Goal: Complete application form: Complete application form

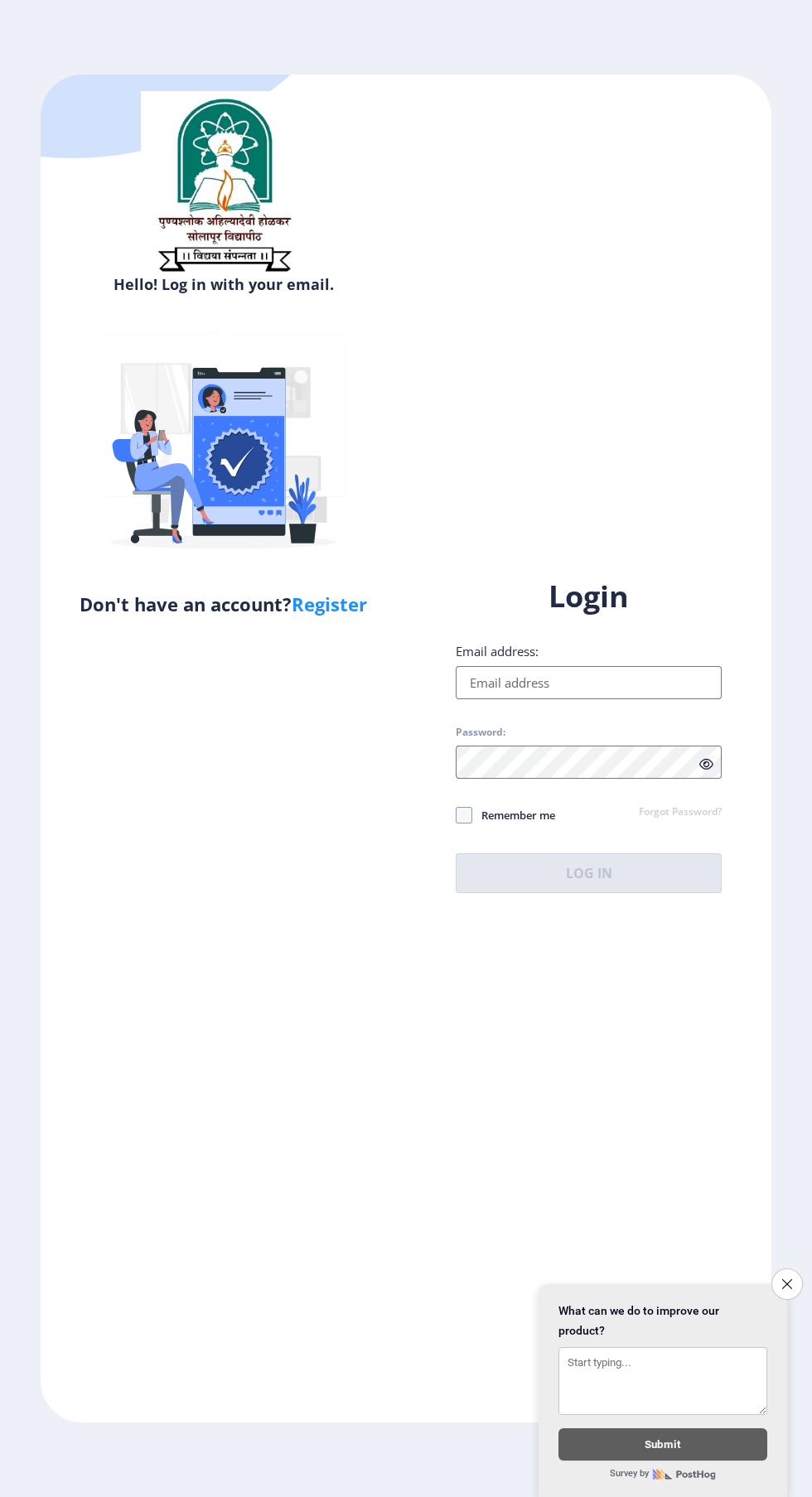
click at [350, 603] on link "Register" at bounding box center [329, 604] width 75 height 25
select select
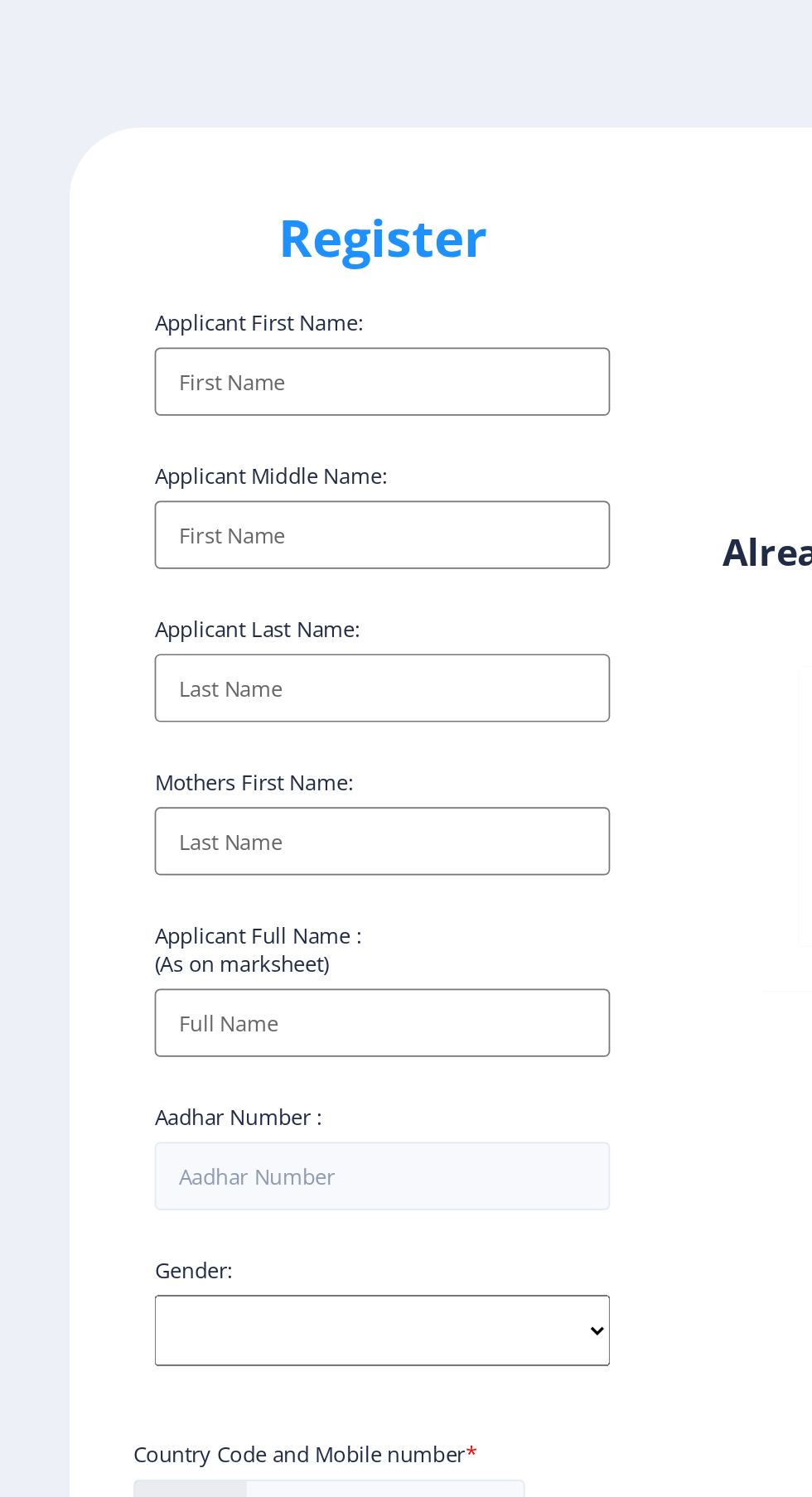
click at [268, 238] on input "Applicant First Name:" at bounding box center [223, 223] width 266 height 40
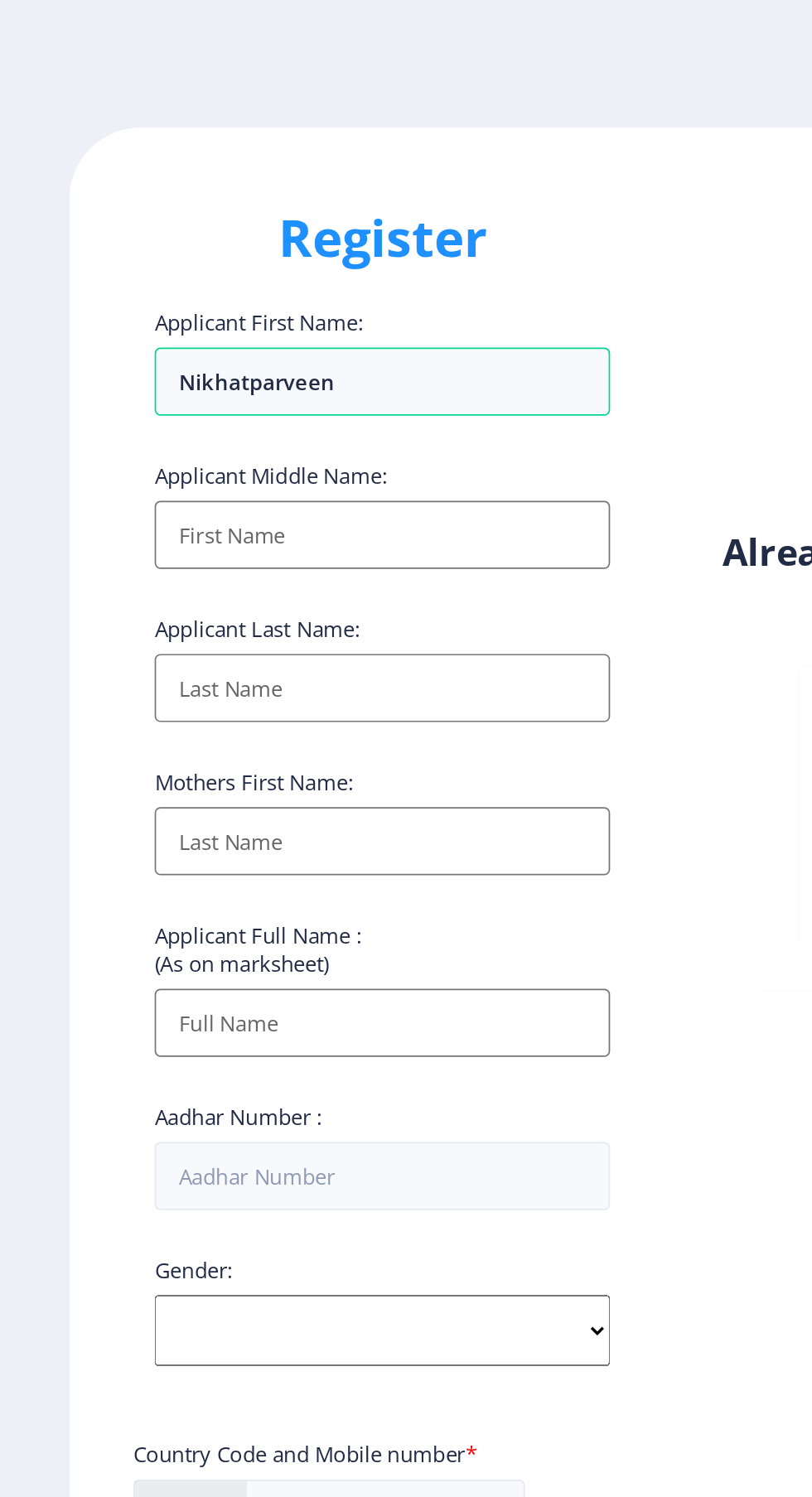
type input "Nikhatparveen"
click at [289, 322] on input "Applicant First Name:" at bounding box center [223, 313] width 266 height 40
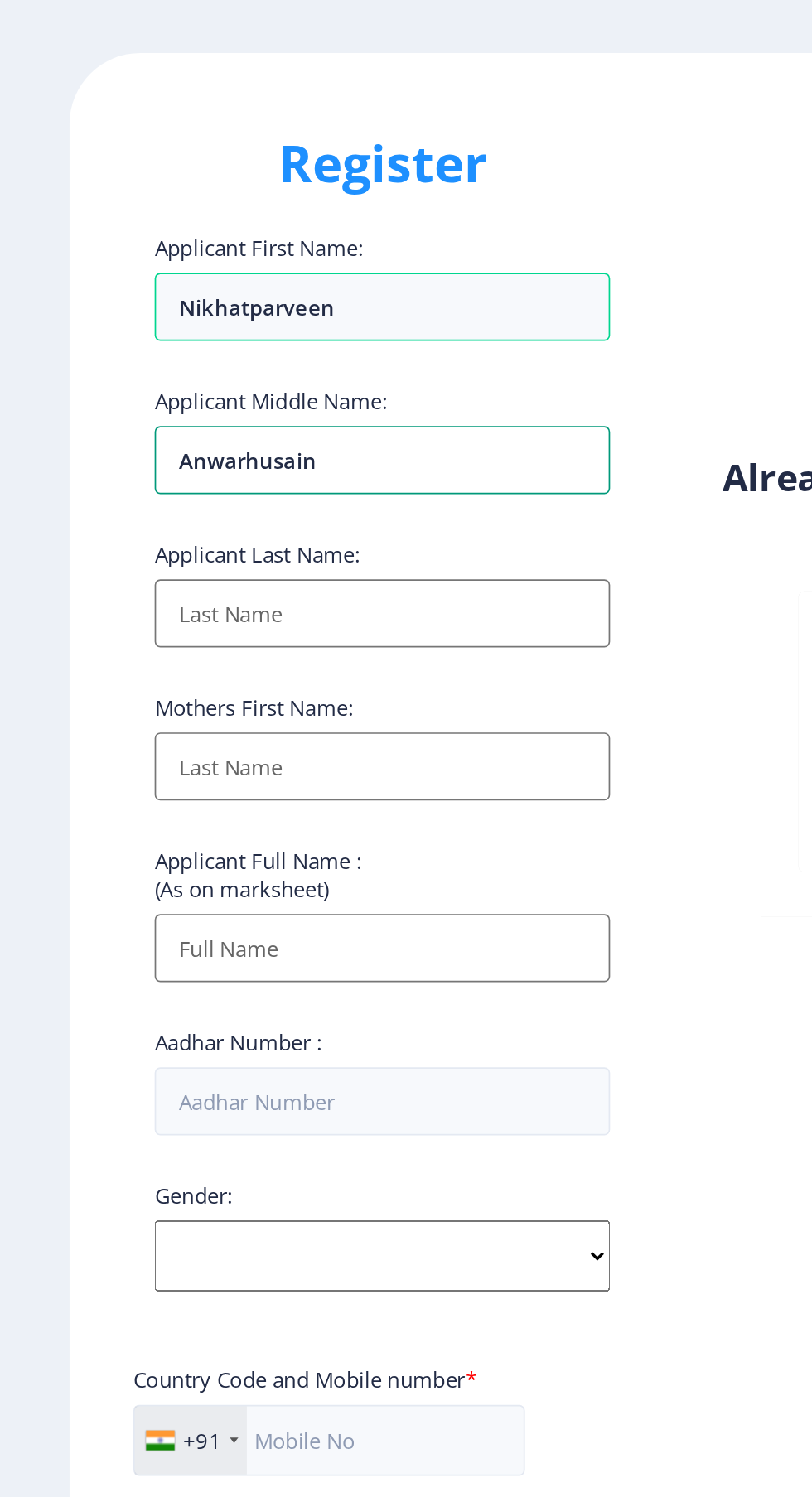
type input "Anwarhusain"
click at [260, 403] on input "Applicant First Name:" at bounding box center [223, 402] width 266 height 40
click at [268, 417] on input "Applicant First Name:" at bounding box center [223, 402] width 266 height 40
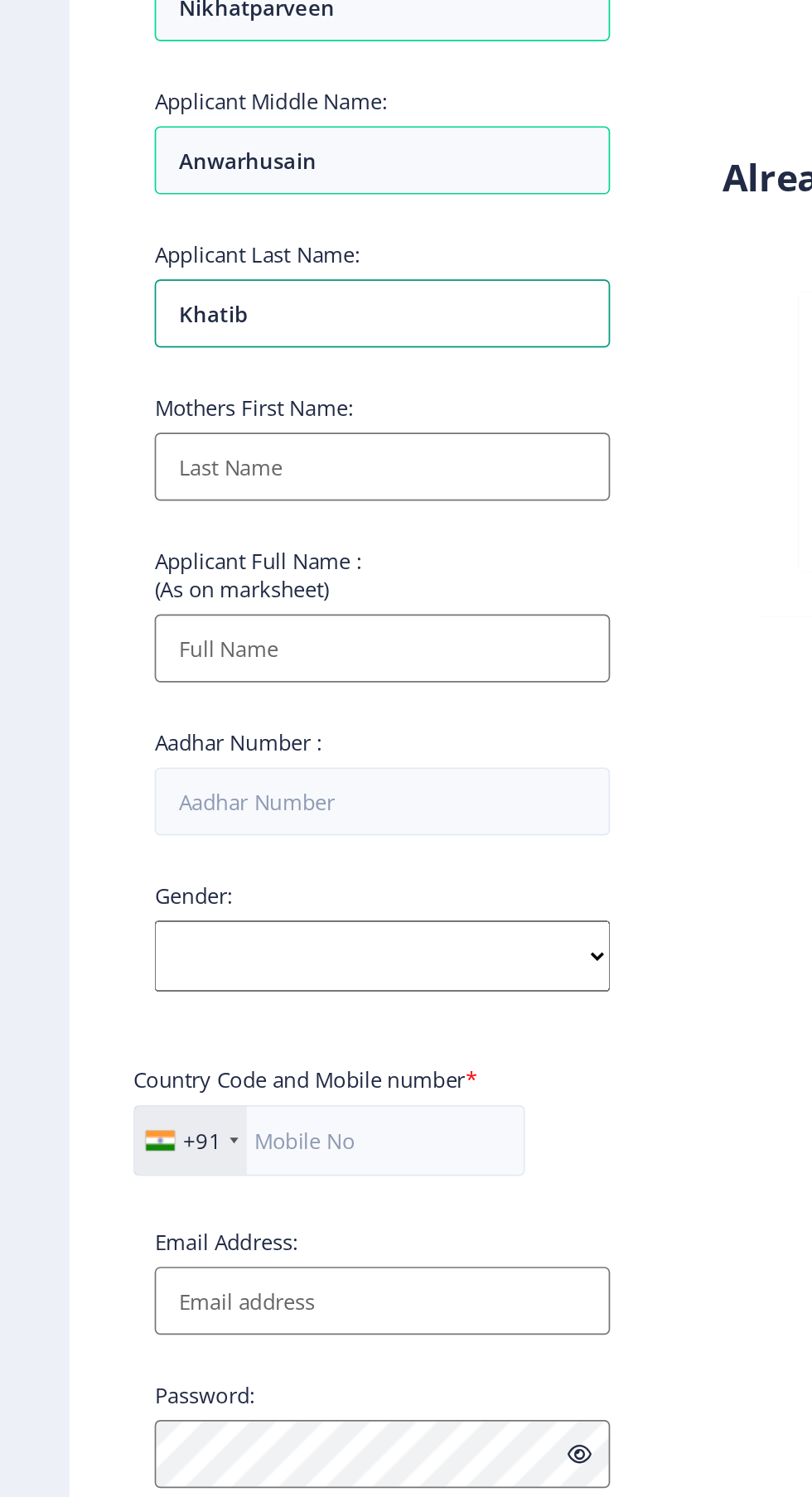
type input "Khatib"
click at [283, 498] on input "Applicant First Name:" at bounding box center [223, 492] width 266 height 40
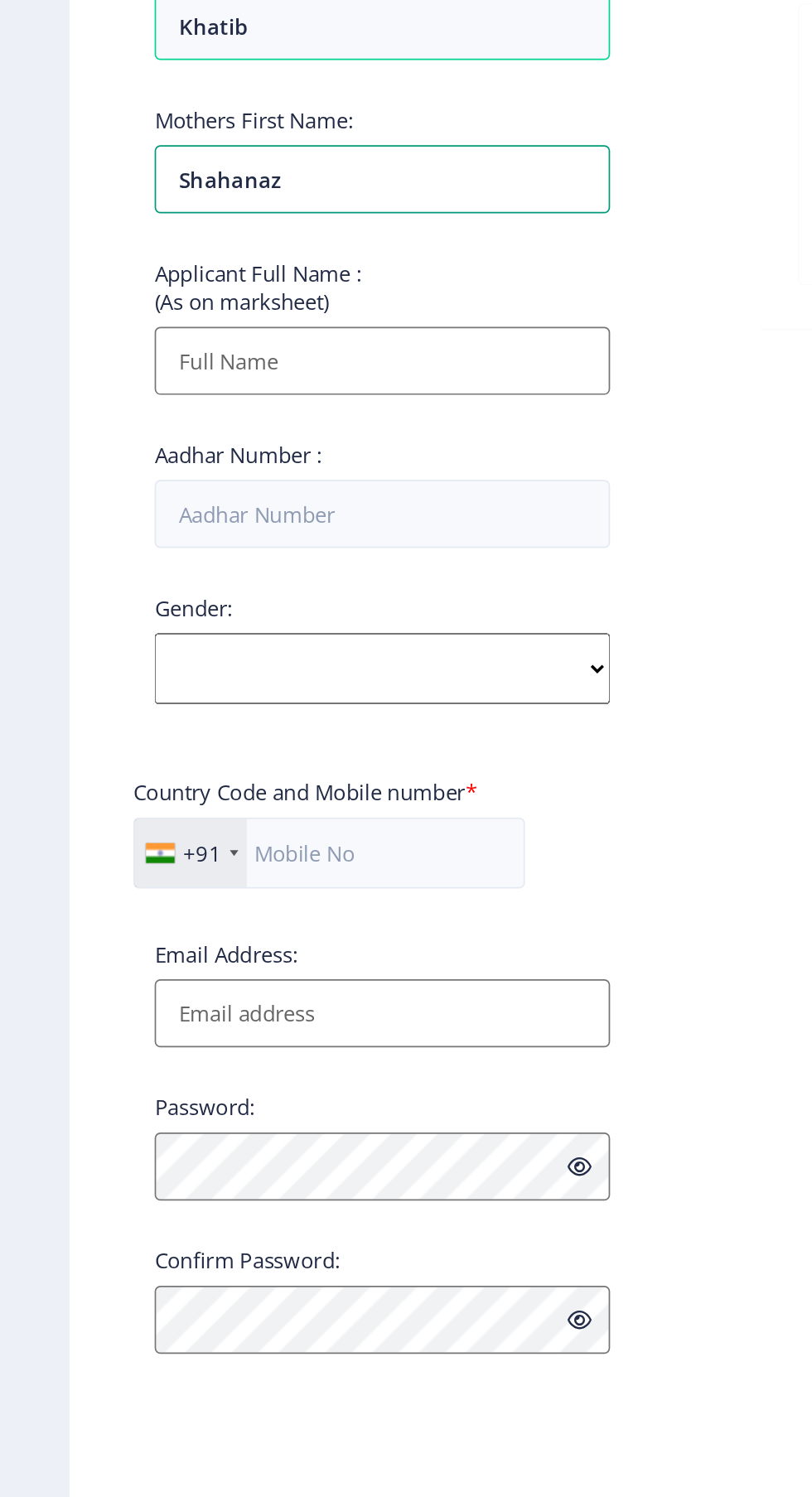
type input "Shahanaz"
click at [258, 598] on input "Applicant First Name:" at bounding box center [223, 598] width 266 height 40
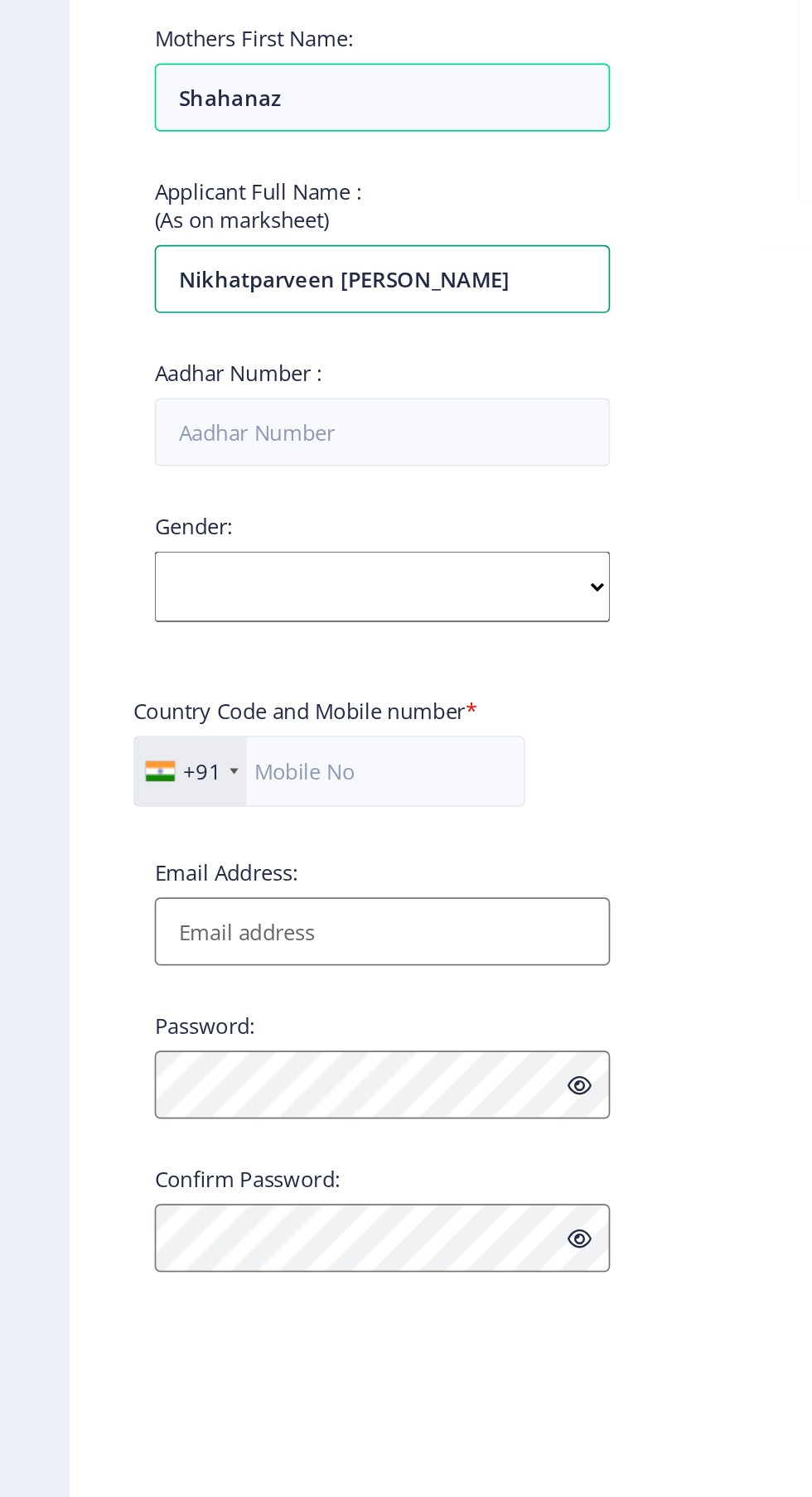
type input "Nikhatparveen Anwarhusain khatib"
click at [302, 697] on input "Aadhar Number :" at bounding box center [223, 687] width 266 height 40
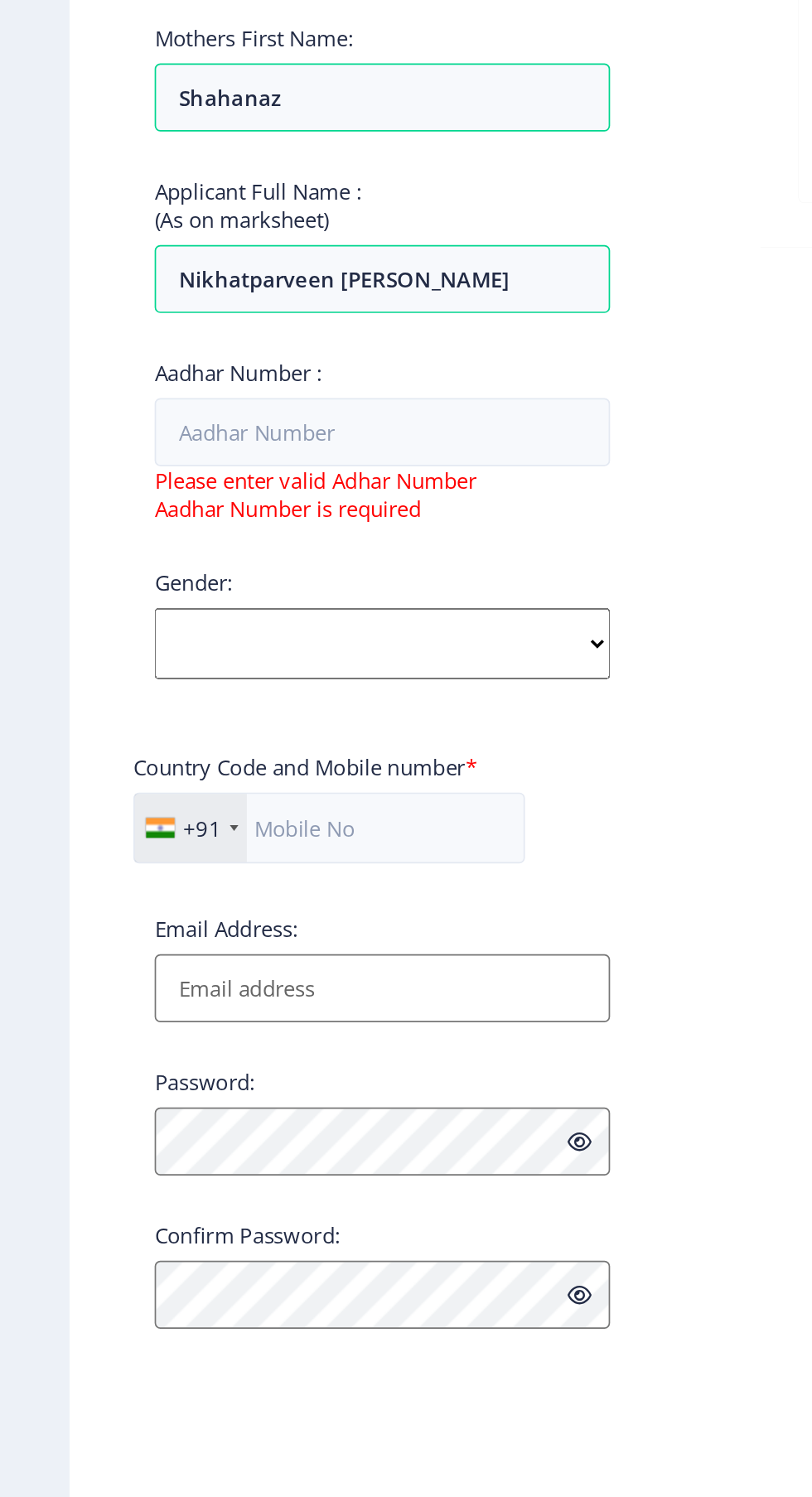
click at [244, 811] on select "Select Gender Male Female Other" at bounding box center [223, 810] width 266 height 42
select select "Female"
click at [243, 699] on input "Aadhar Number :" at bounding box center [223, 687] width 266 height 40
click at [250, 698] on input "Aadhar Number :" at bounding box center [223, 687] width 266 height 40
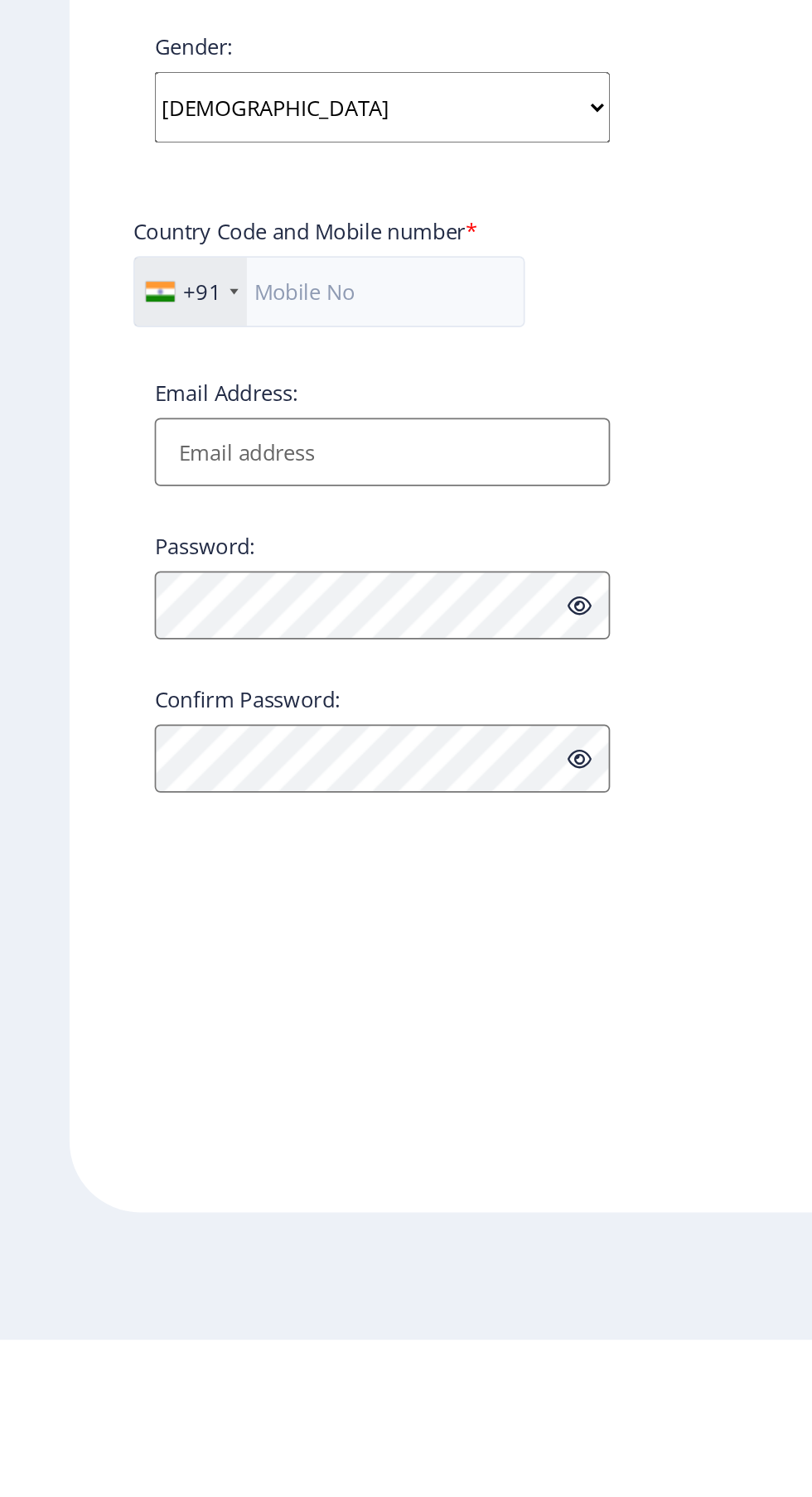
type input "585683618501"
click at [253, 892] on input "text" at bounding box center [192, 885] width 228 height 42
type input "8177855970"
click at [322, 993] on input "Email Address:" at bounding box center [223, 978] width 266 height 40
type input "Nikh"
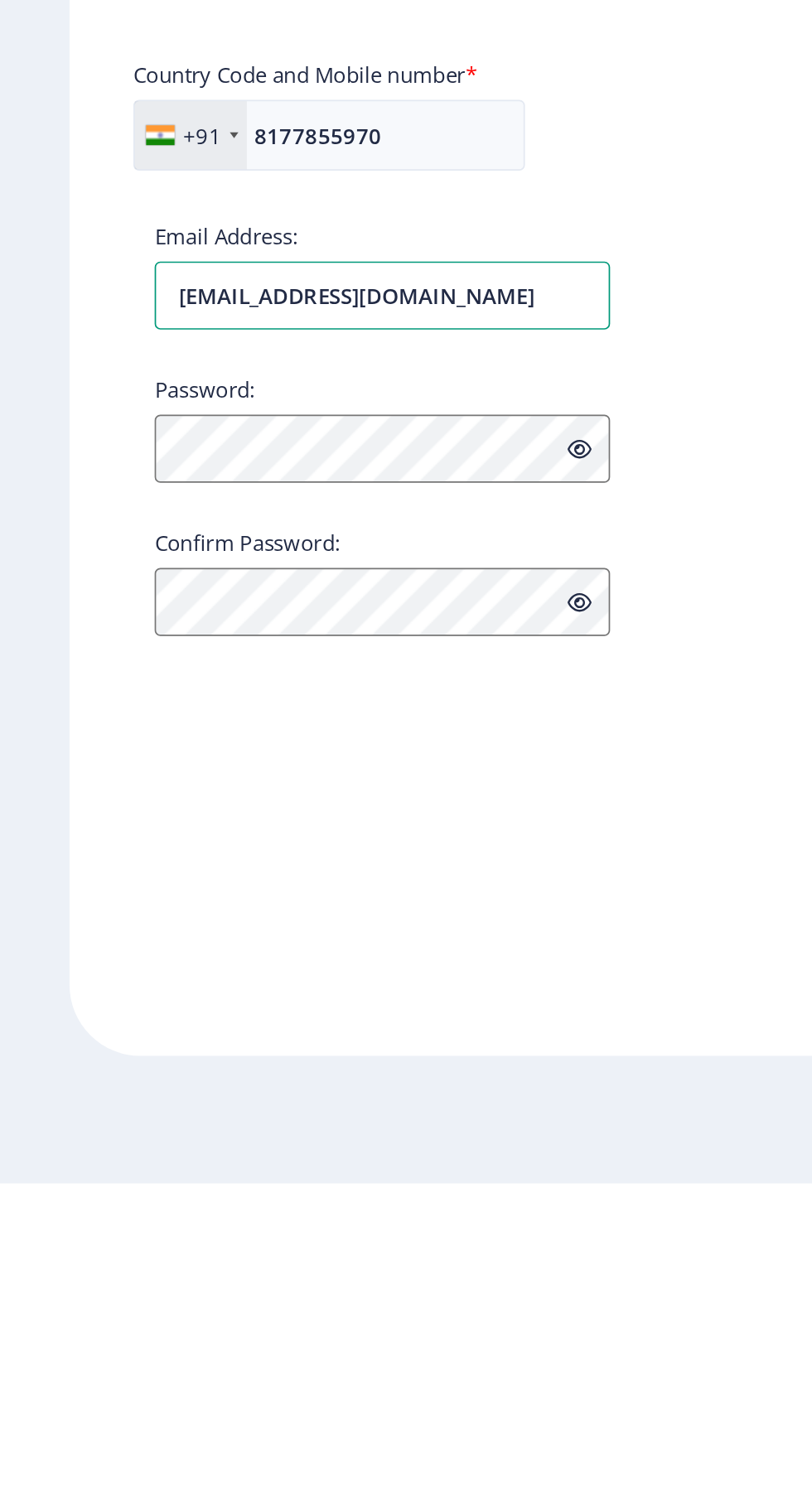
type input "[EMAIL_ADDRESS][DOMAIN_NAME]"
click at [340, 1074] on icon at bounding box center [338, 1068] width 14 height 13
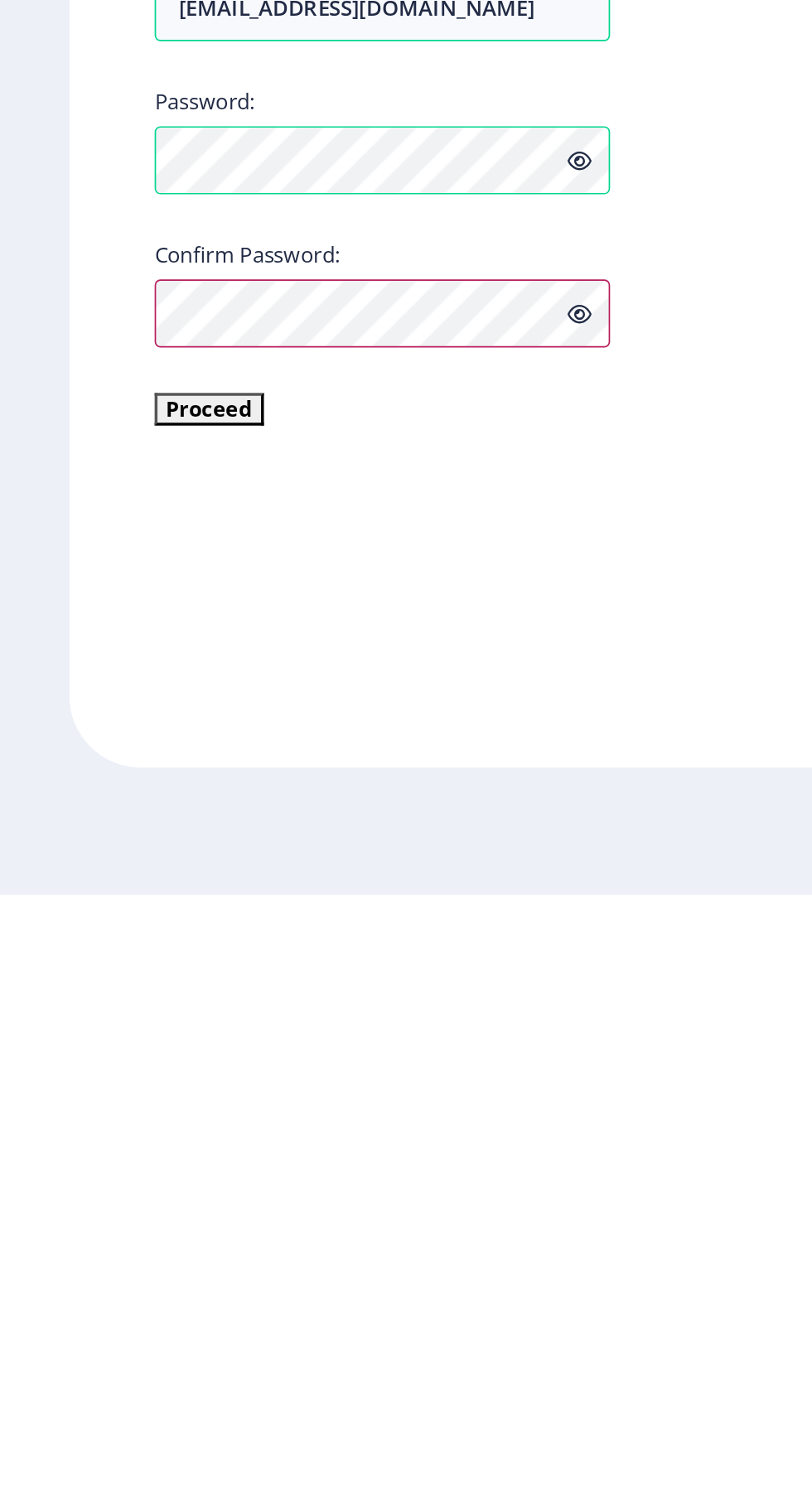
scroll to position [27, 0]
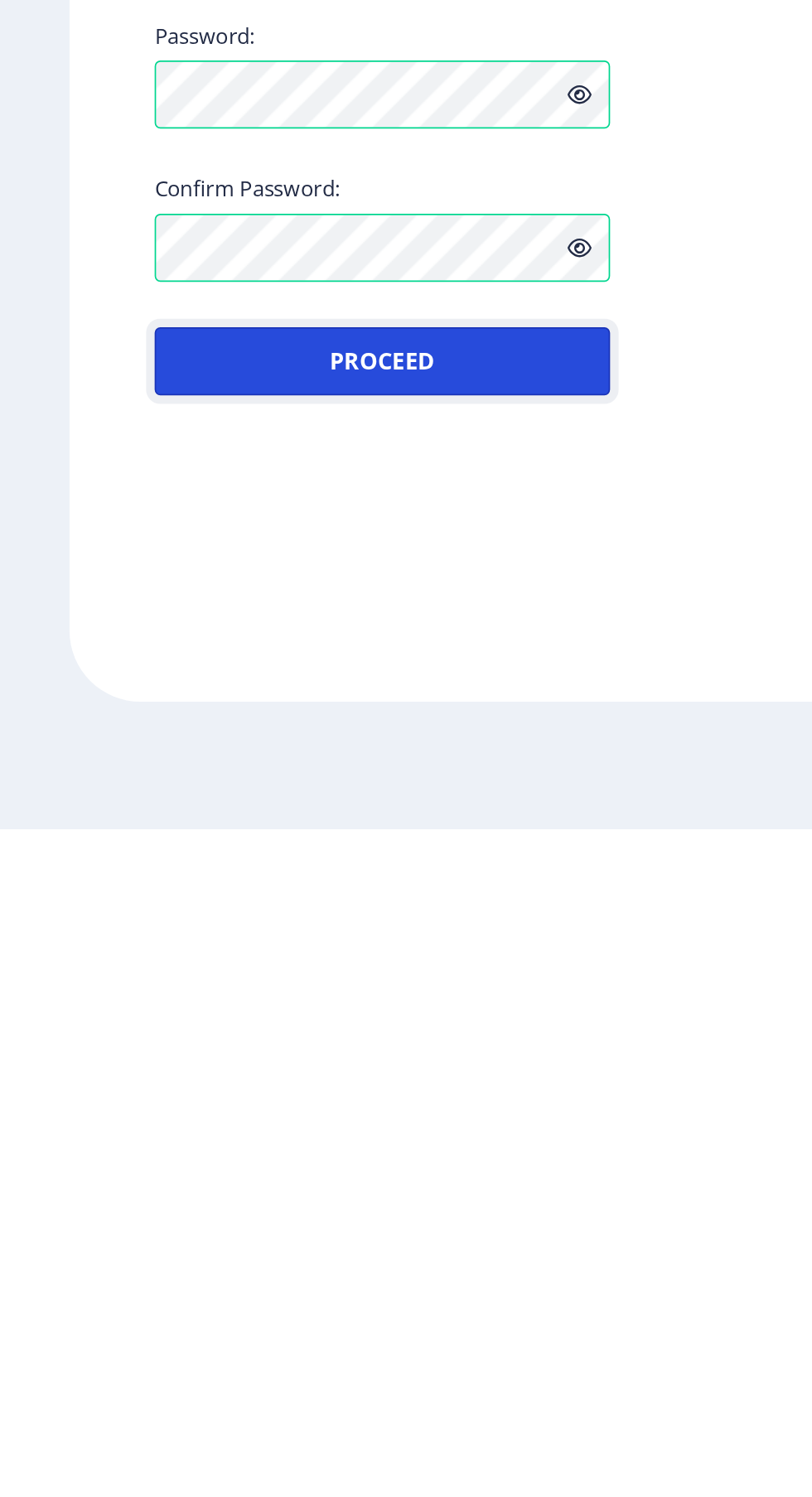
click at [258, 1203] on button "Proceed" at bounding box center [223, 1224] width 266 height 40
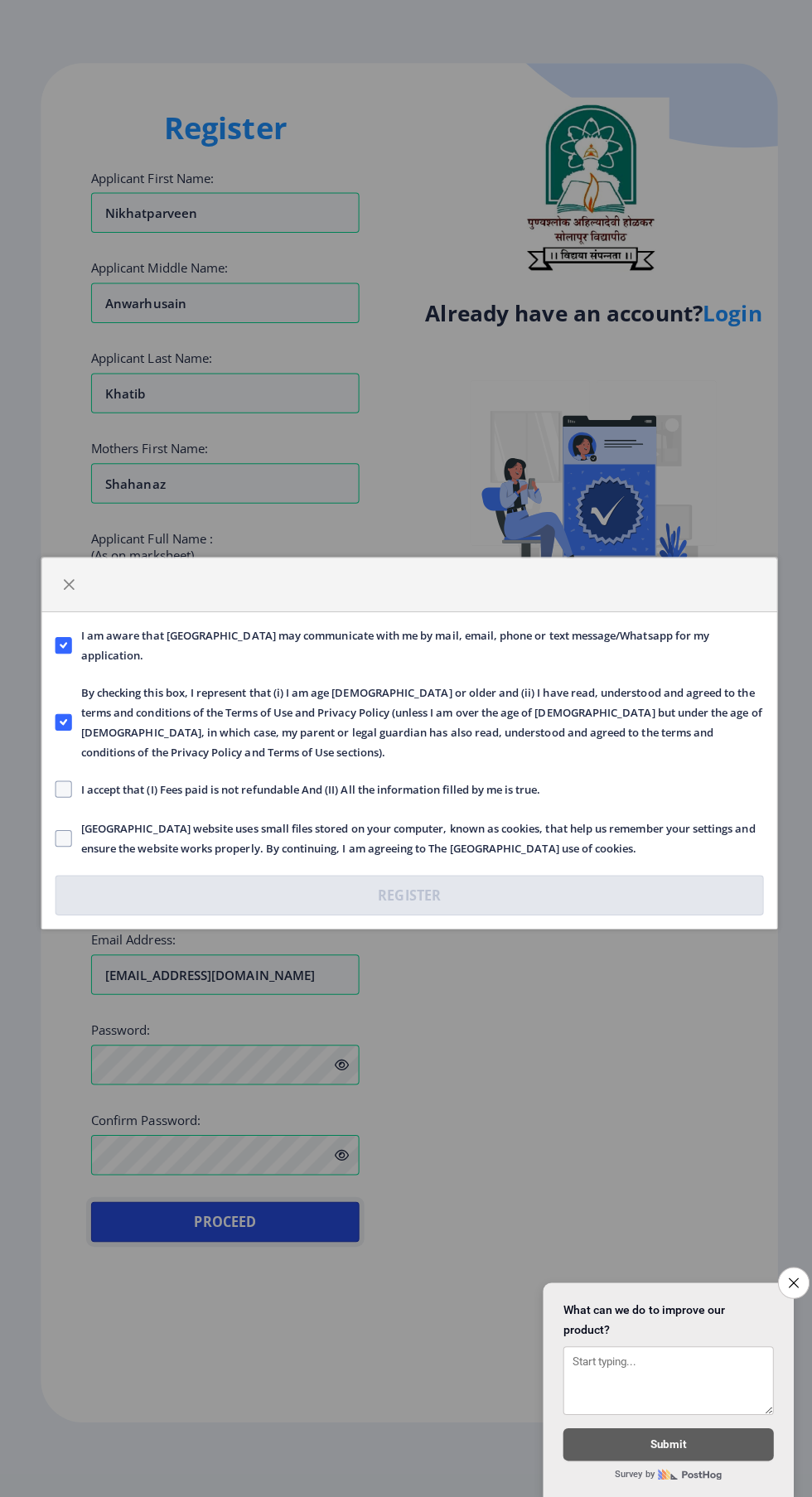
scroll to position [24, 0]
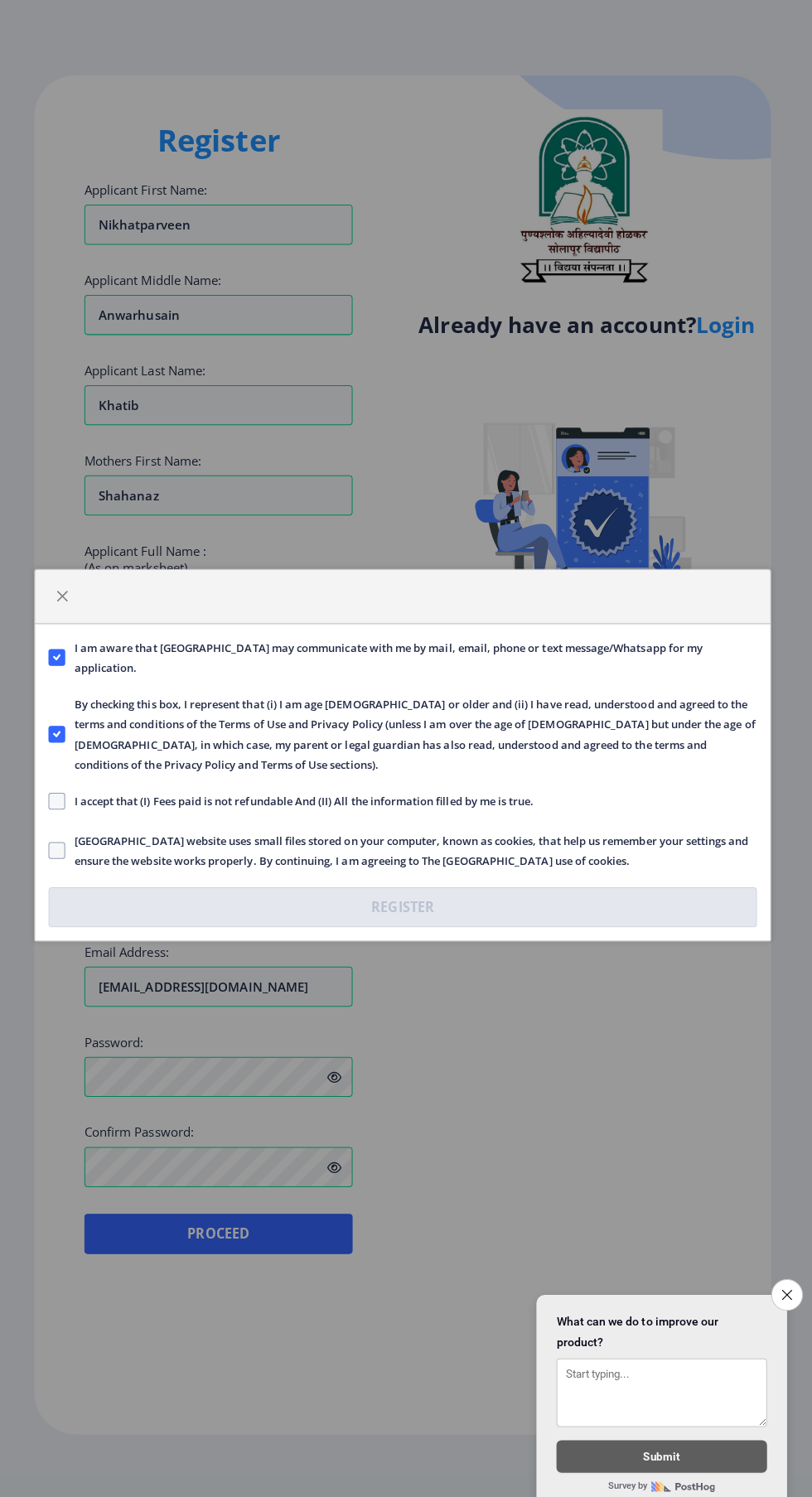
click at [57, 799] on span at bounding box center [63, 794] width 17 height 17
click at [55, 794] on input "I accept that (I) Fees paid is not refundable And (II) All the information fill…" at bounding box center [54, 794] width 1 height 1
checkbox input "true"
click at [69, 850] on span at bounding box center [63, 844] width 17 height 17
click at [55, 844] on input "Solapur University website uses small files stored on your computer, known as c…" at bounding box center [54, 843] width 1 height 1
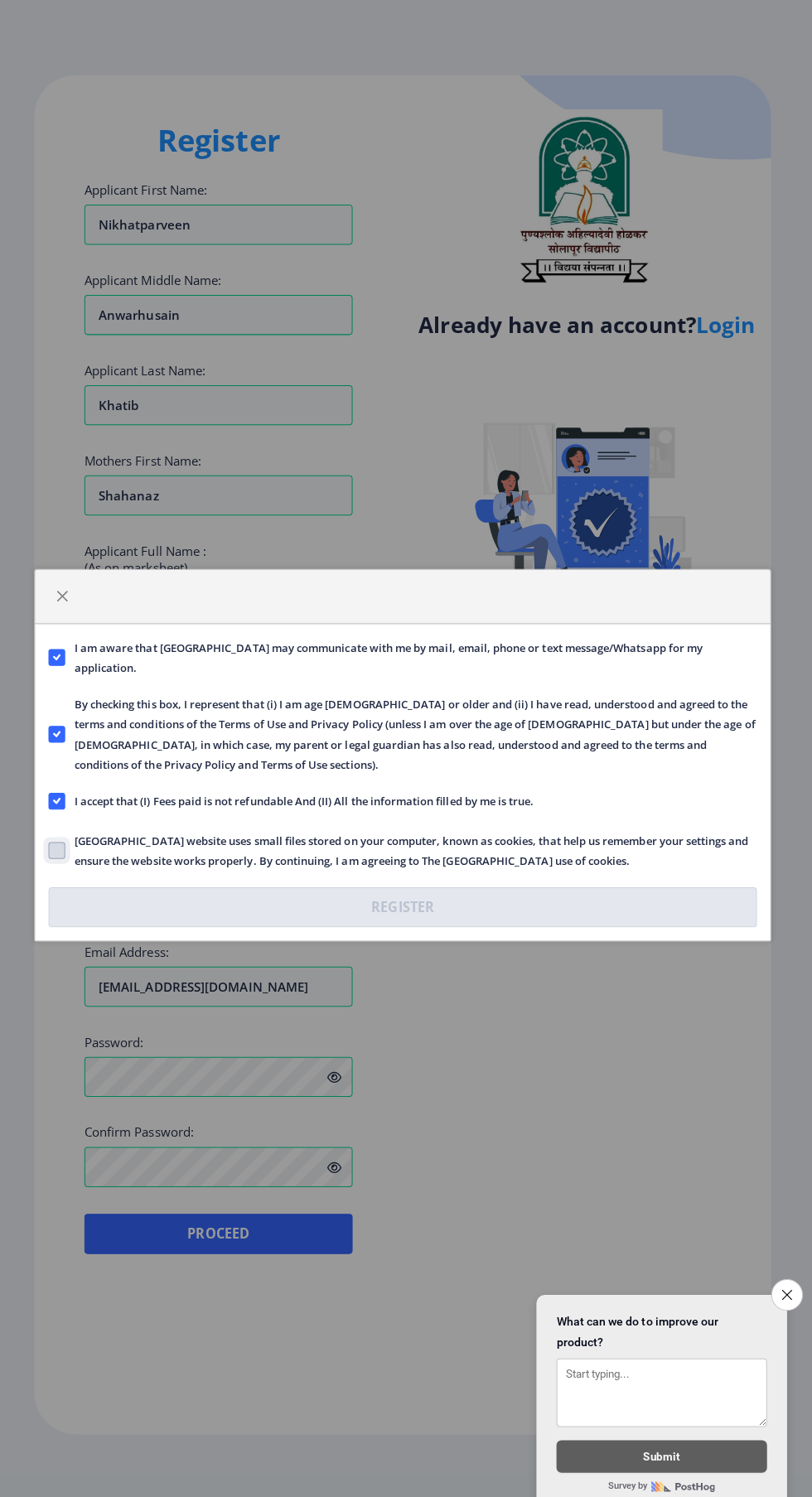
checkbox input "true"
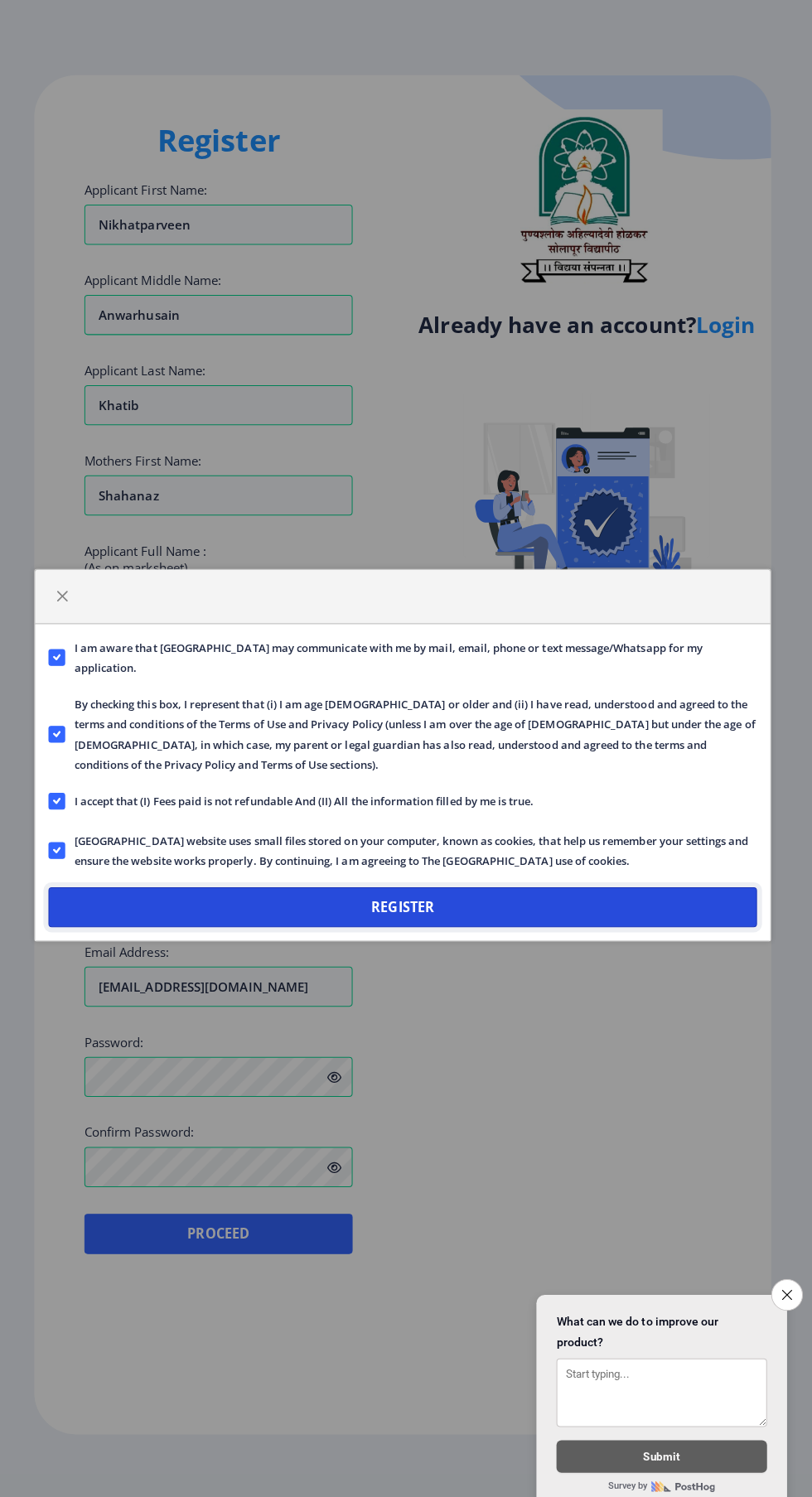
click at [493, 897] on button "Register" at bounding box center [406, 900] width 702 height 40
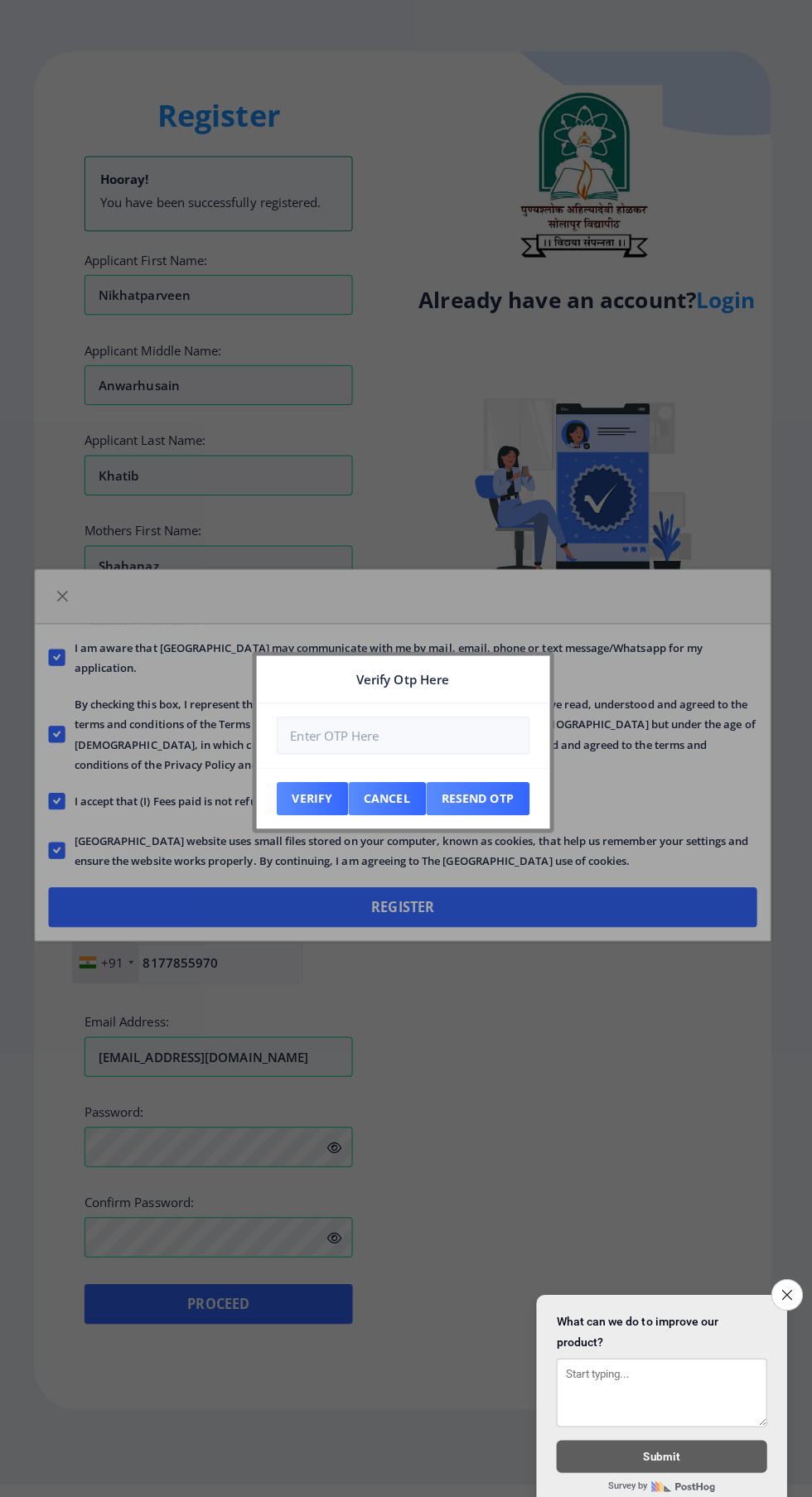
scroll to position [0, 0]
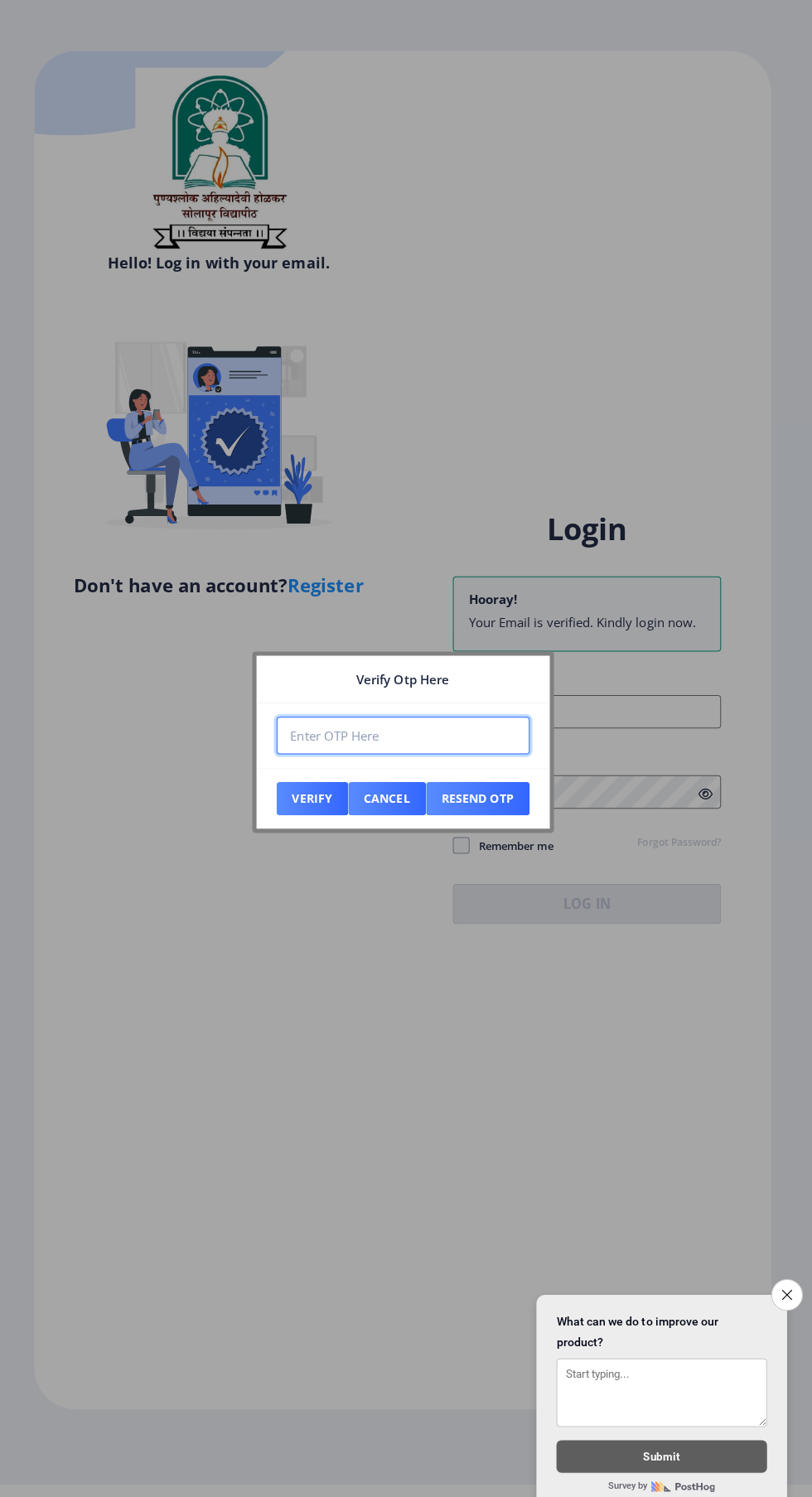
click at [372, 734] on input "number" at bounding box center [406, 729] width 251 height 38
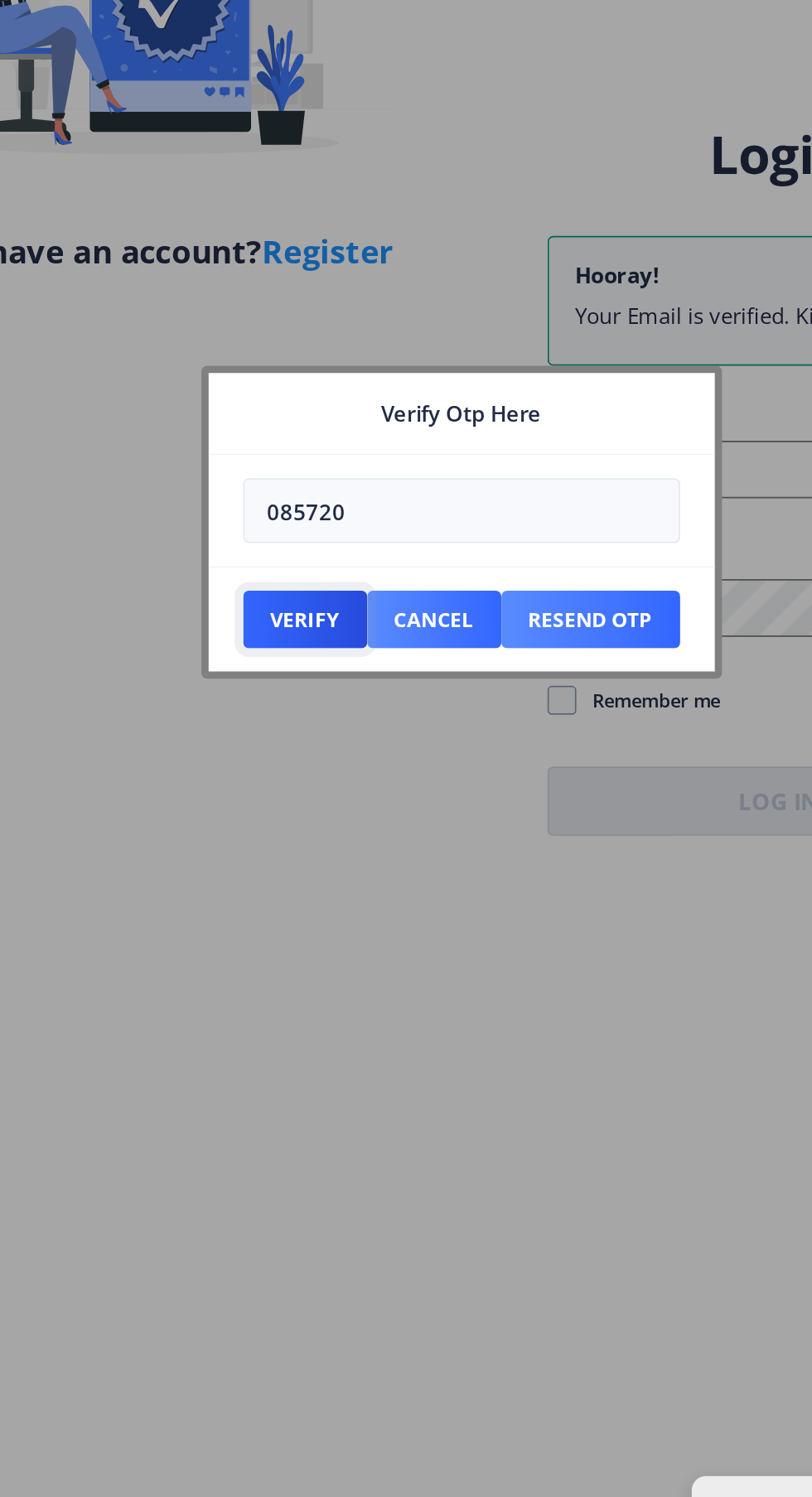
click at [332, 790] on button "Verify" at bounding box center [316, 792] width 71 height 33
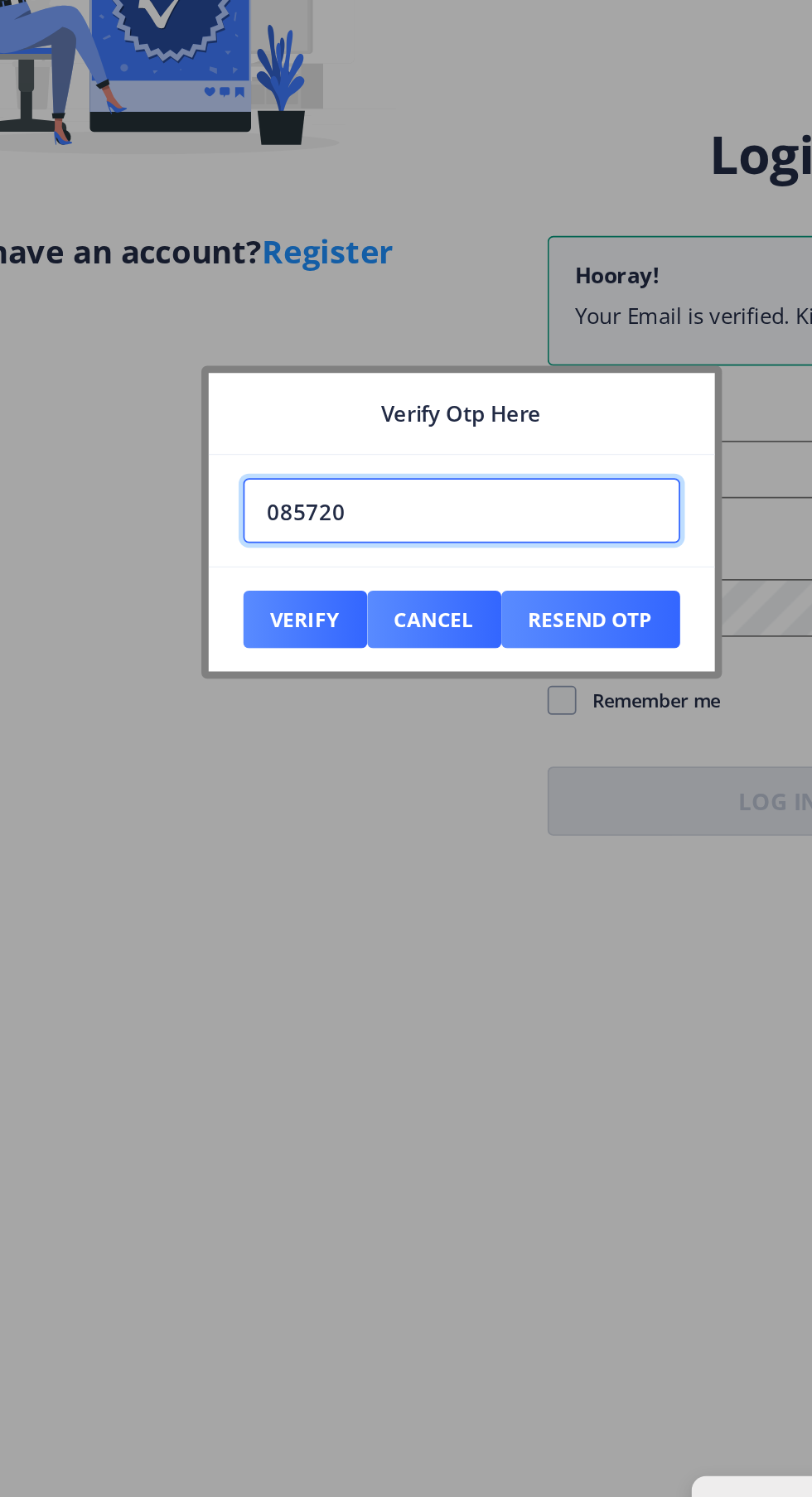
click at [363, 734] on input "085720" at bounding box center [406, 729] width 251 height 38
click at [307, 732] on input "085720" at bounding box center [406, 729] width 251 height 38
type input "005720"
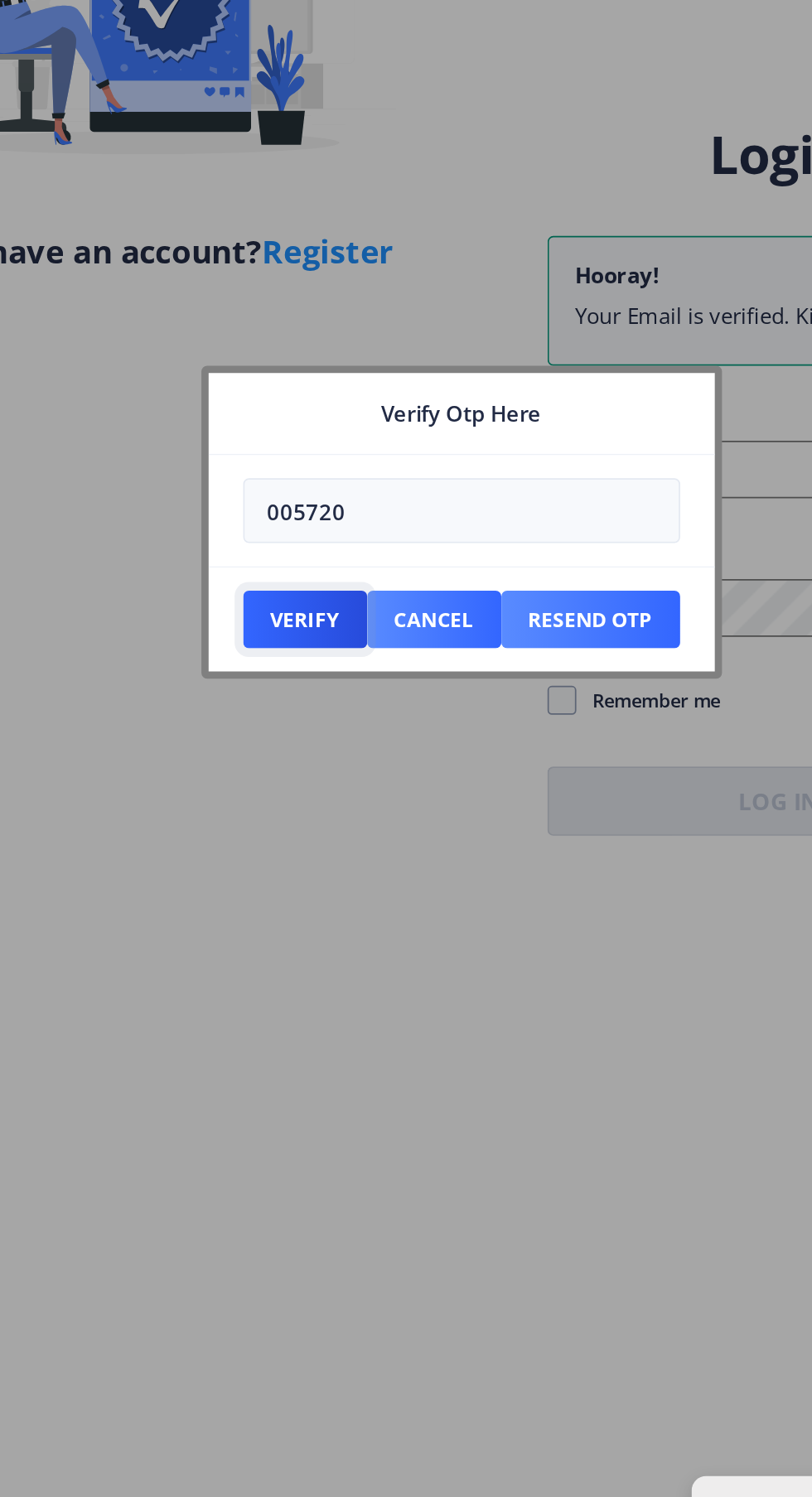
click at [307, 790] on button "Verify" at bounding box center [316, 792] width 71 height 33
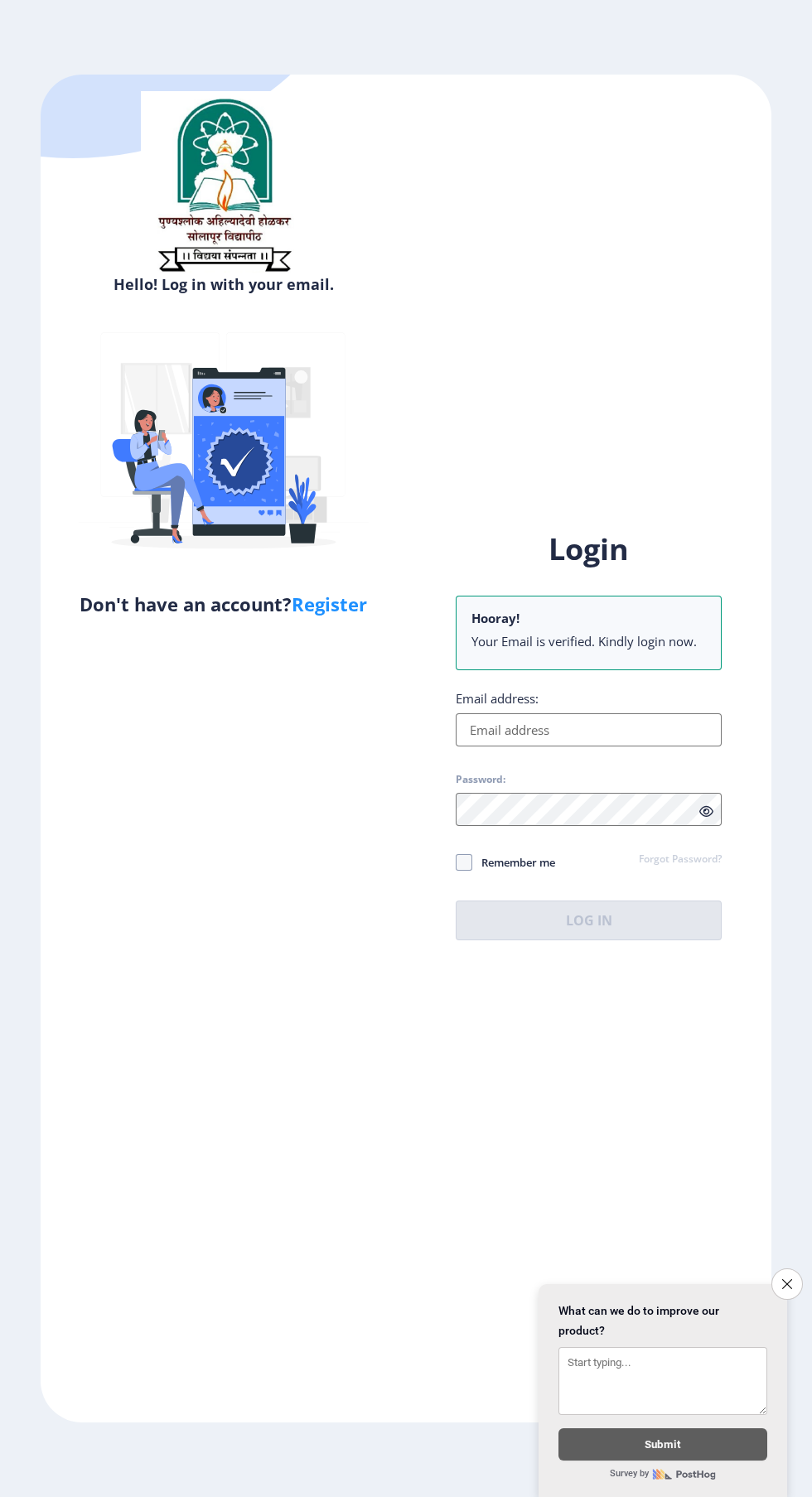
click at [638, 747] on input "Email address:" at bounding box center [589, 730] width 266 height 33
type input "[EMAIL_ADDRESS][DOMAIN_NAME]"
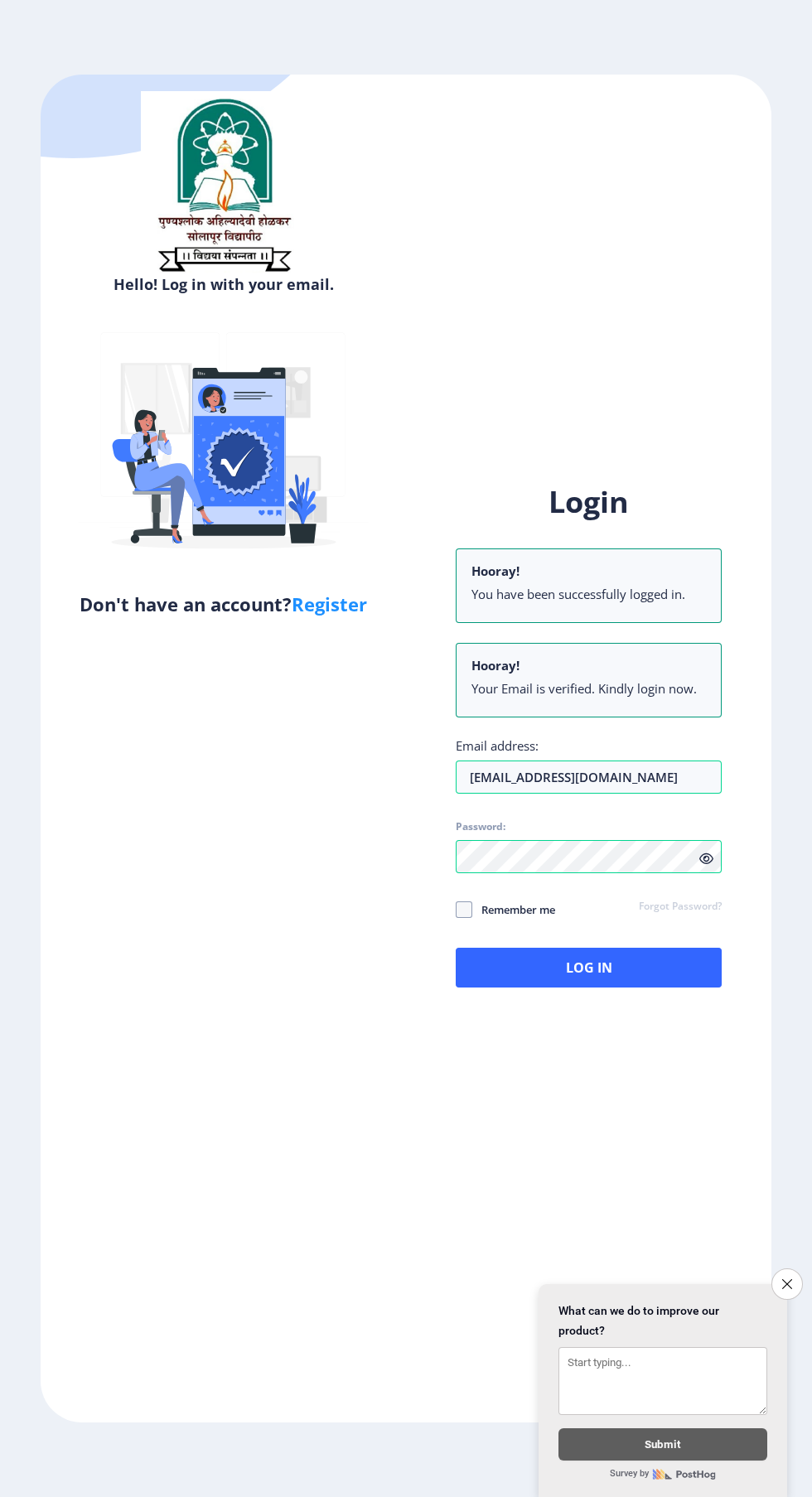
click at [472, 918] on span at bounding box center [464, 910] width 17 height 17
click at [457, 911] on input "Remember me" at bounding box center [456, 910] width 1 height 1
checkbox input "true"
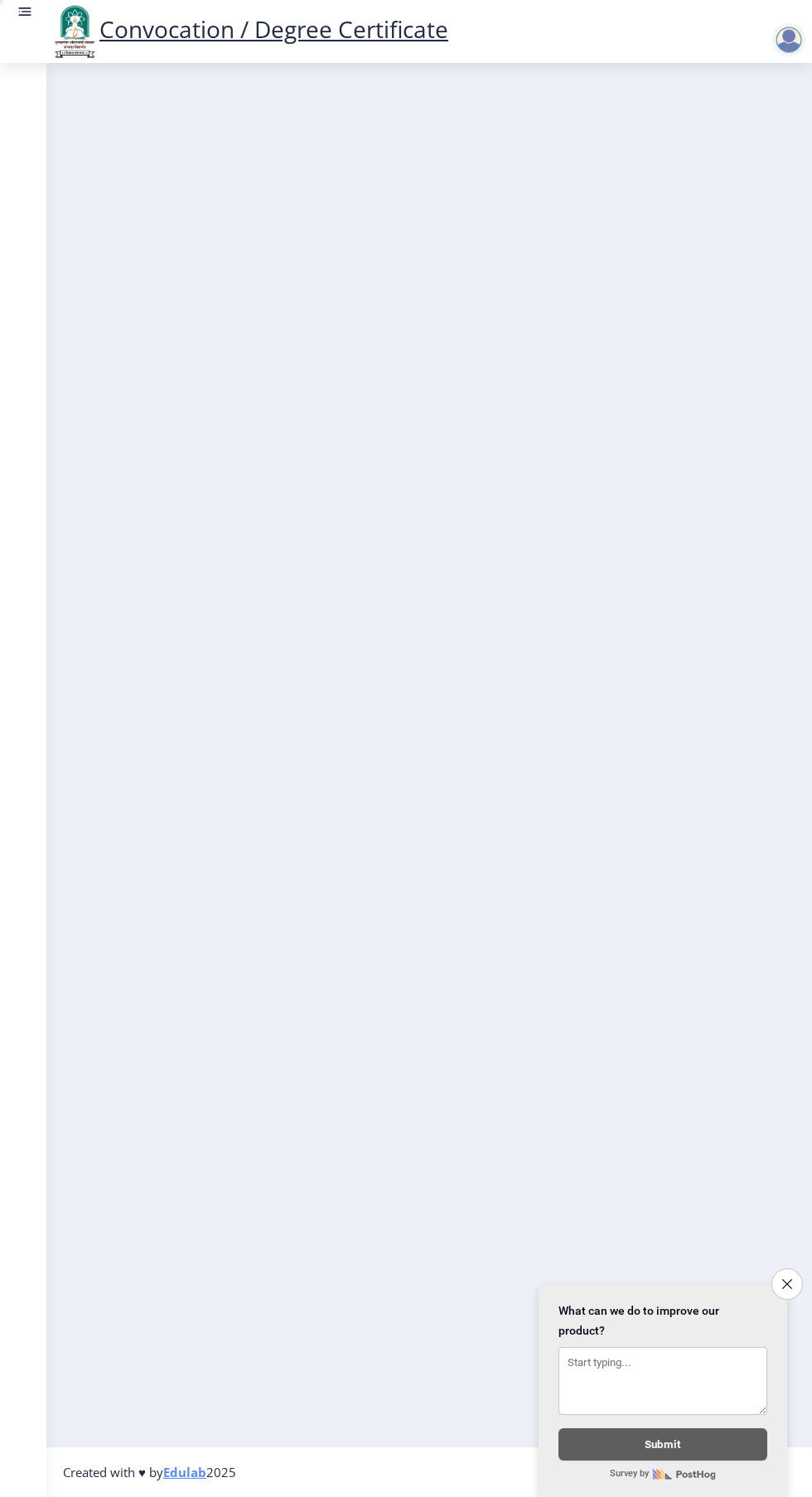
click at [647, 1067] on nb-layout-column at bounding box center [428, 754] width 765 height 1383
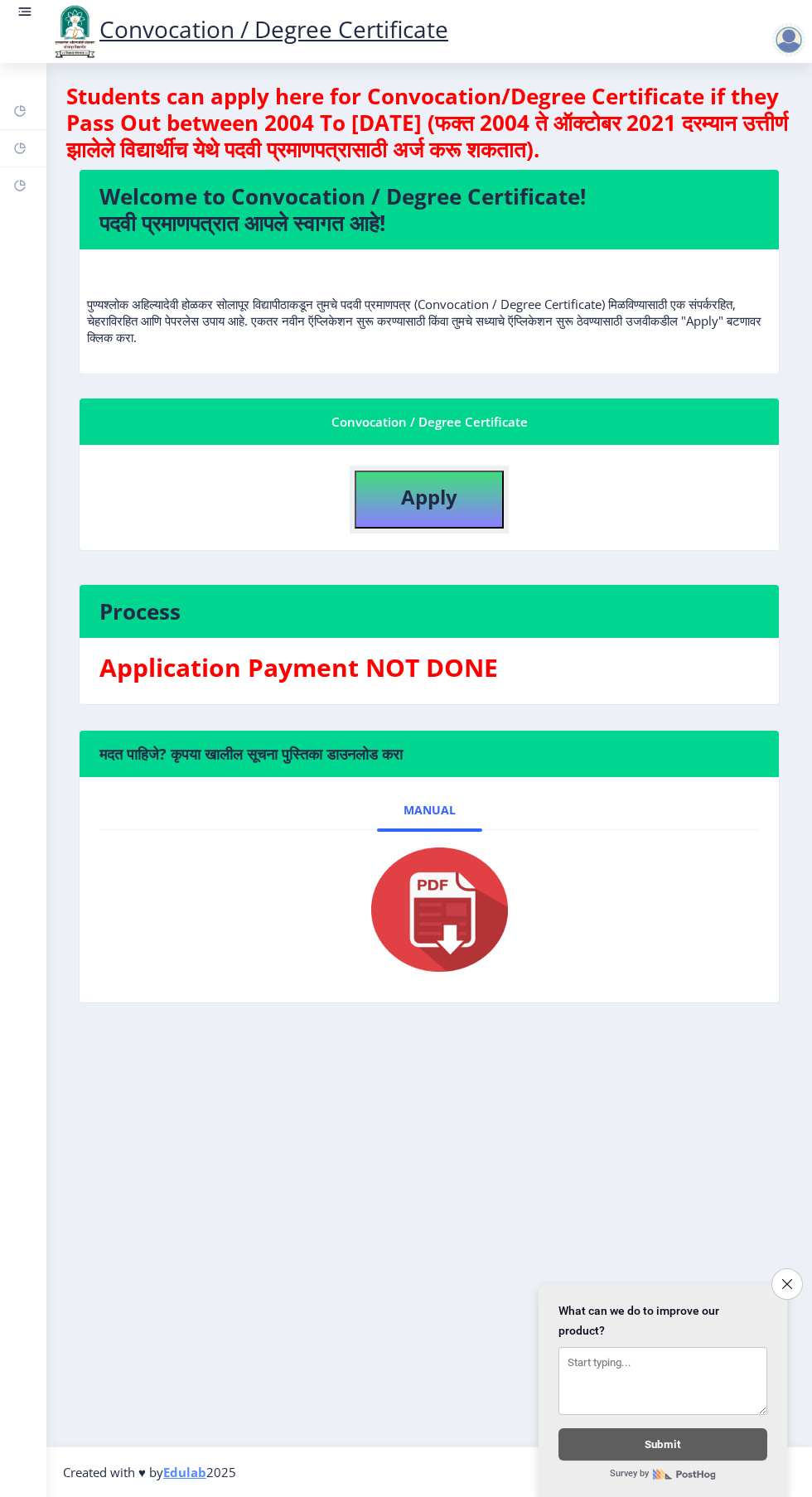
click at [444, 507] on b "Apply" at bounding box center [428, 497] width 56 height 28
select select
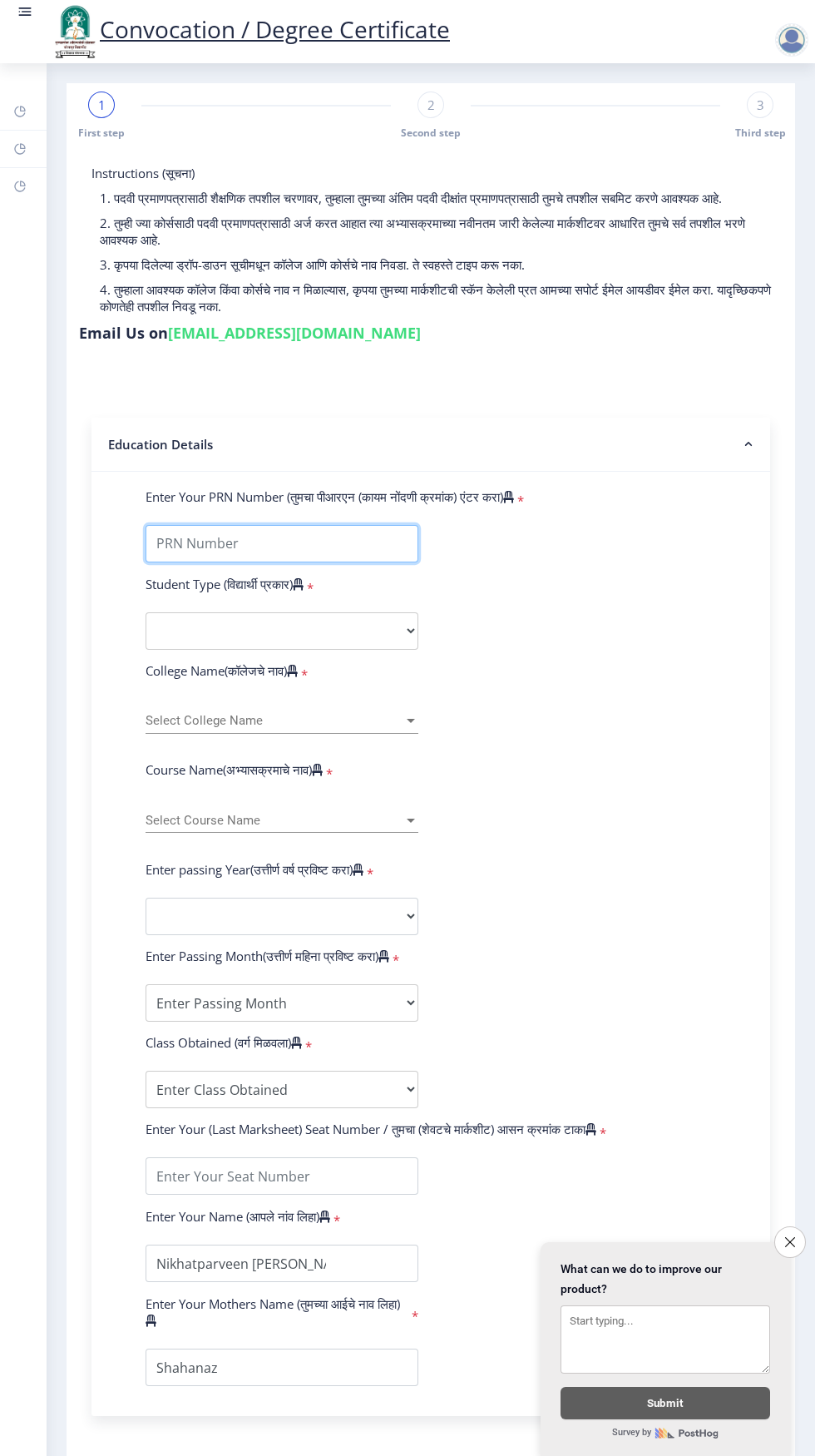
click at [353, 547] on input "Enter Your PRN Number (तुमचा पीआरएन (कायम नोंदणी क्रमांक) एंटर करा)" at bounding box center [281, 543] width 273 height 38
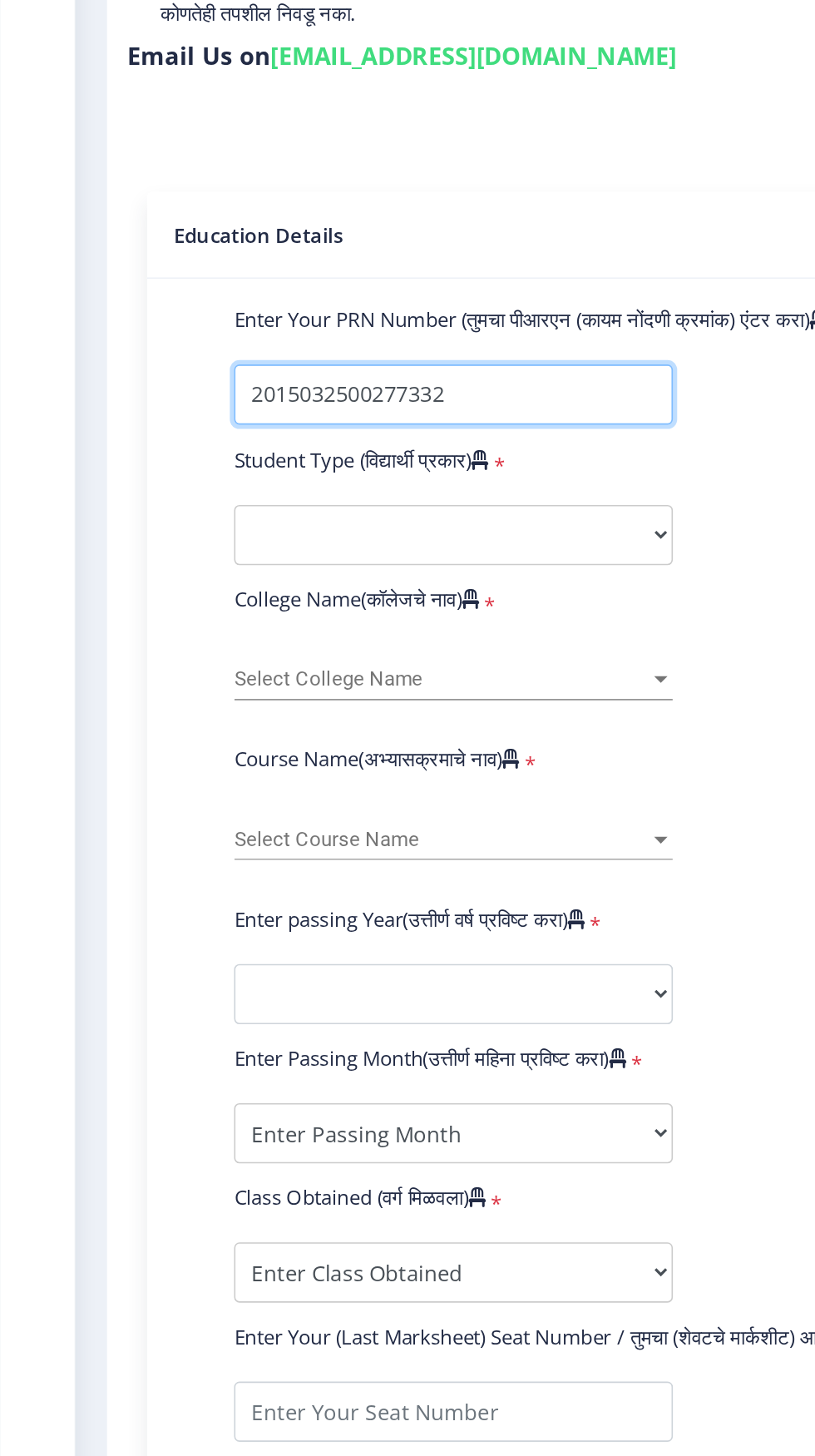
type input "2015032500277332"
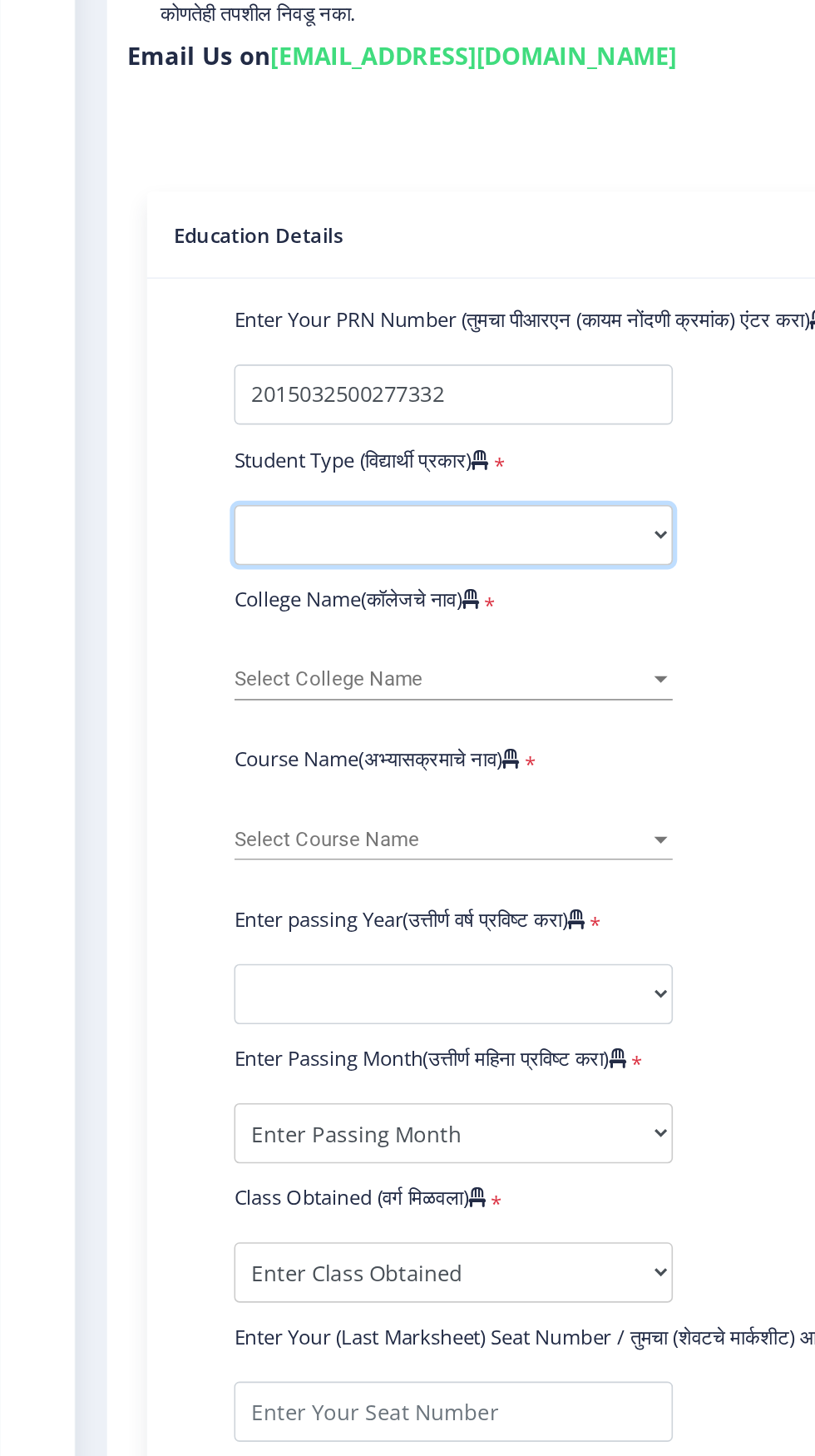
click at [343, 641] on select "Select Student Type Regular External" at bounding box center [281, 631] width 273 height 38
select select "Regular"
click at [339, 722] on span "Select College Name" at bounding box center [274, 720] width 258 height 14
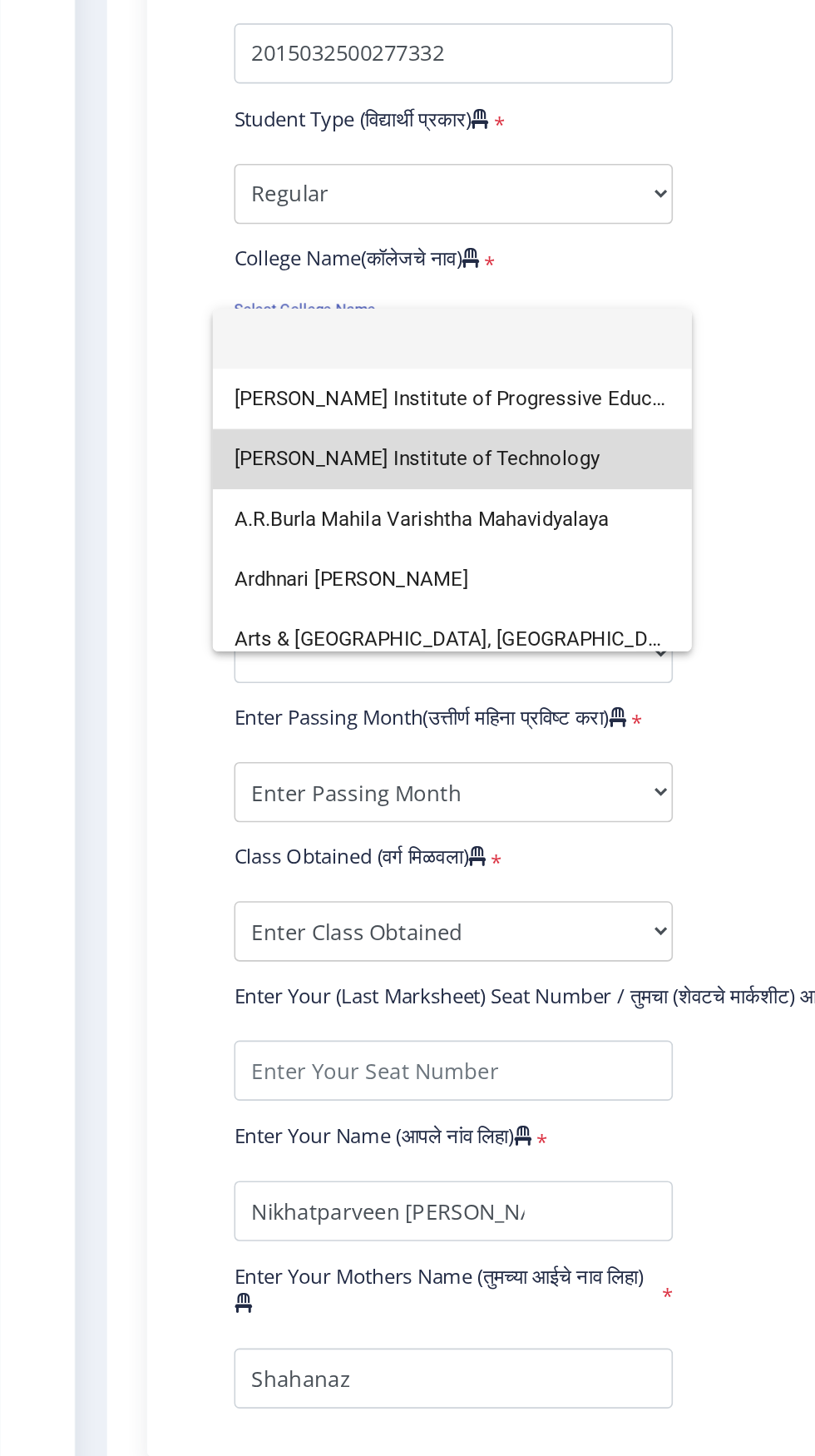
click at [299, 800] on span "A.G.Patil Institute of Technology" at bounding box center [280, 795] width 271 height 38
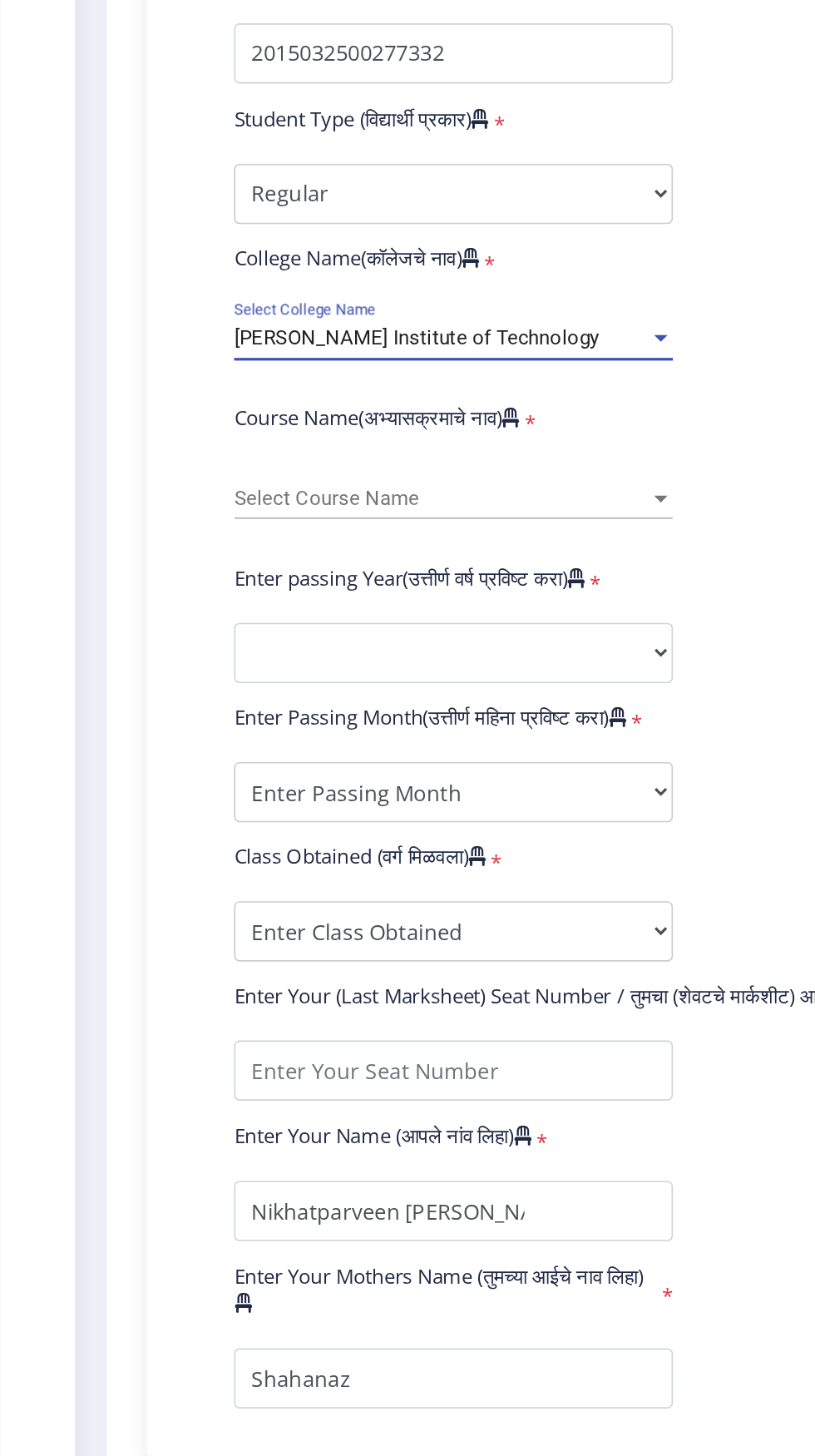
click at [337, 820] on span "Select Course Name" at bounding box center [274, 820] width 258 height 14
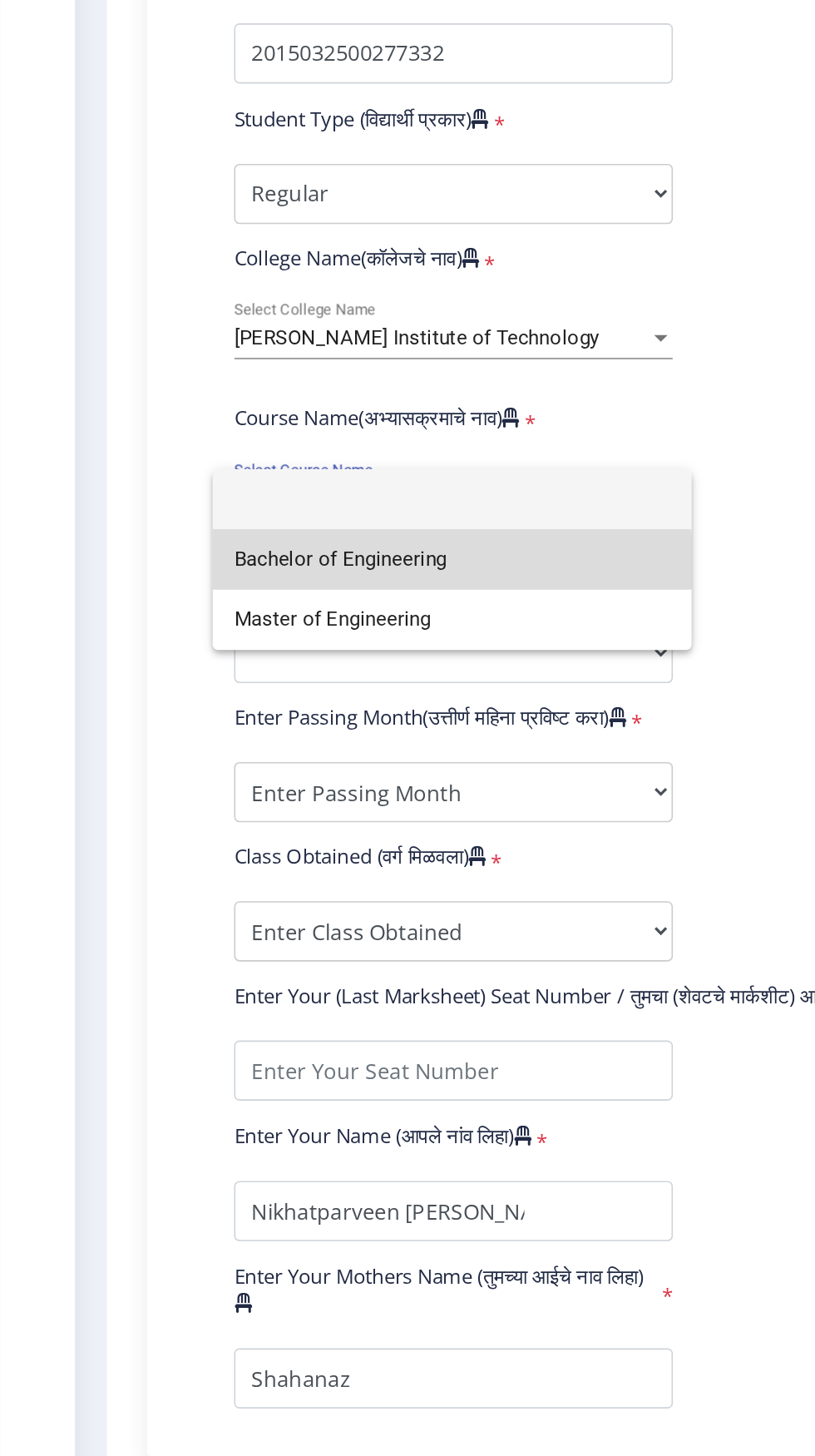
click at [260, 859] on span "Bachelor of Engineering" at bounding box center [280, 858] width 271 height 38
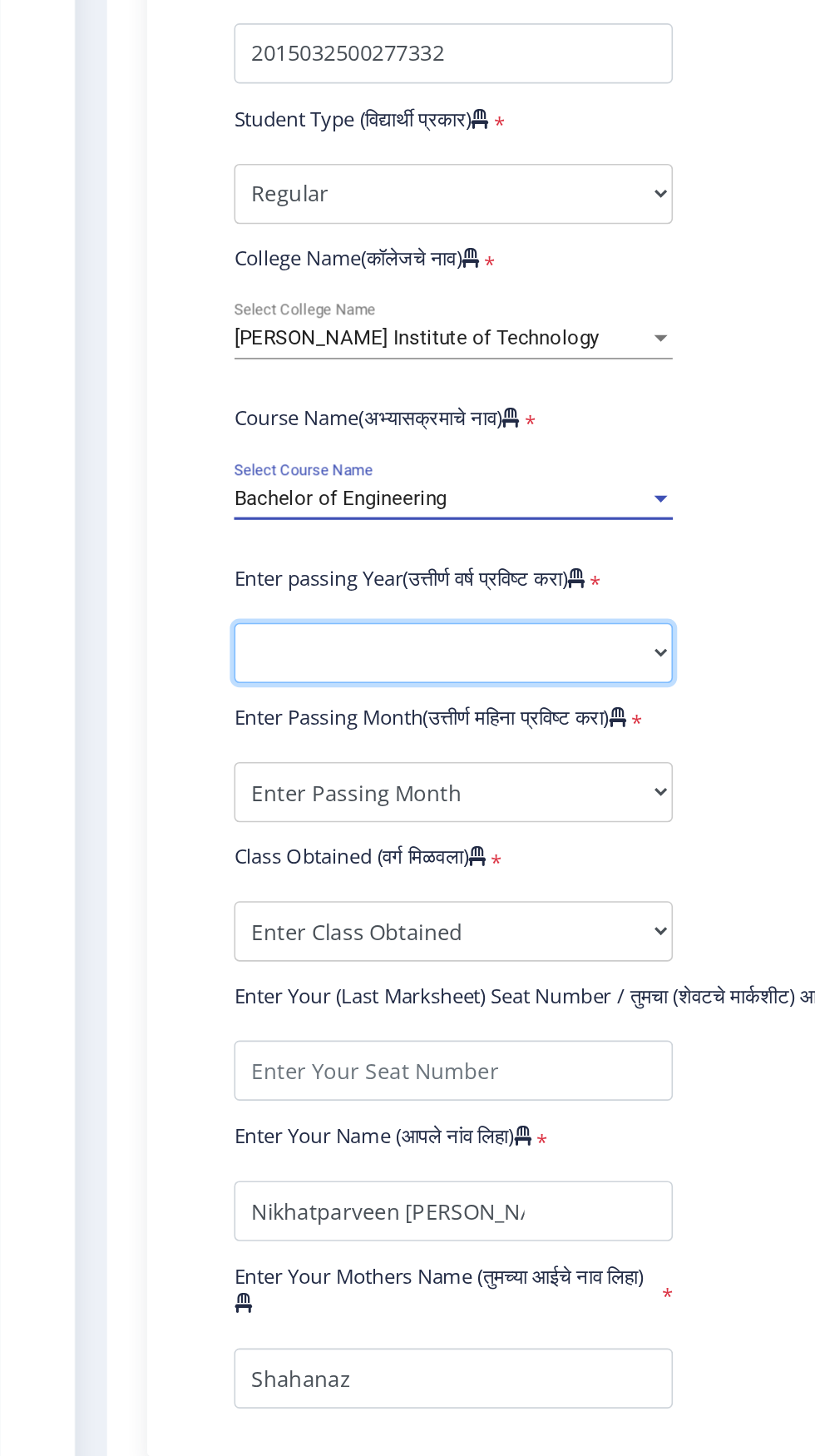
click at [314, 924] on select "2025 2024 2023 2022 2021 2020 2019 2018 2017 2016 2015 2014 2013 2012 2011 2010…" at bounding box center [281, 916] width 273 height 38
select select "2018"
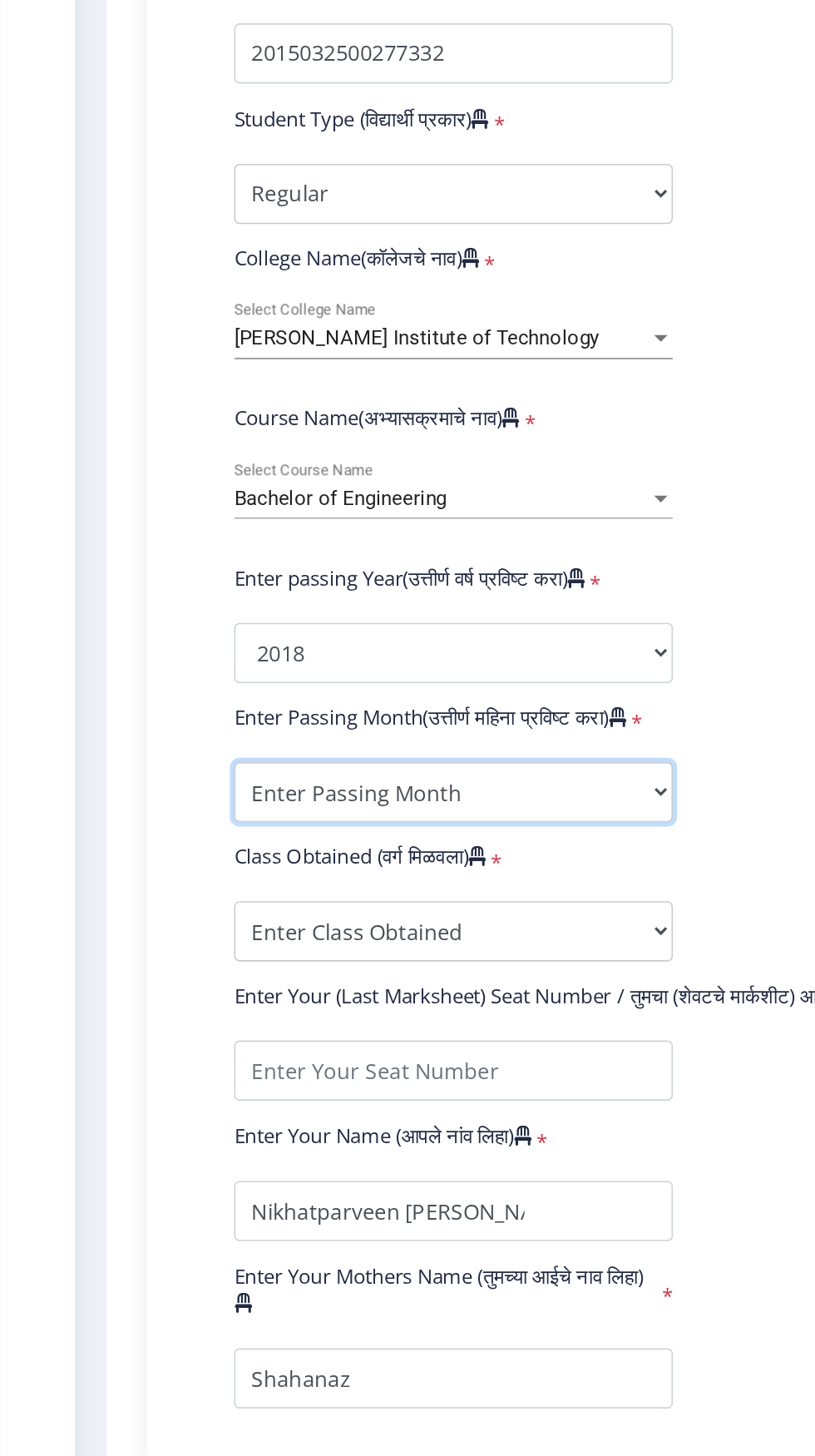
click at [332, 1013] on select "Enter Passing Month March April May October November December" at bounding box center [281, 1003] width 273 height 38
select select "March"
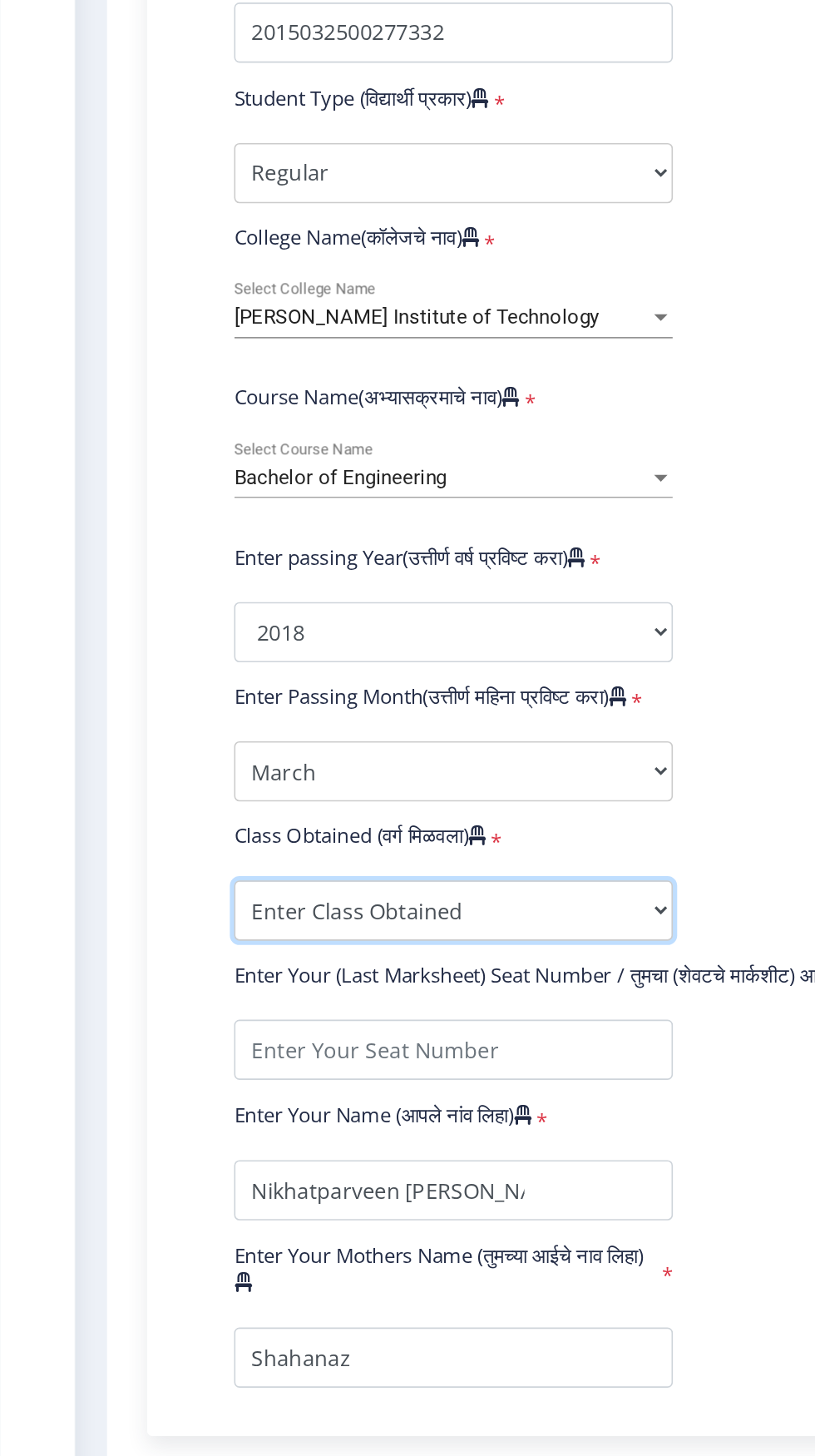
click at [312, 1088] on select "Enter Class Obtained FIRST CLASS WITH DISTINCTION FIRST CLASS HIGHER SECOND CLA…" at bounding box center [281, 1076] width 273 height 38
select select "Grade A+"
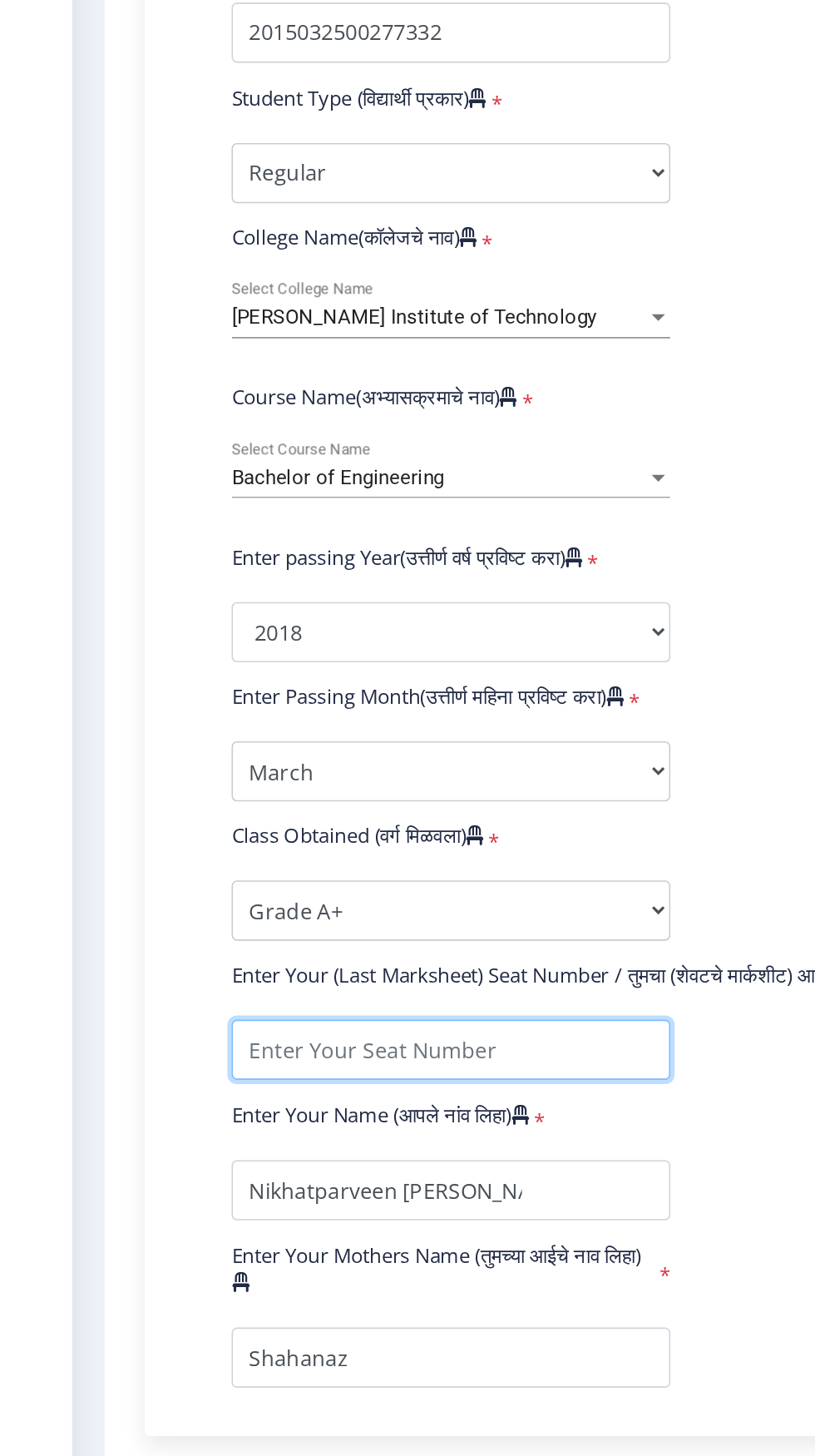
click at [337, 1153] on input "textarea" at bounding box center [281, 1162] width 273 height 38
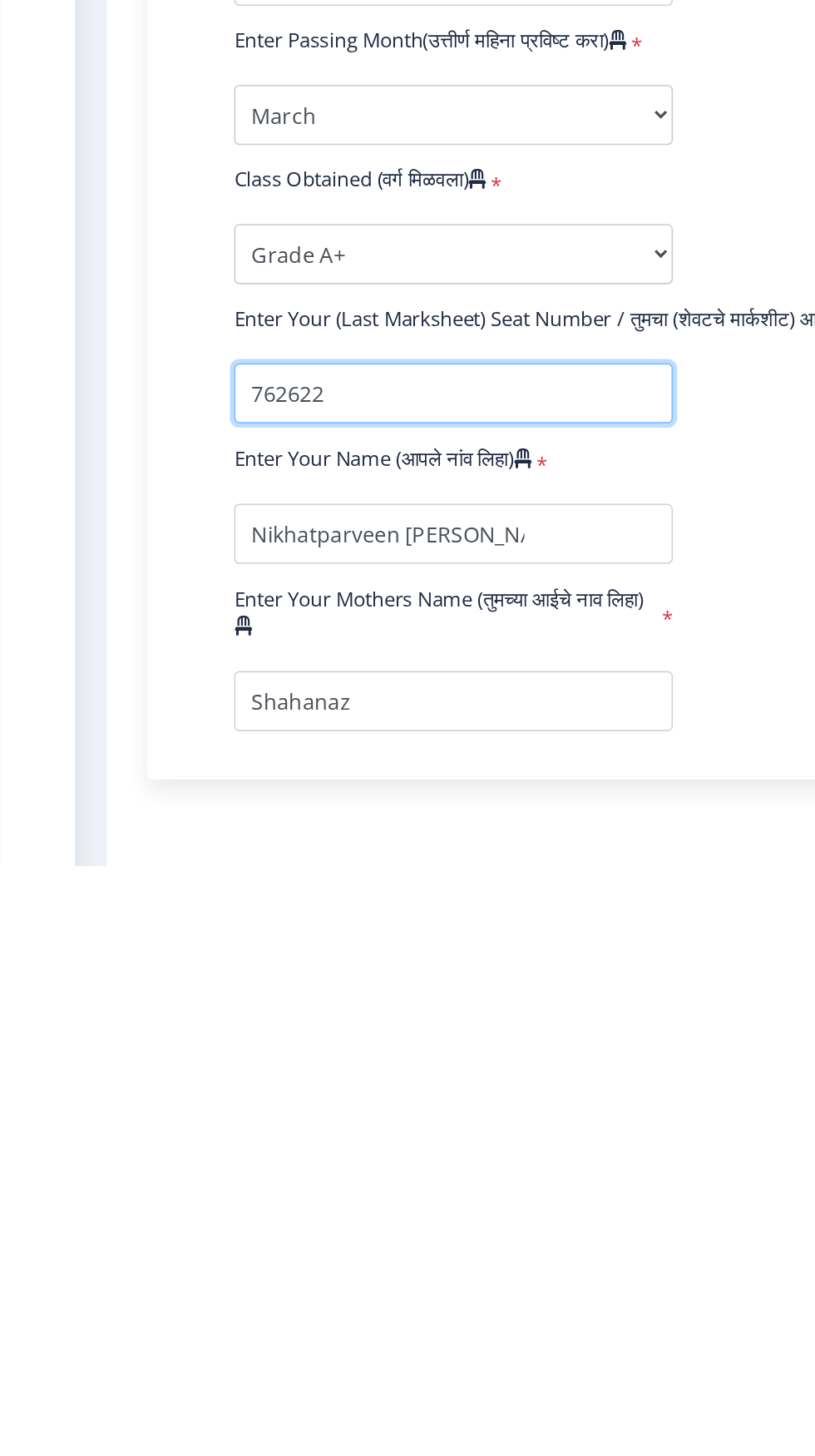
type input "762622"
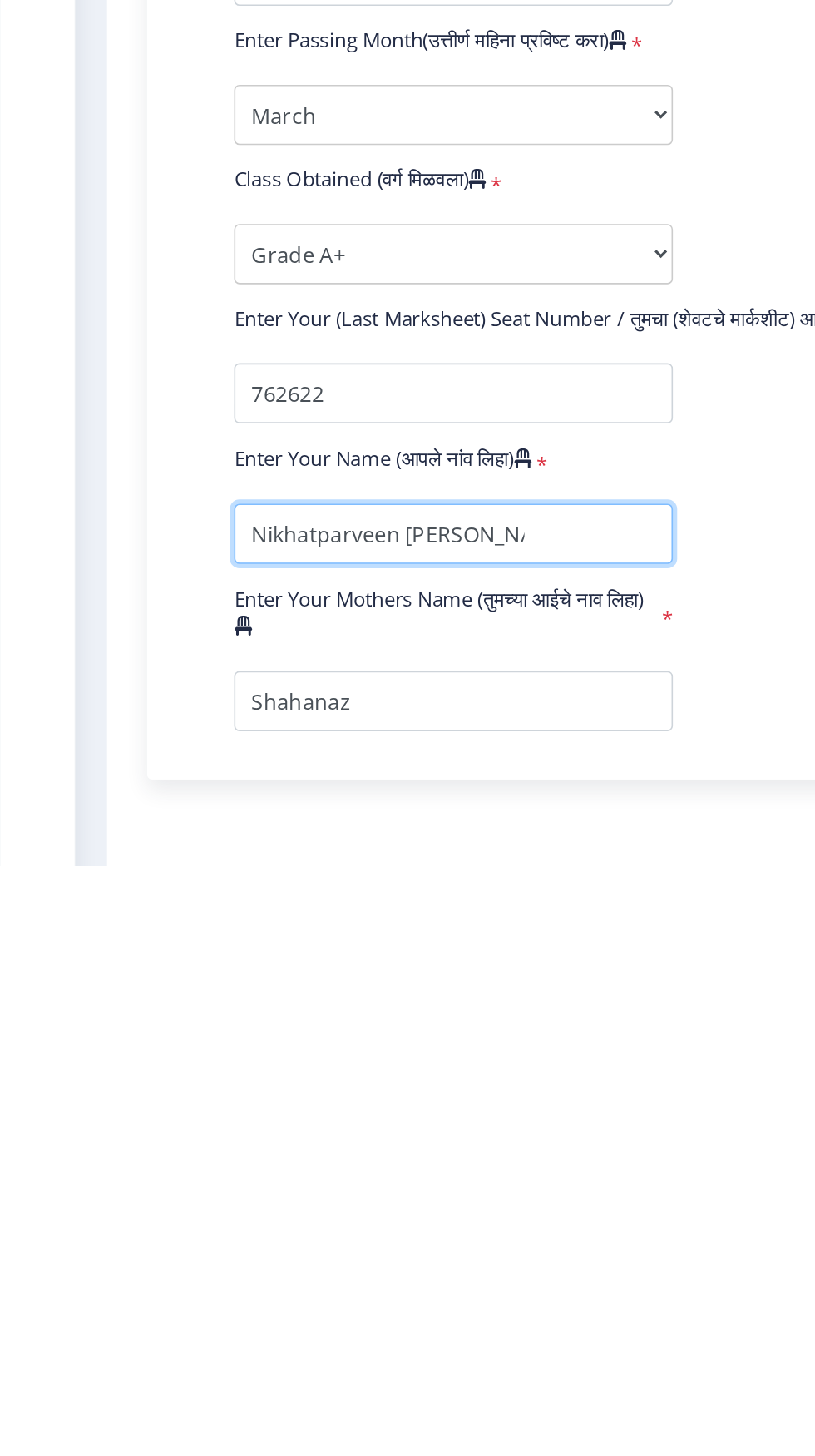
click at [368, 1252] on input "textarea" at bounding box center [281, 1249] width 273 height 38
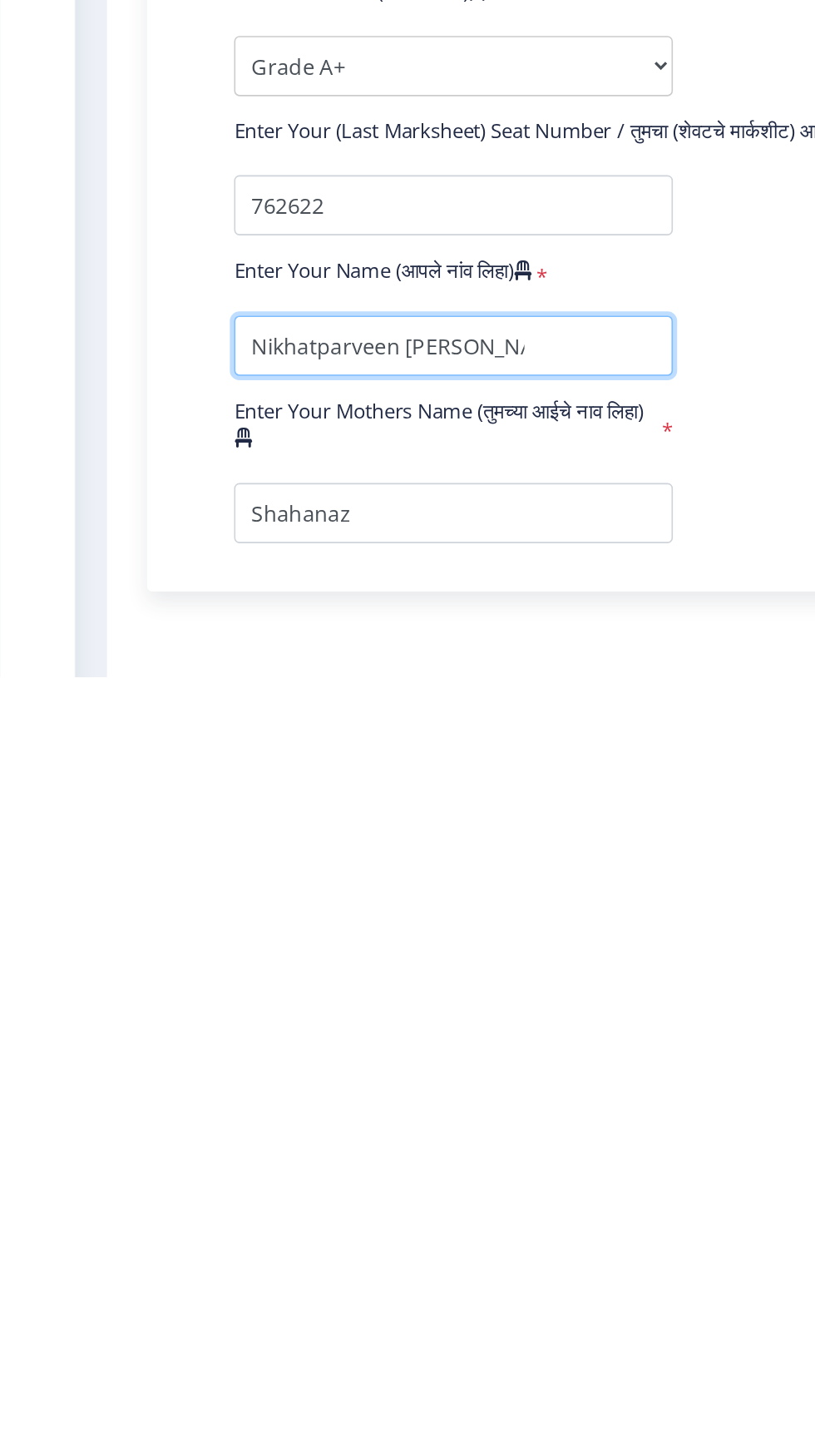
click at [370, 1244] on input "textarea" at bounding box center [281, 1249] width 273 height 38
click at [359, 1251] on input "textarea" at bounding box center [281, 1249] width 273 height 38
click at [303, 1255] on input "textarea" at bounding box center [281, 1249] width 273 height 38
click at [362, 1239] on input "textarea" at bounding box center [281, 1249] width 273 height 38
click at [339, 1249] on input "textarea" at bounding box center [281, 1249] width 273 height 38
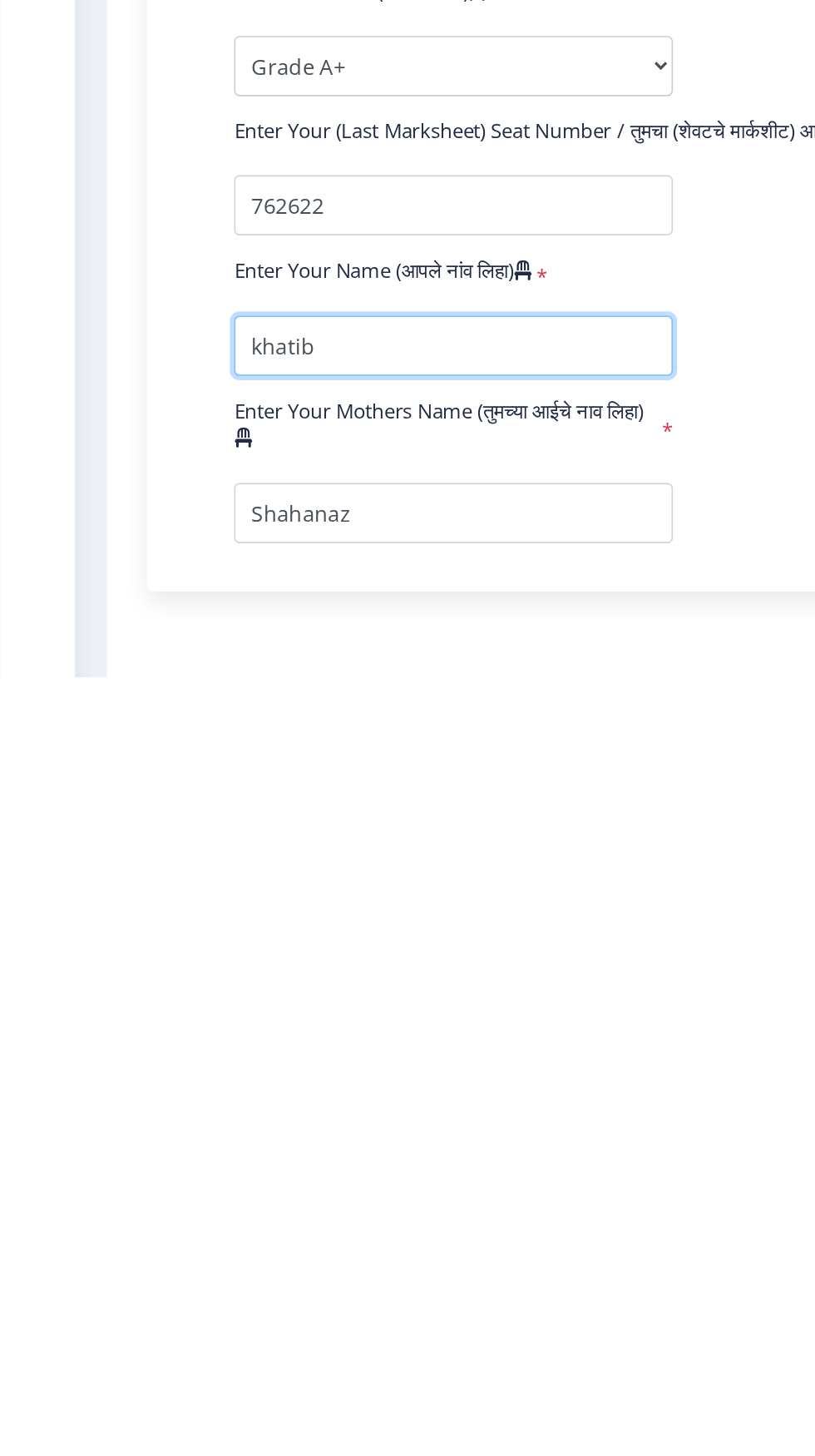
click at [274, 1250] on input "textarea" at bounding box center [281, 1249] width 273 height 38
type input "k"
type input "Nikhatparveen Anwarhusain khatib"
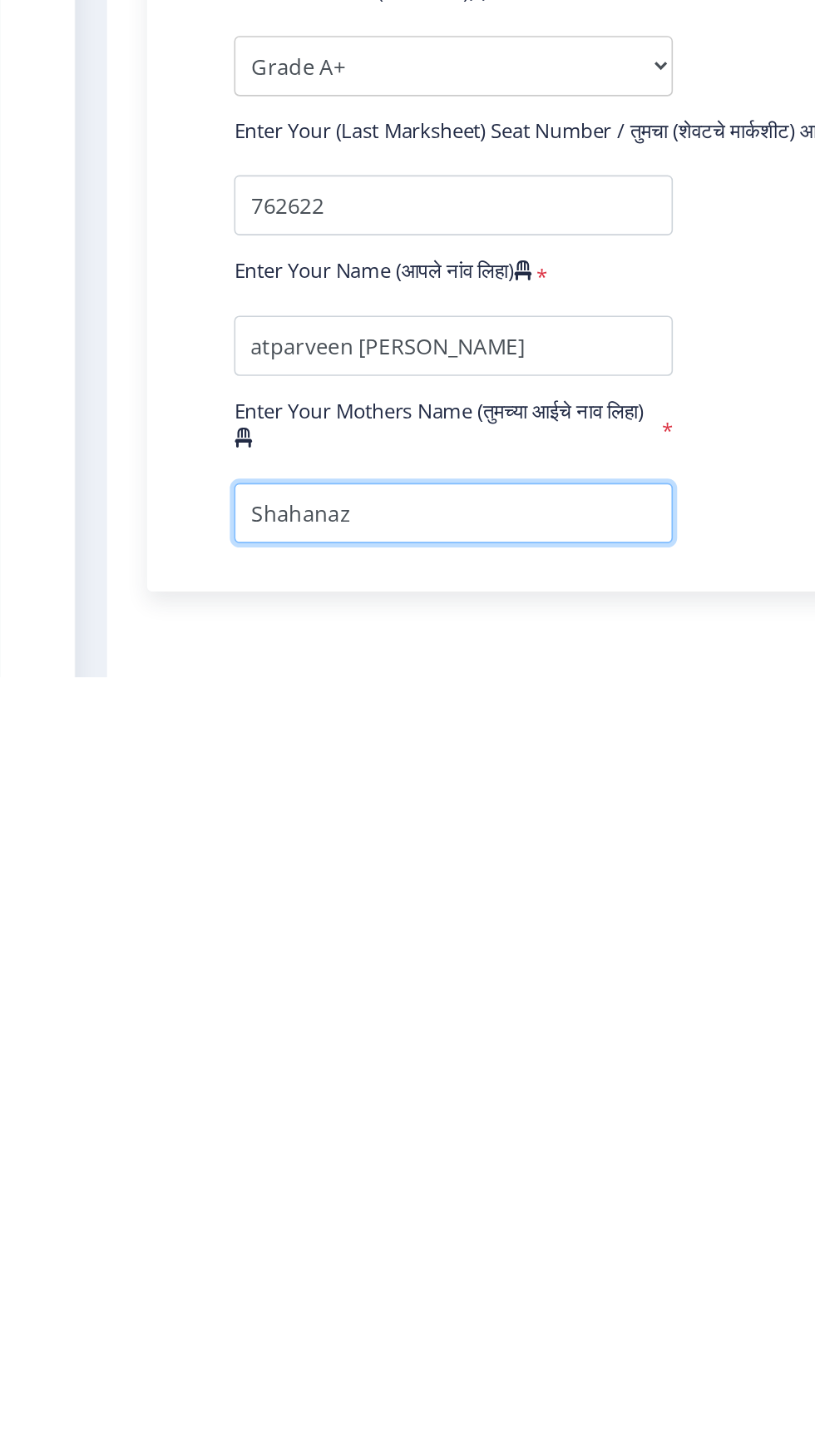
click at [291, 1344] on input "textarea" at bounding box center [281, 1354] width 273 height 38
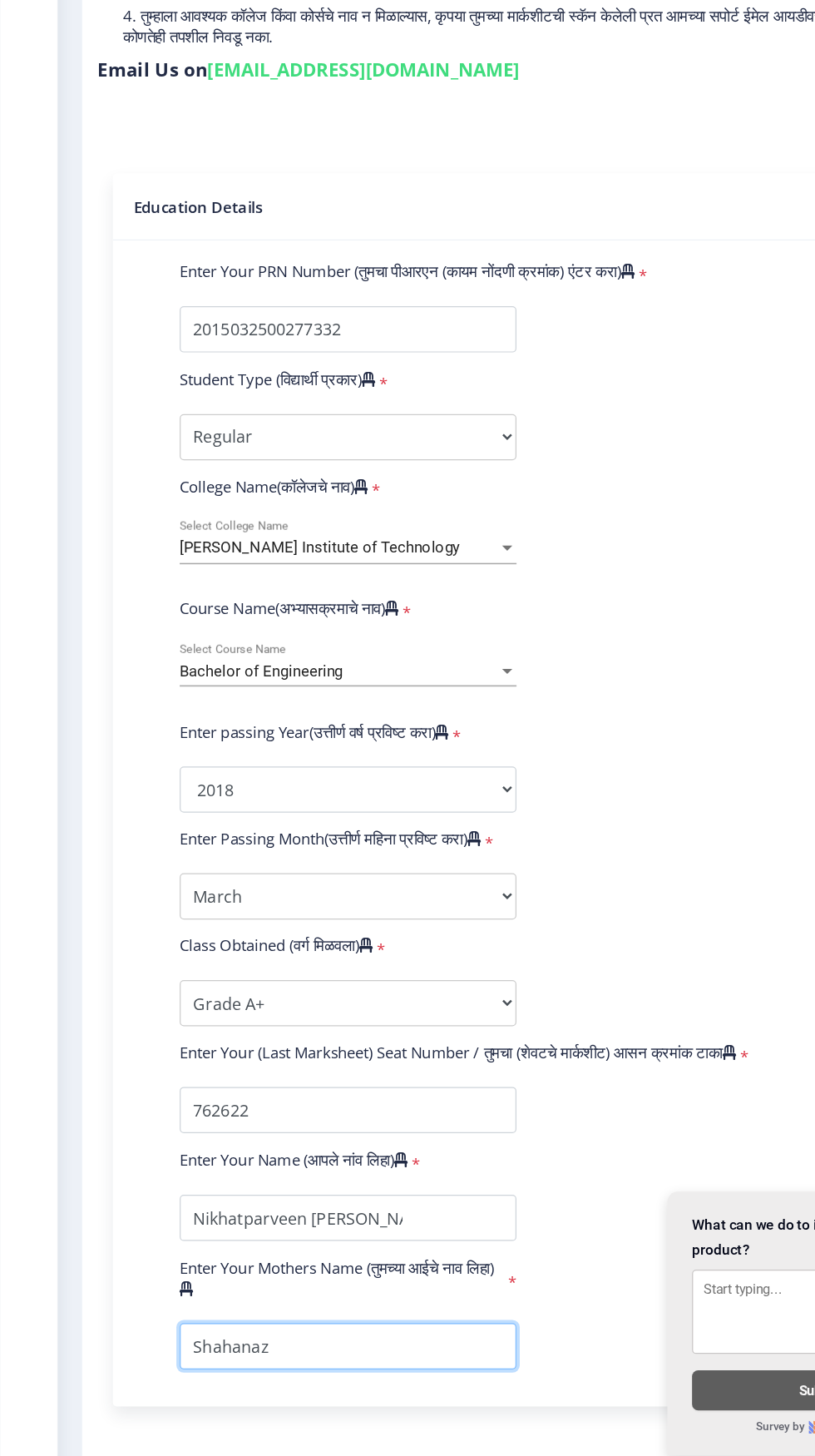
scroll to position [0, 0]
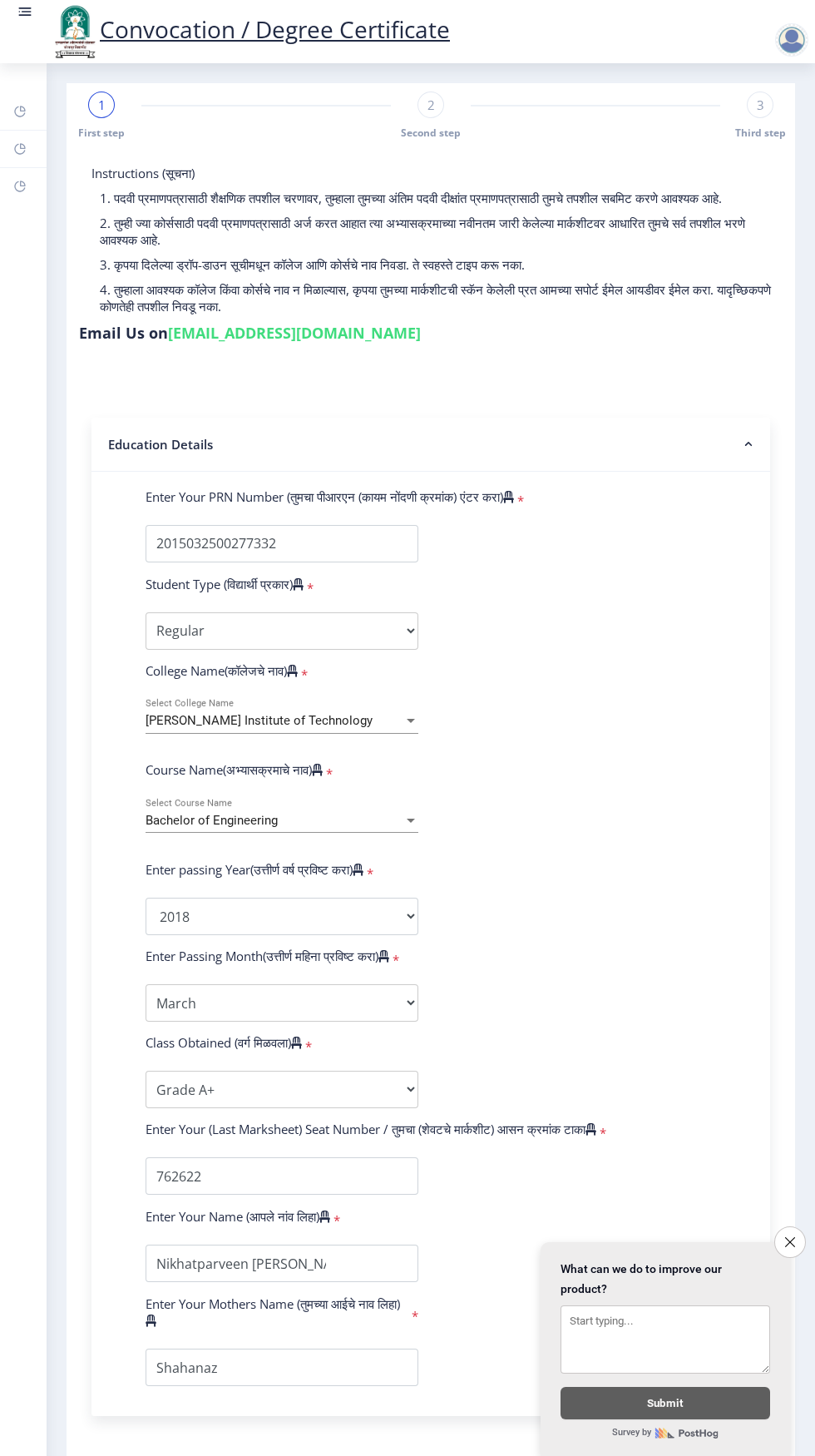
click at [791, 1237] on icon "Close survey" at bounding box center [790, 1242] width 10 height 10
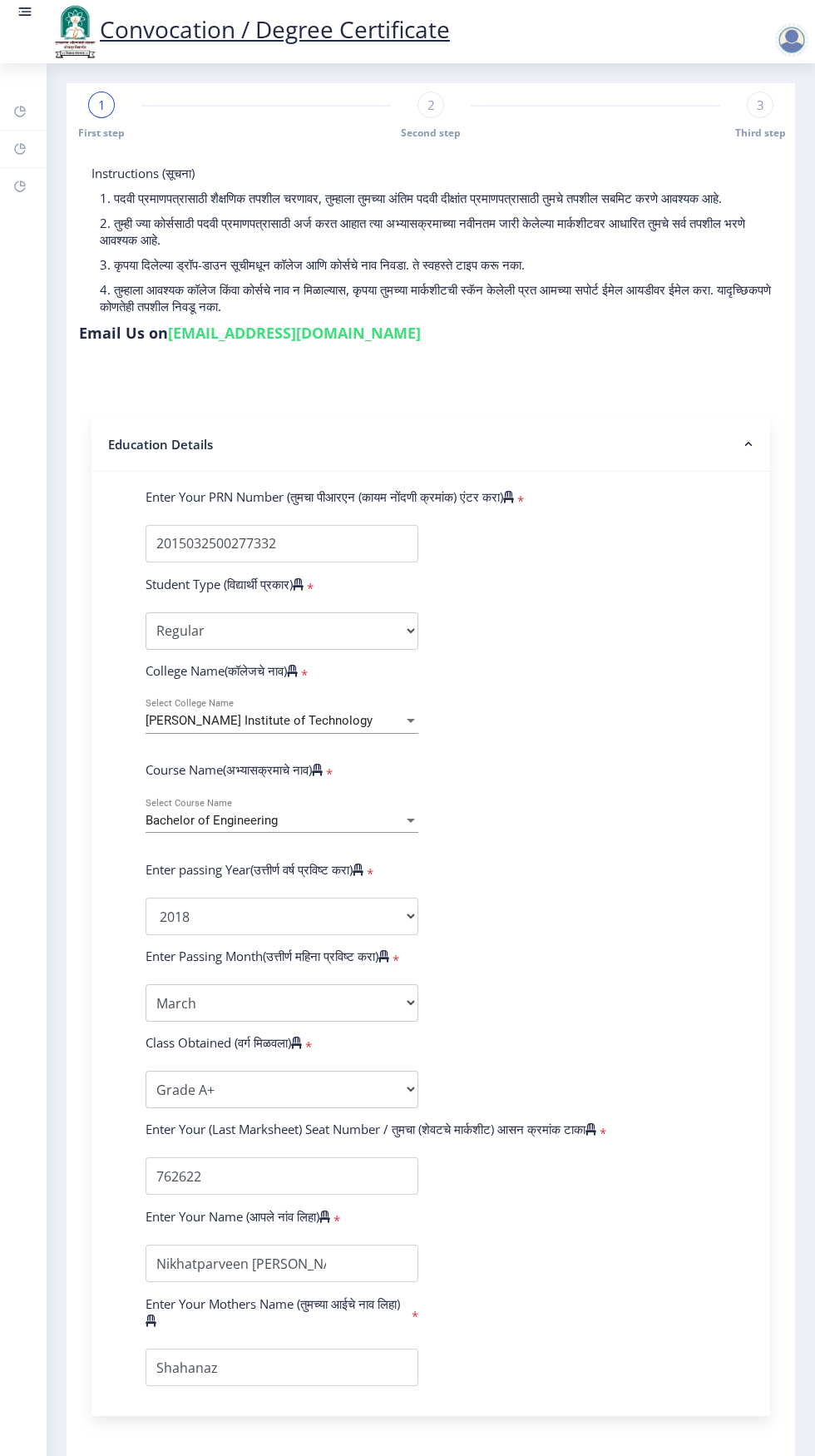
click at [798, 1232] on nb-layout-column "1 First step 2 Second step 3 Third step Instructions (सूचना) 1. पदवी प्रमाणपत्र…" at bounding box center [430, 804] width 768 height 1482
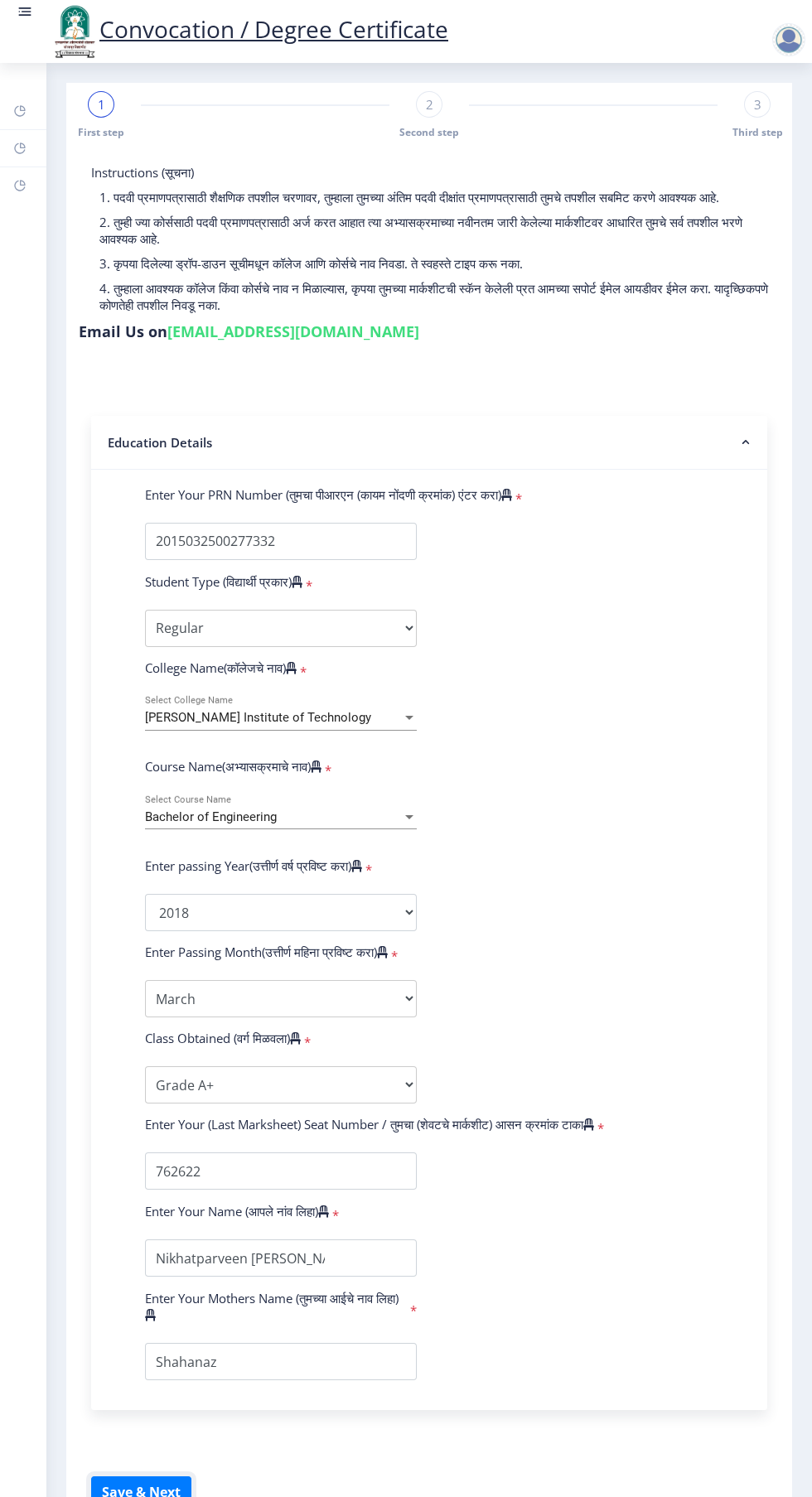
click at [166, 1482] on button "Save & Next" at bounding box center [141, 1492] width 100 height 32
select select
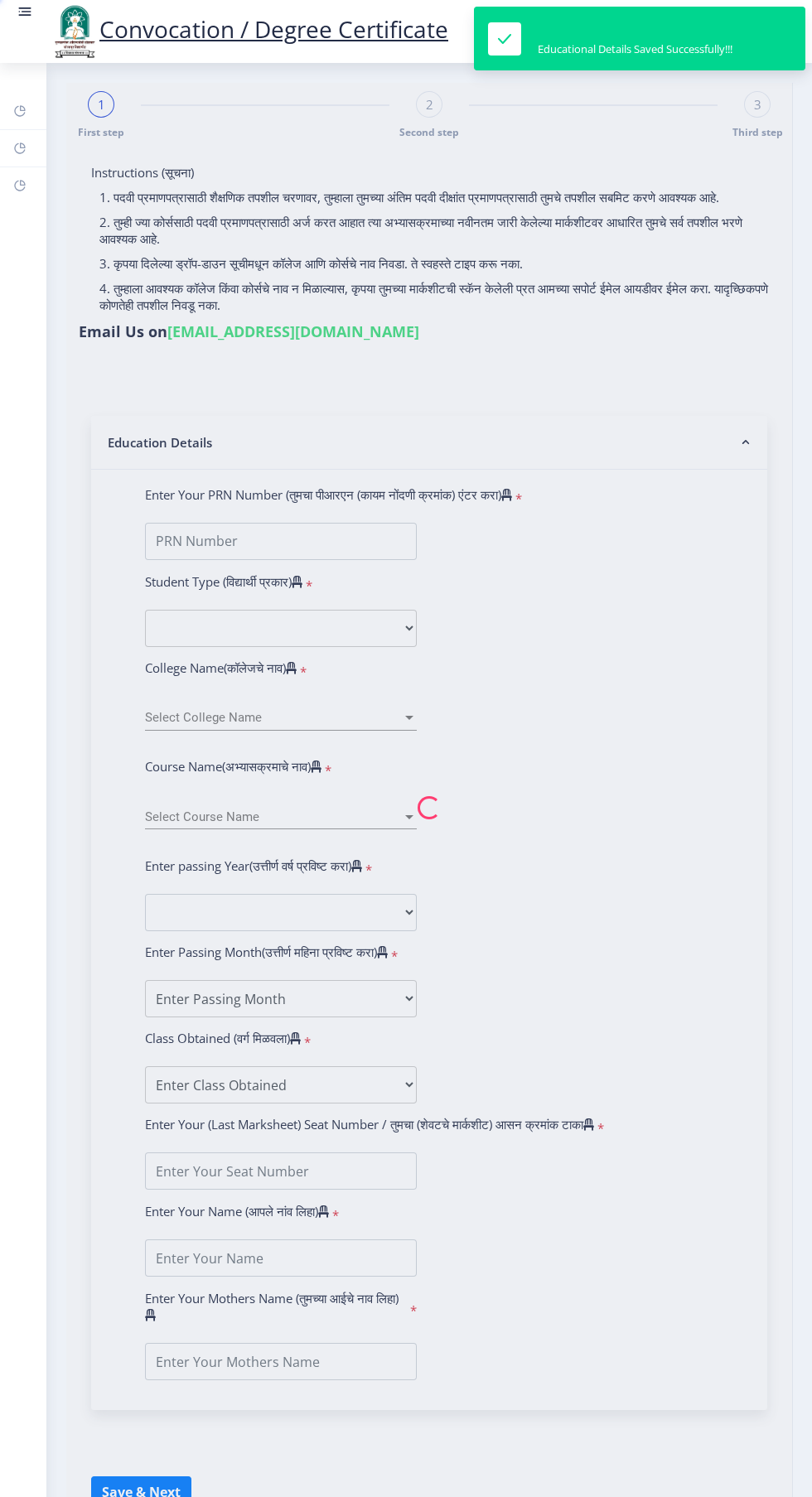
type input "Nikhatparveen Anwarhusain khatib"
type input "Shahanaz"
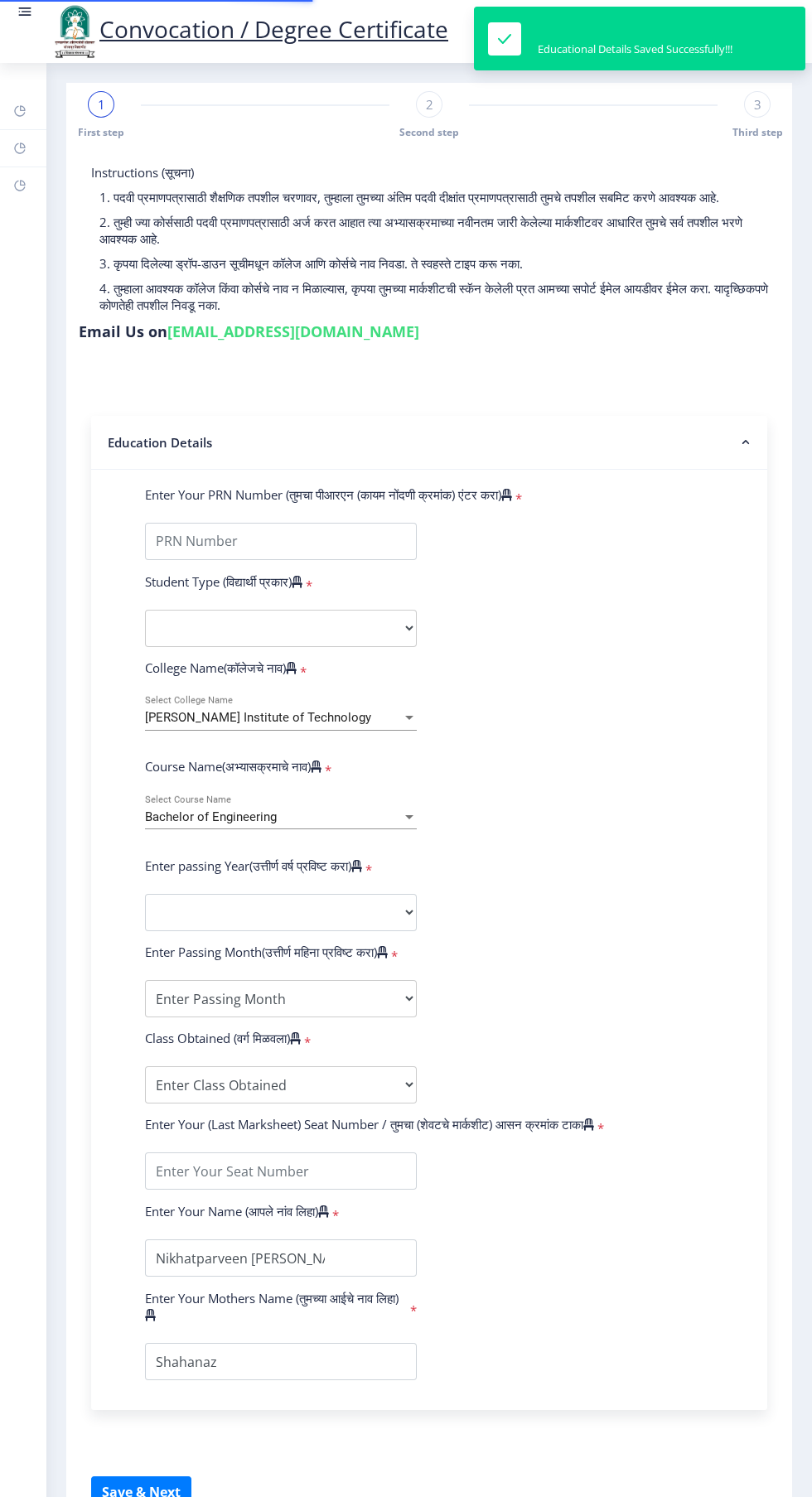
type input "2015032500277332"
select select "Regular"
select select "2018"
select select "March"
select select "Grade A+"
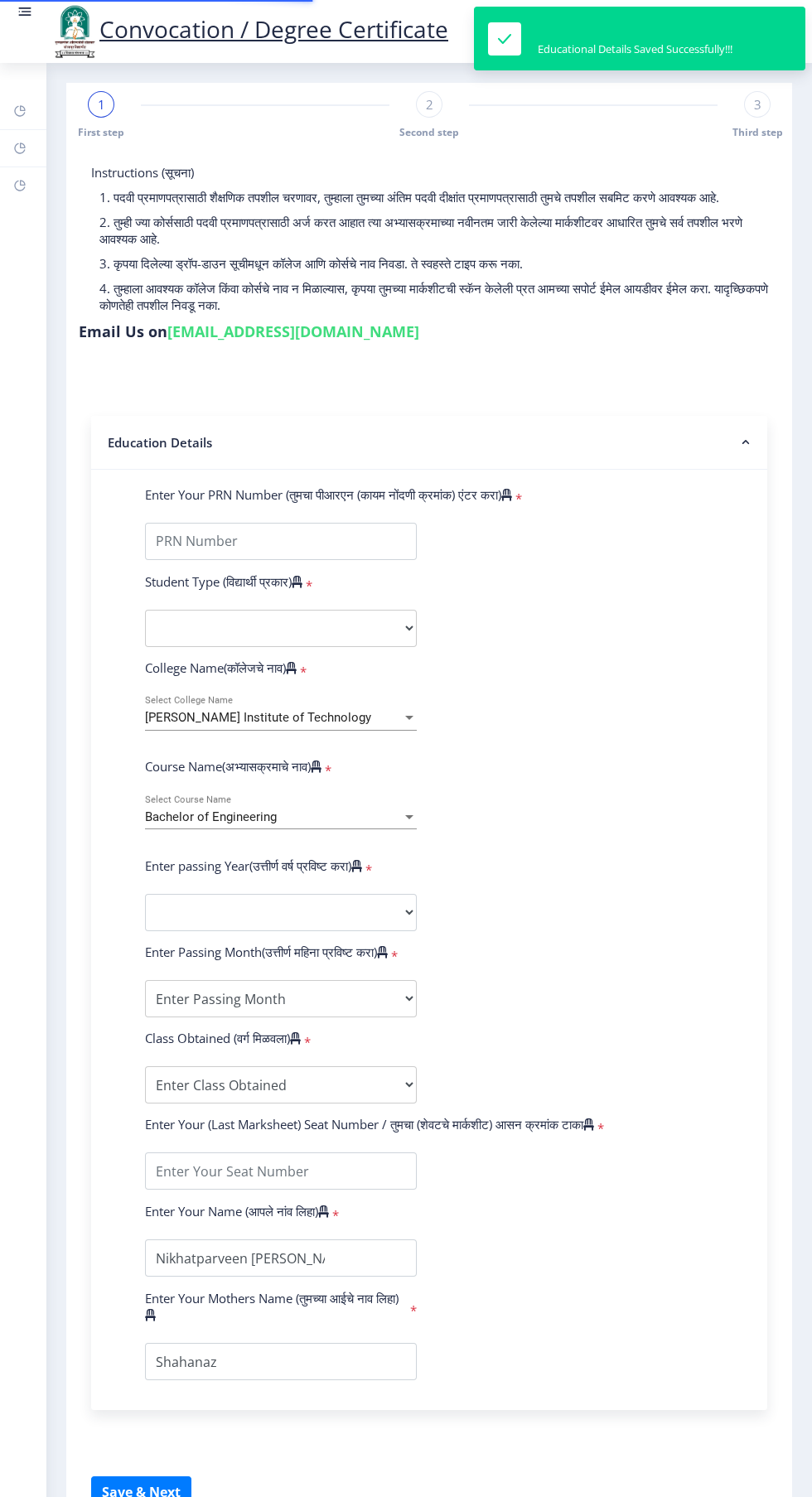
type input "762622"
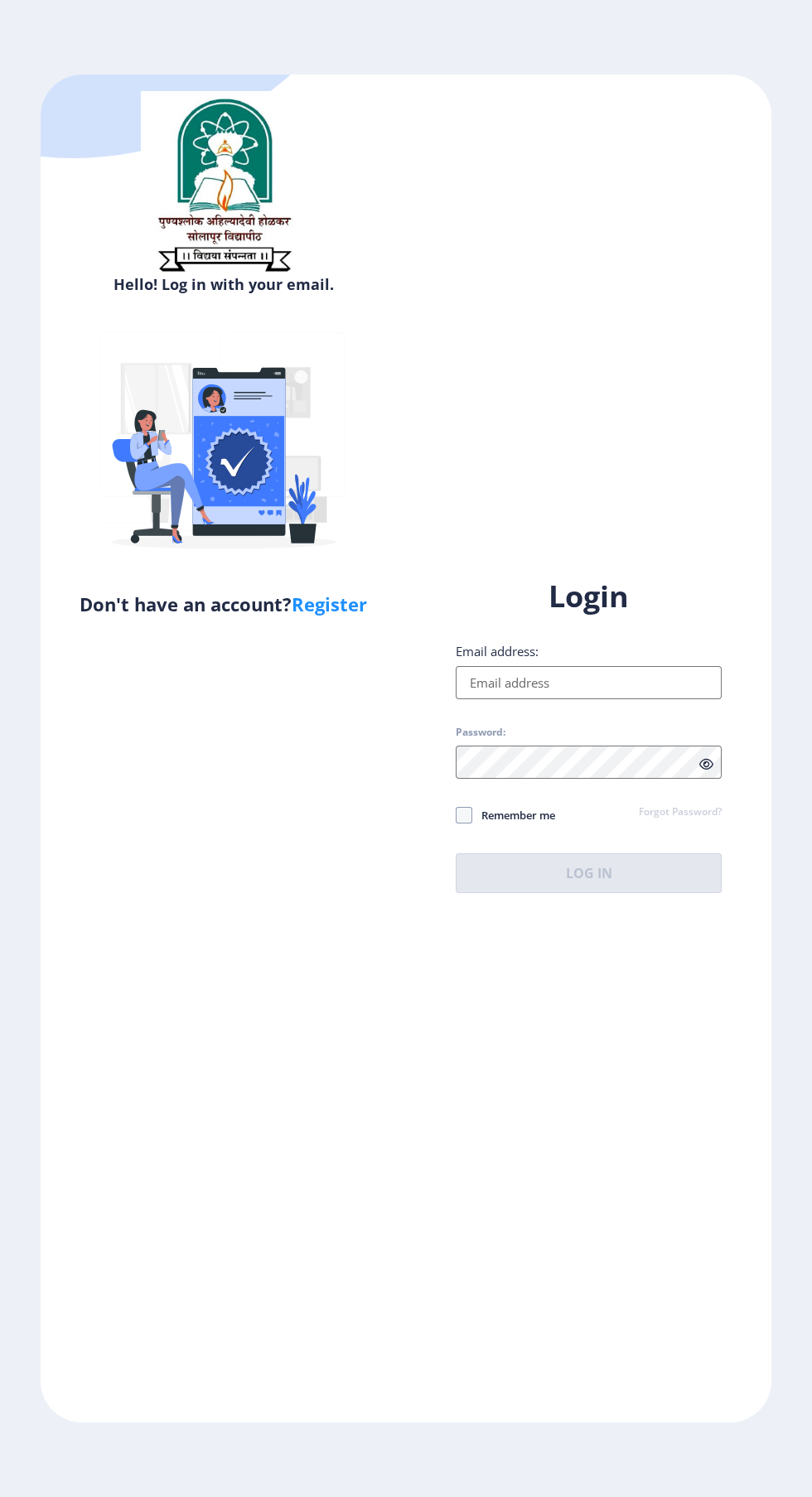
click at [622, 699] on input "Email address:" at bounding box center [589, 683] width 266 height 33
type input "[EMAIL_ADDRESS][DOMAIN_NAME]"
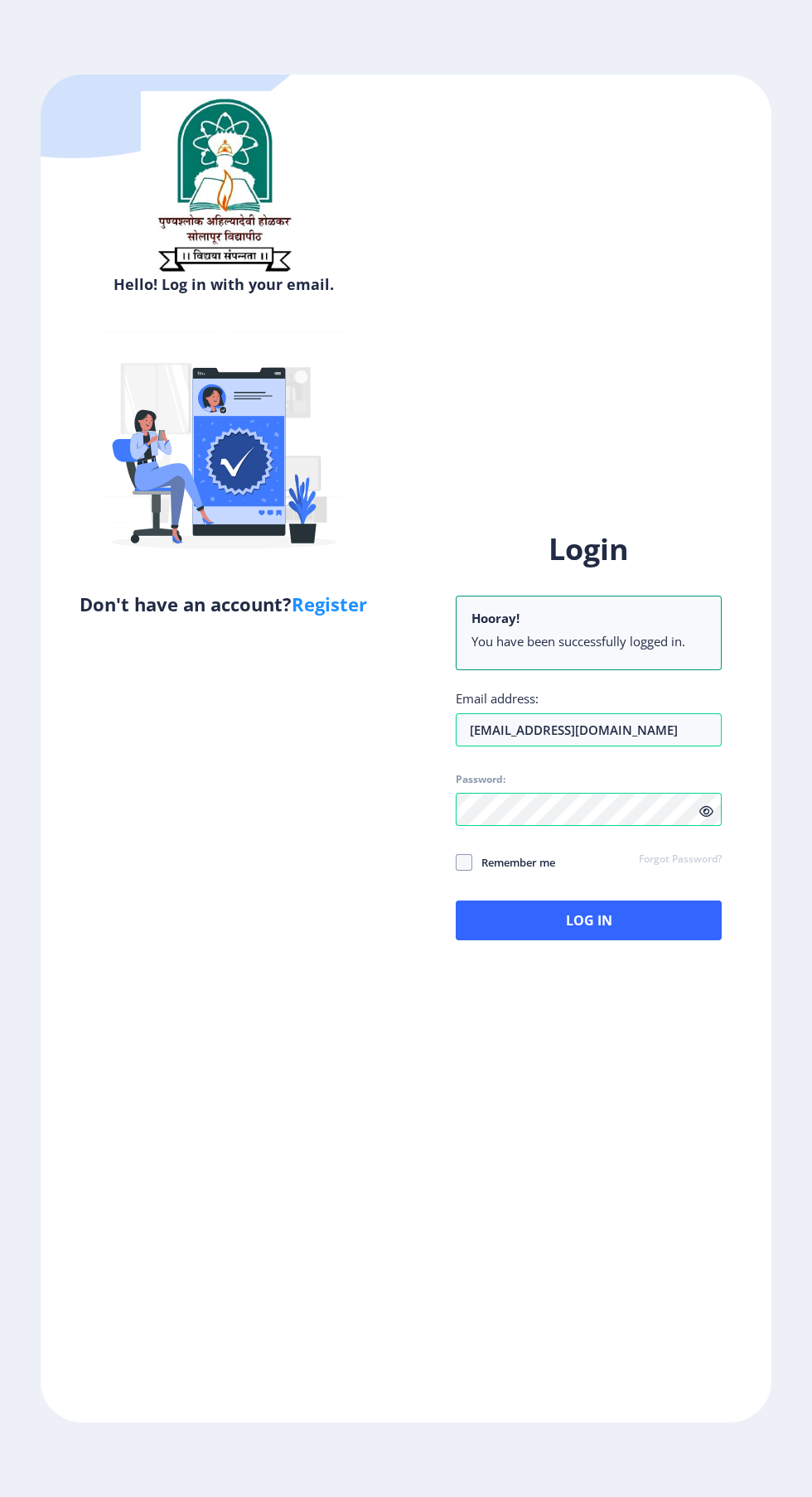
click at [464, 871] on span at bounding box center [464, 862] width 17 height 17
click at [457, 863] on input "Remember me" at bounding box center [456, 862] width 1 height 1
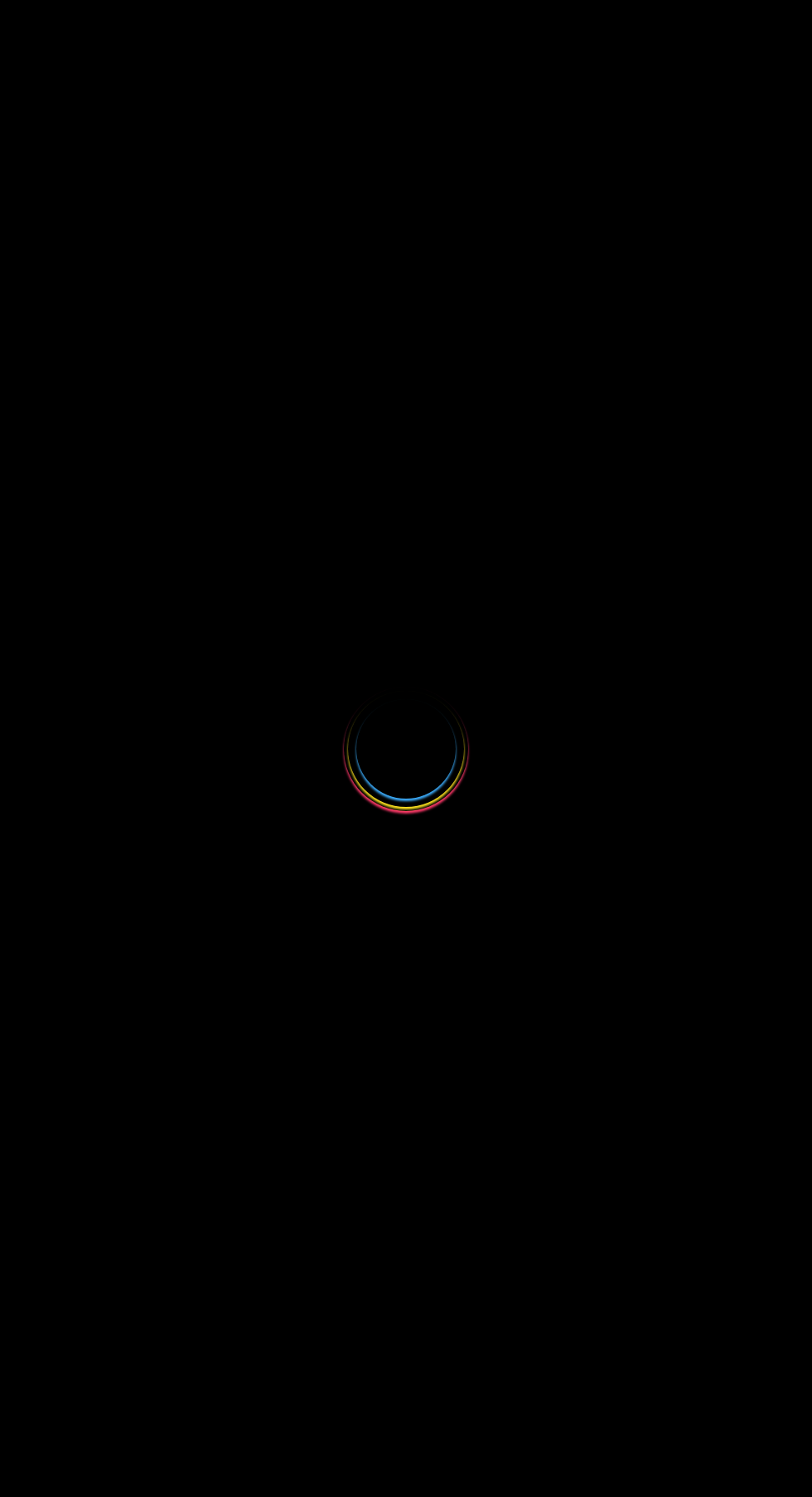
select select
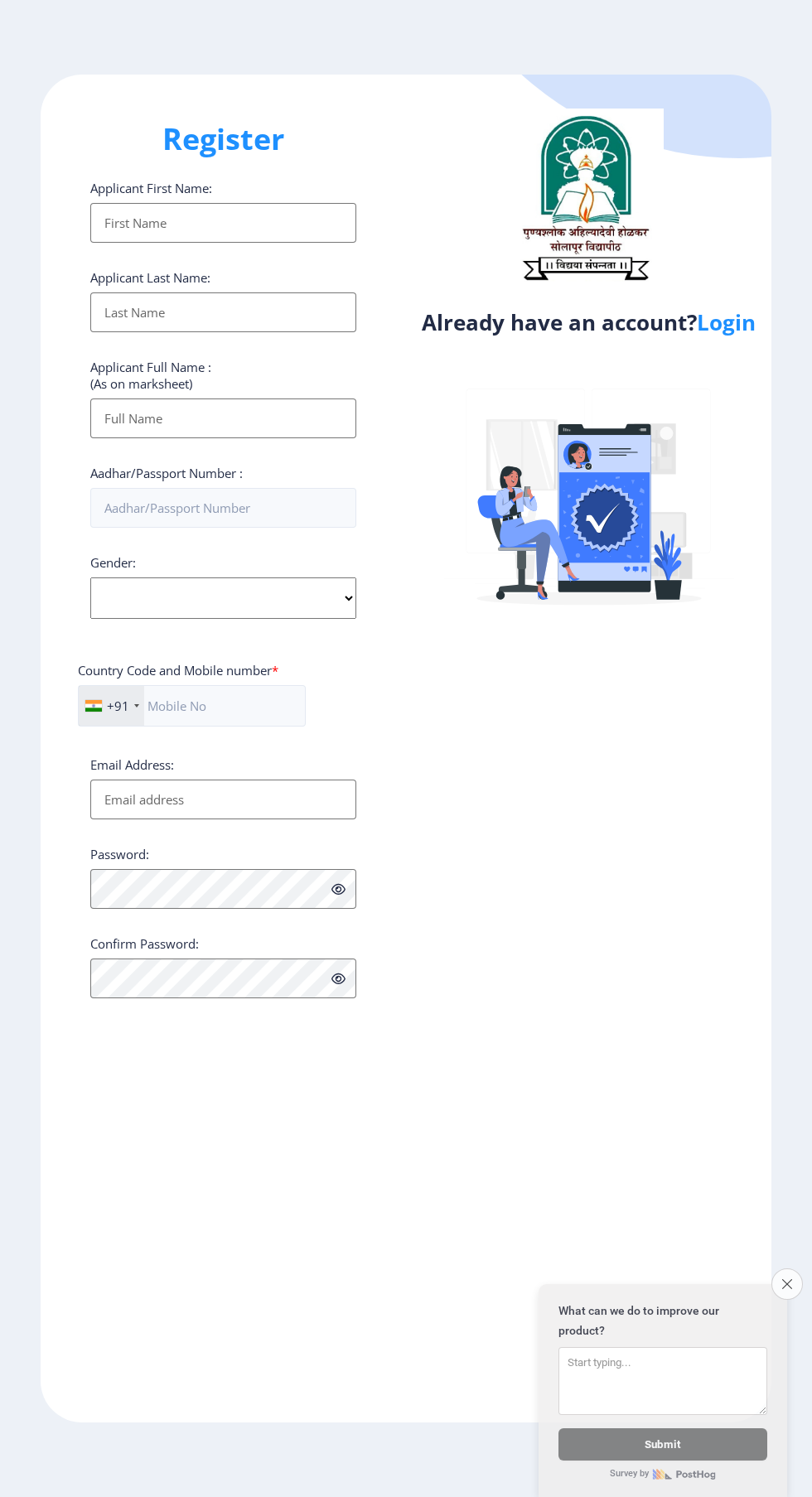
click at [746, 331] on link "Login" at bounding box center [726, 323] width 59 height 30
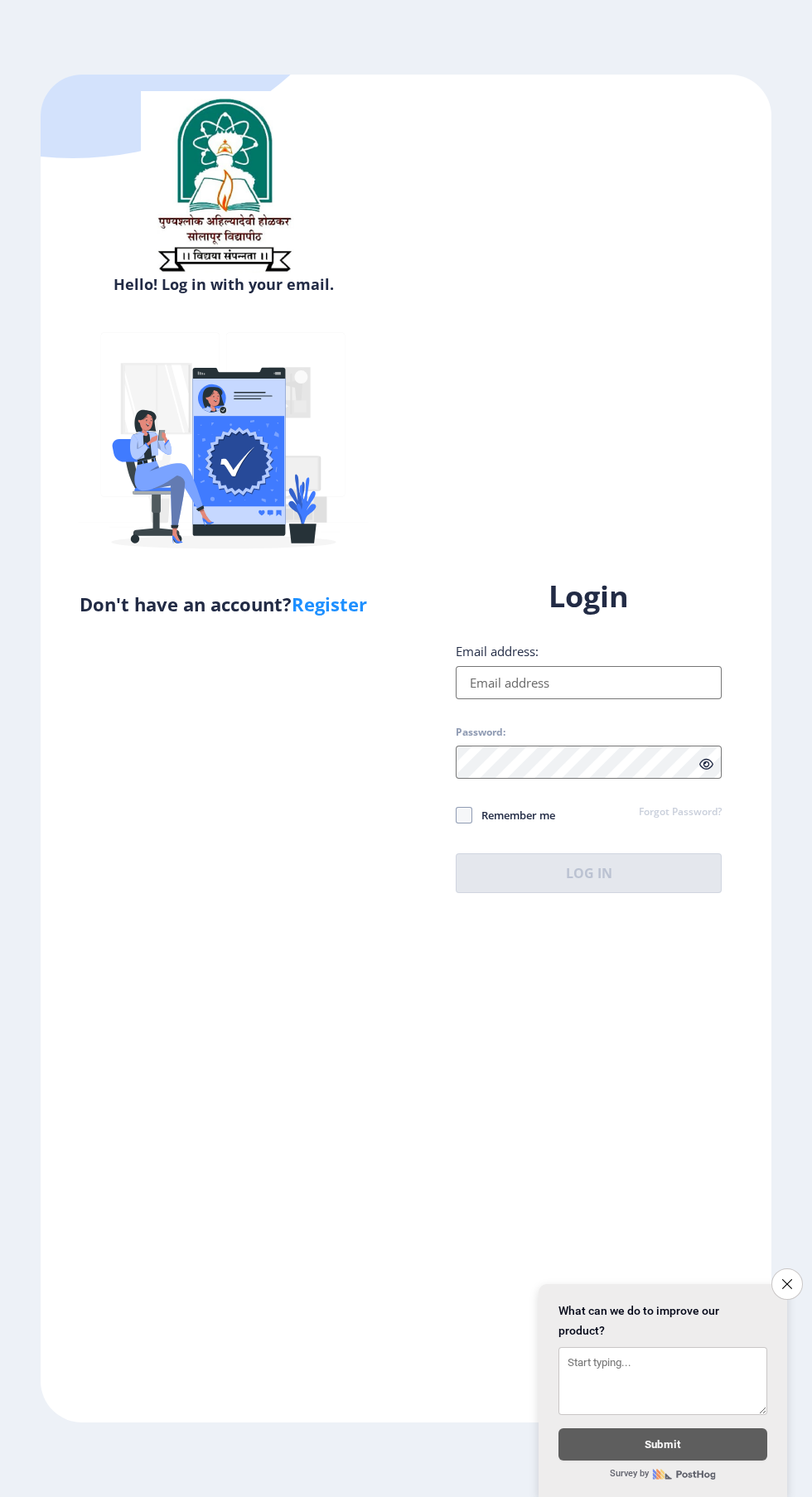
click at [622, 699] on input "Email address:" at bounding box center [589, 683] width 266 height 33
type input "[EMAIL_ADDRESS][DOMAIN_NAME]"
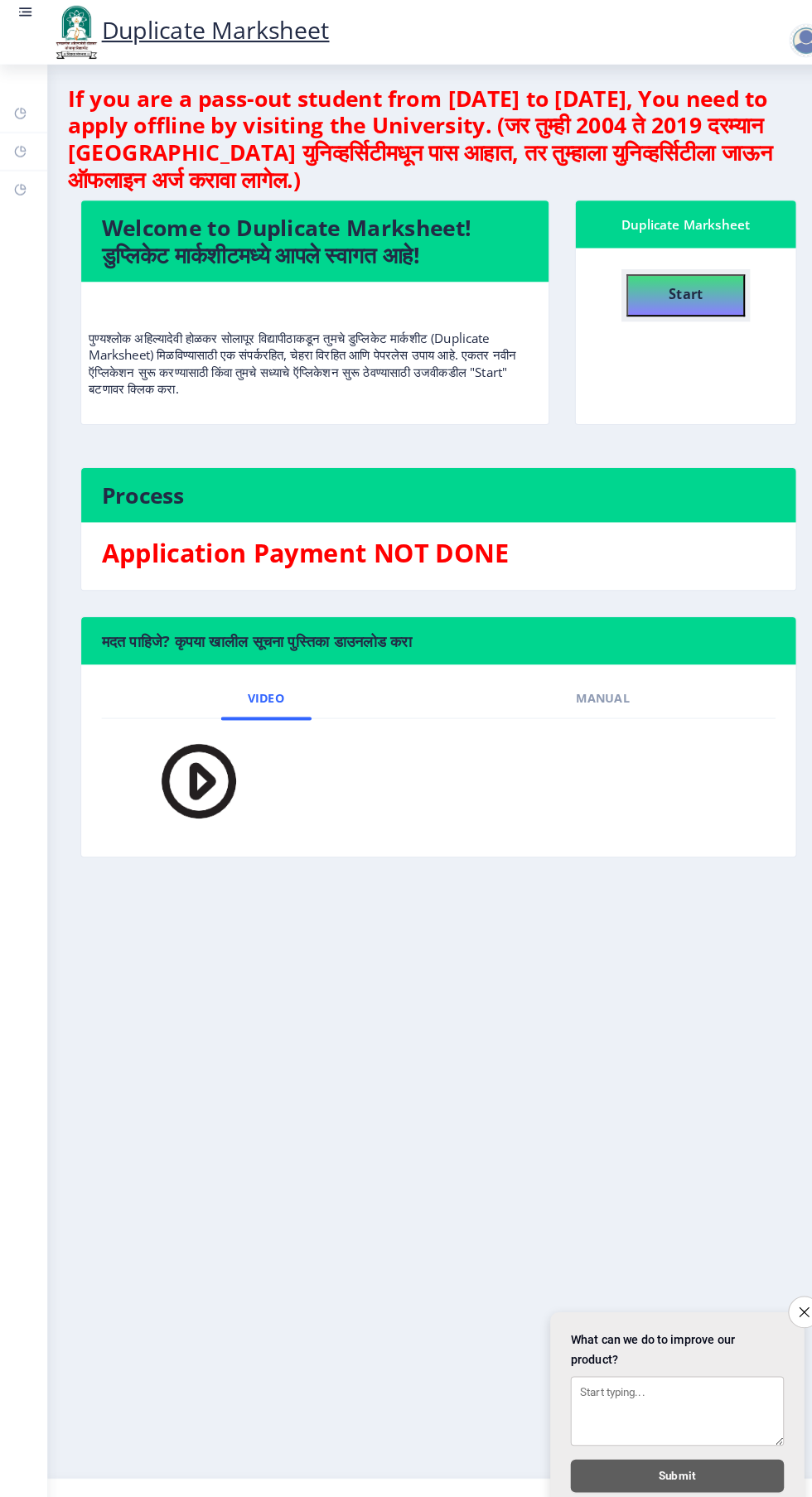
click at [658, 306] on button "Start" at bounding box center [671, 289] width 116 height 42
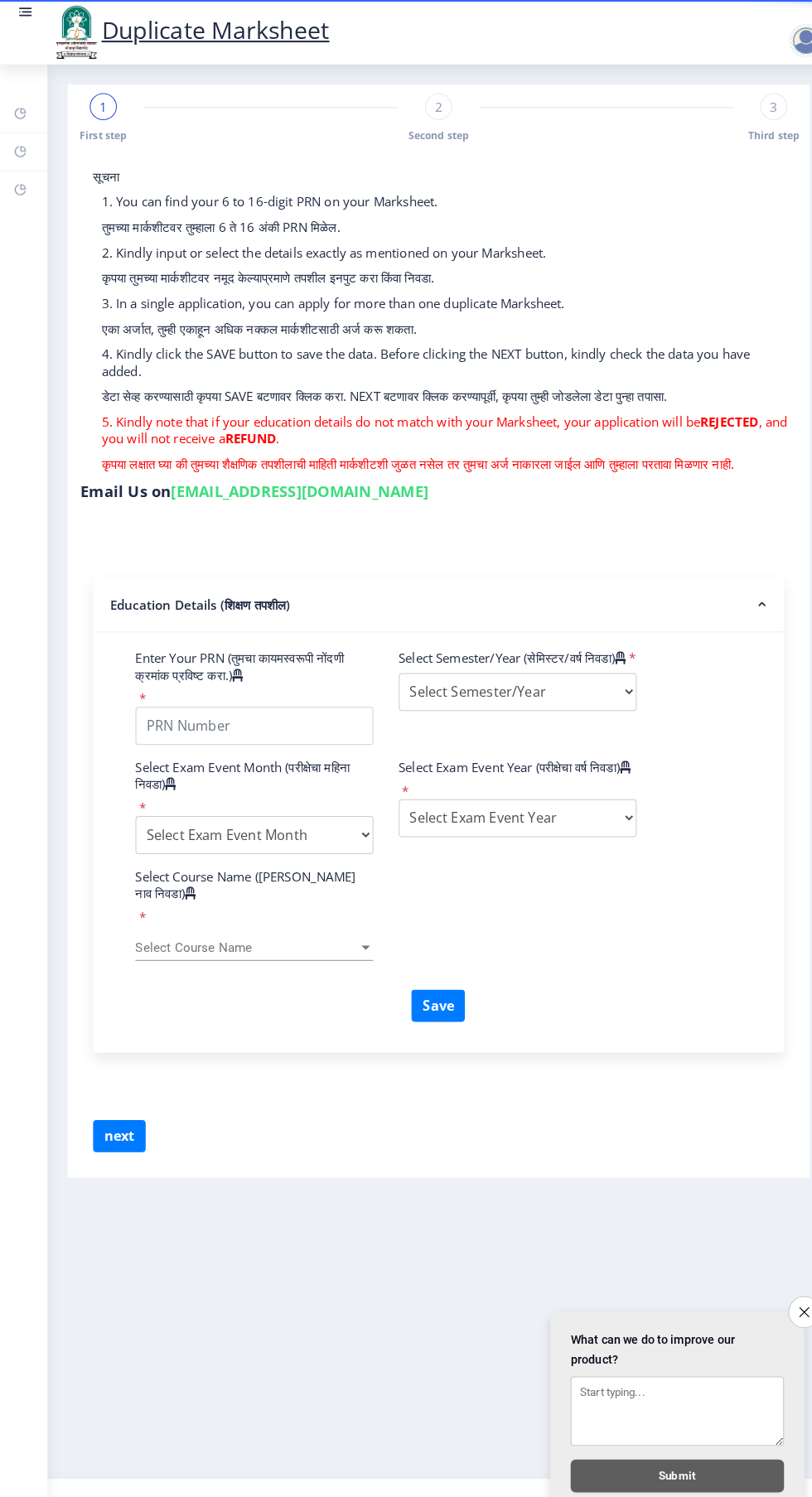
click at [775, 1278] on button "Close survey" at bounding box center [787, 1285] width 32 height 32
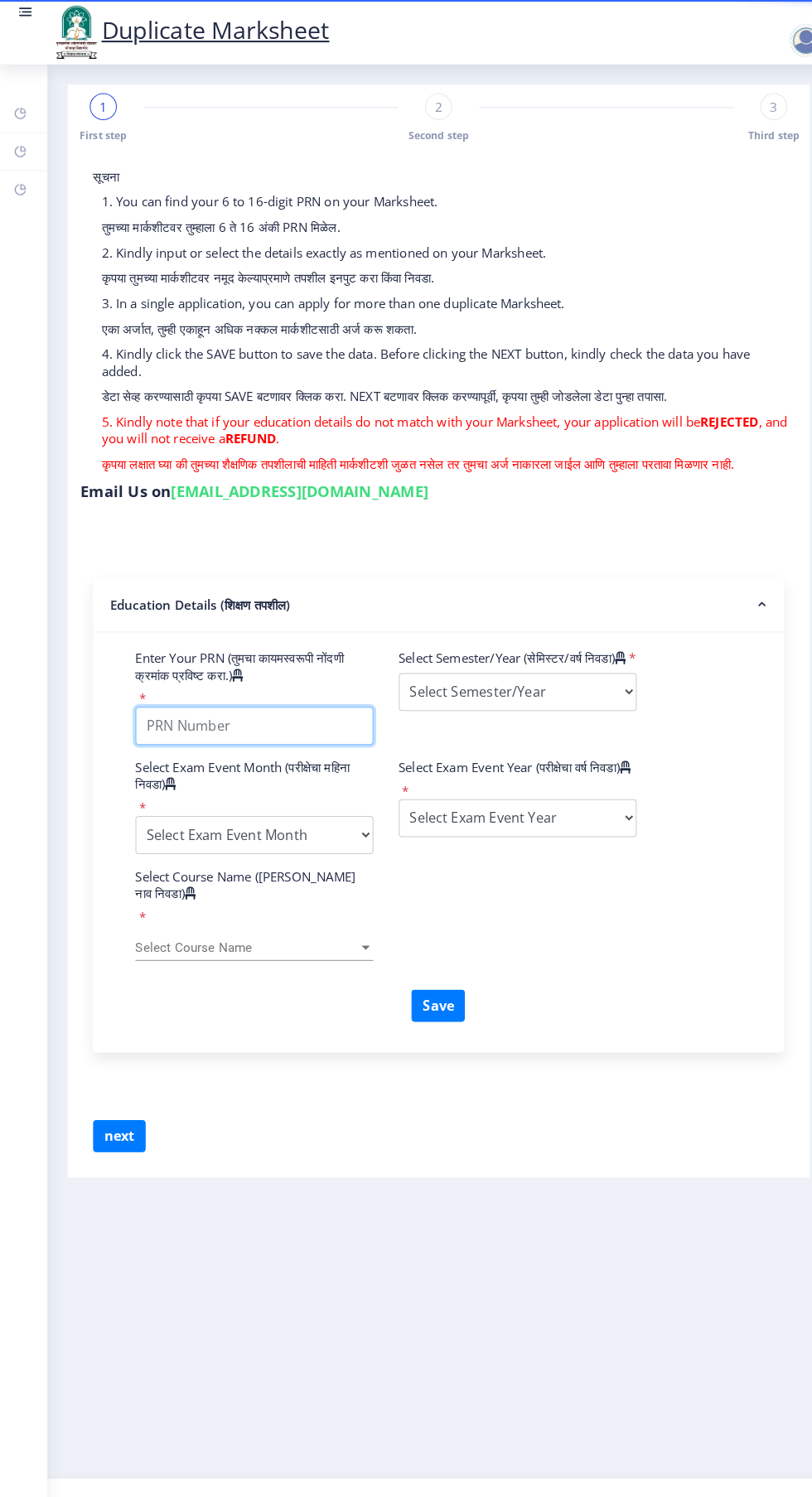
click at [277, 701] on input "Enter Your PRN (तुमचा कायमस्वरूपी नोंदणी क्रमांक प्रविष्ट करा.)" at bounding box center [249, 710] width 232 height 38
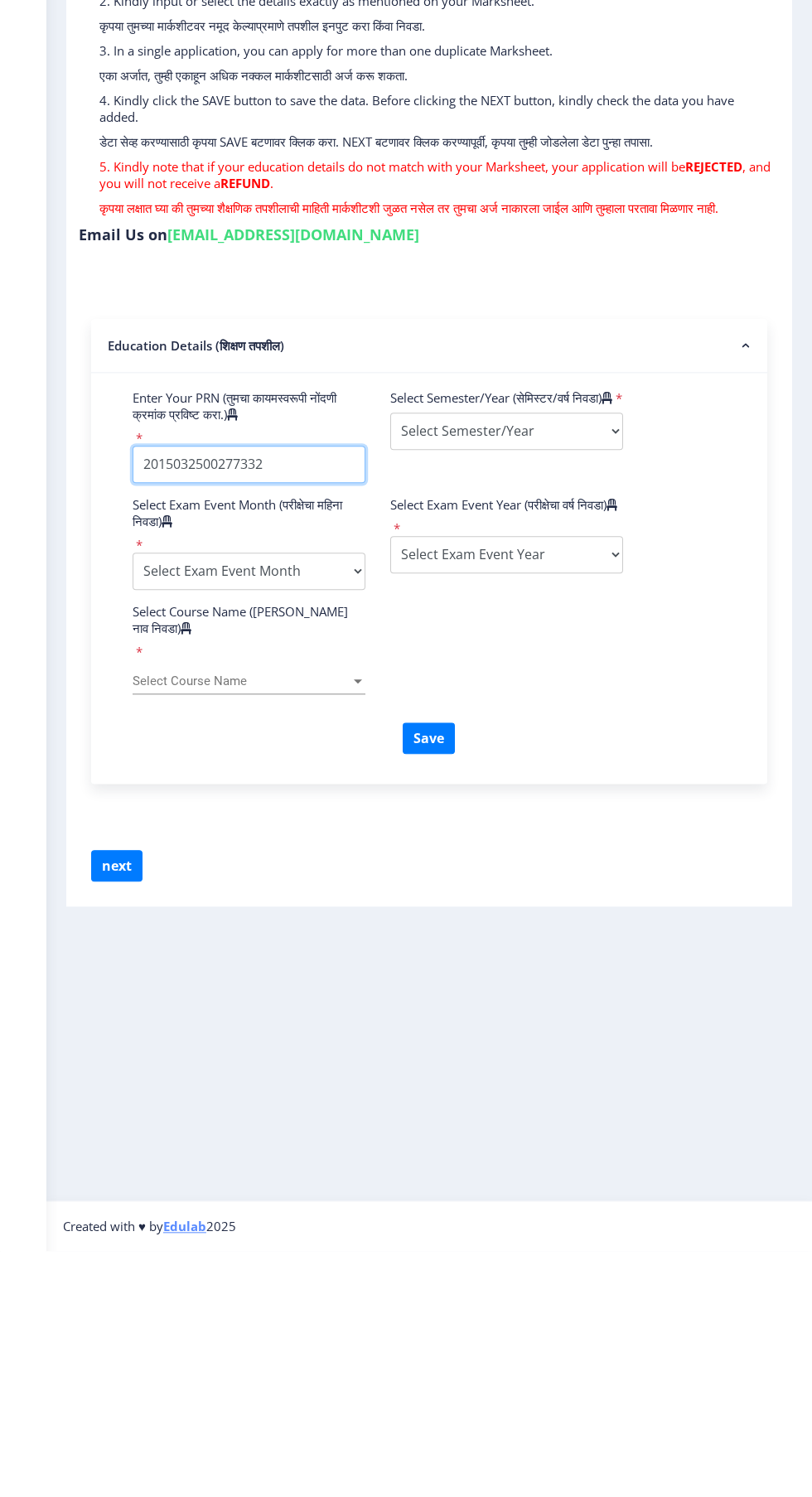
type input "2015032500277332"
click at [568, 696] on select "Select Semester/Year Semester I Semester II Semester III Semester IV Semester V…" at bounding box center [507, 677] width 232 height 38
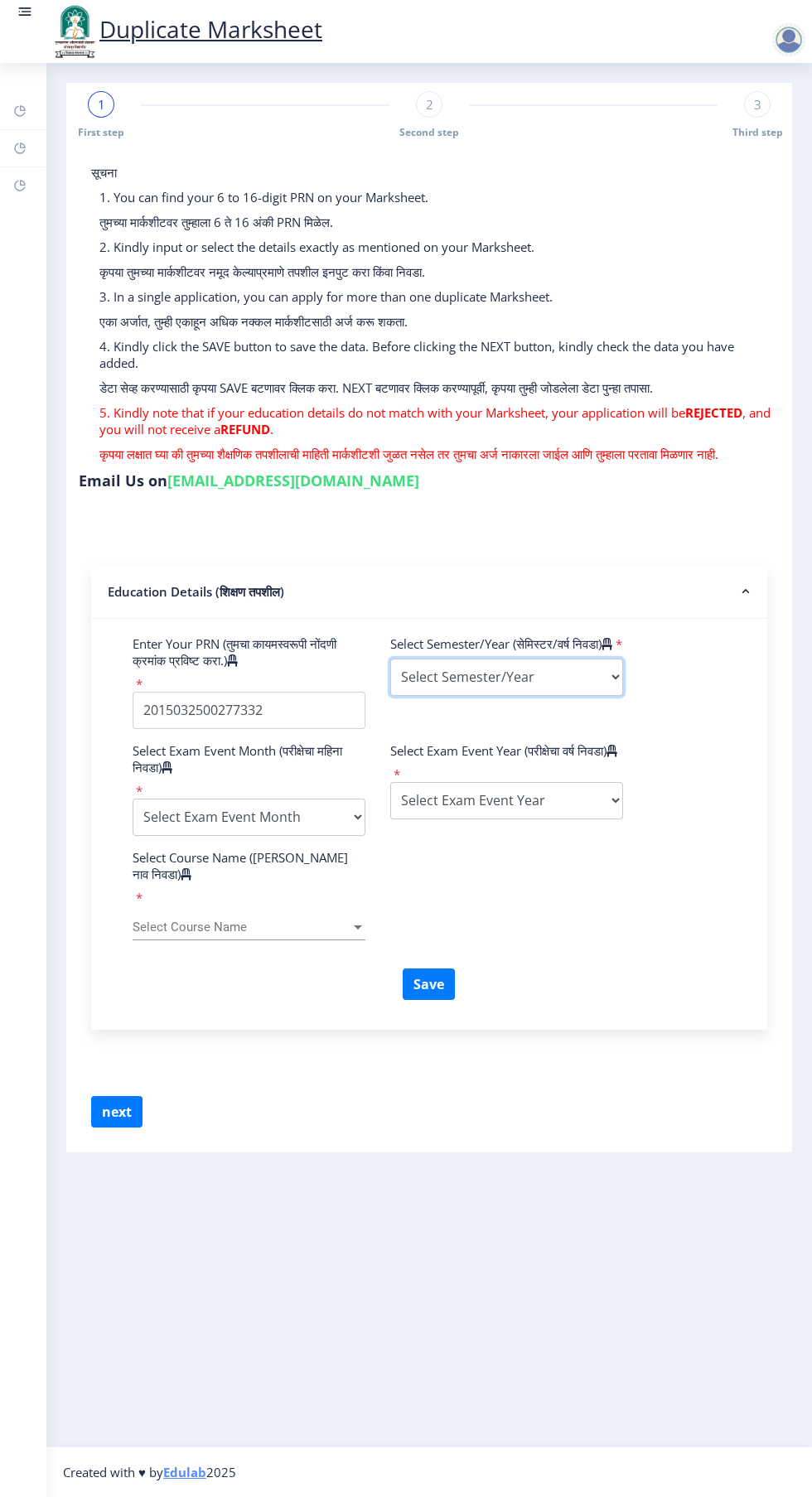
select select "Second Year"
click at [306, 818] on select "Select Exam Event Month October March" at bounding box center [249, 817] width 232 height 38
select select "March"
click at [527, 820] on select "Select Exam Event Year 2025 2024 2023 2022 2021 2020 2019 2018 2017 2016 2015 2…" at bounding box center [507, 800] width 232 height 38
select select "2016"
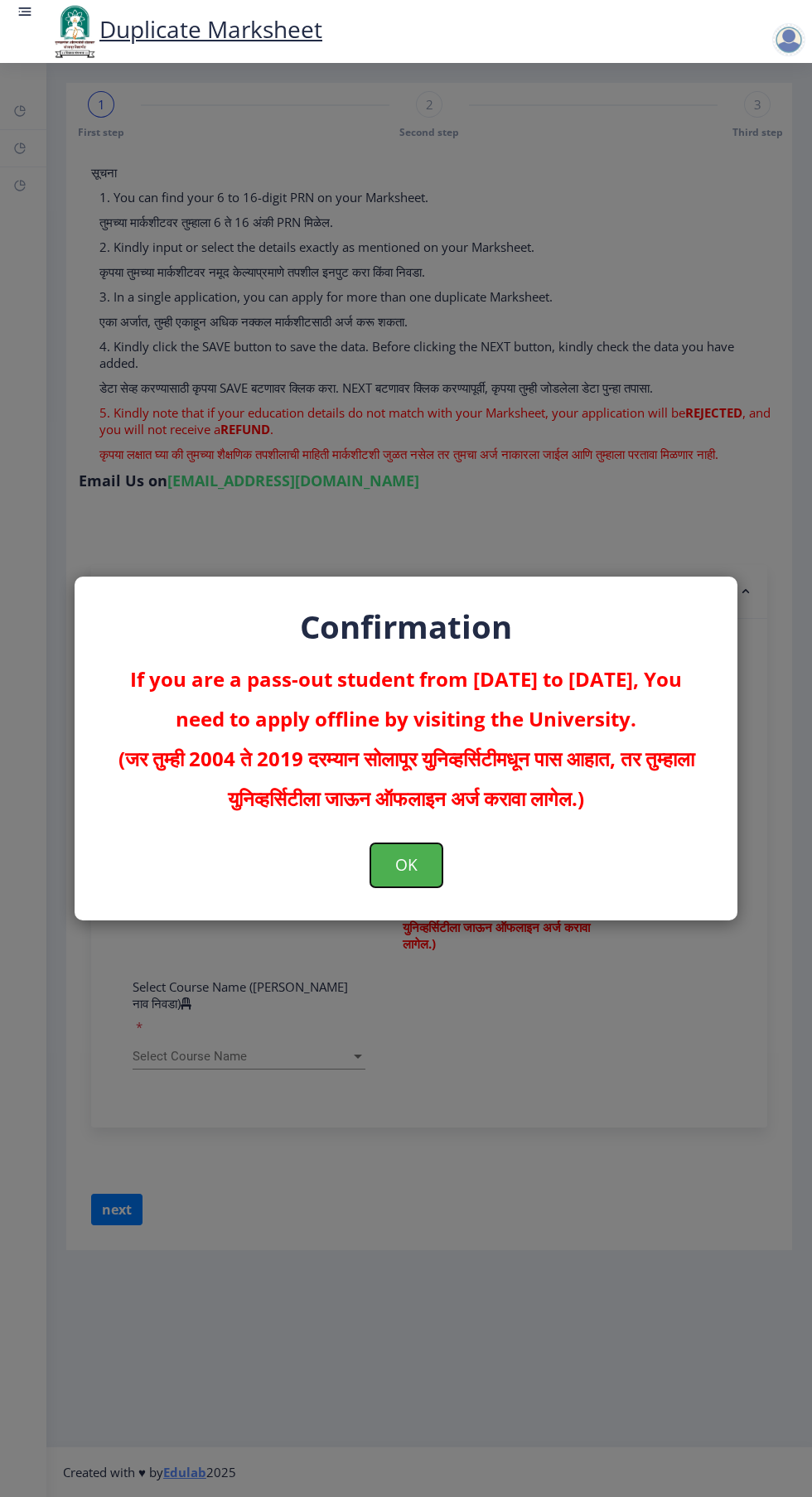
click at [434, 876] on button "OK" at bounding box center [406, 866] width 72 height 43
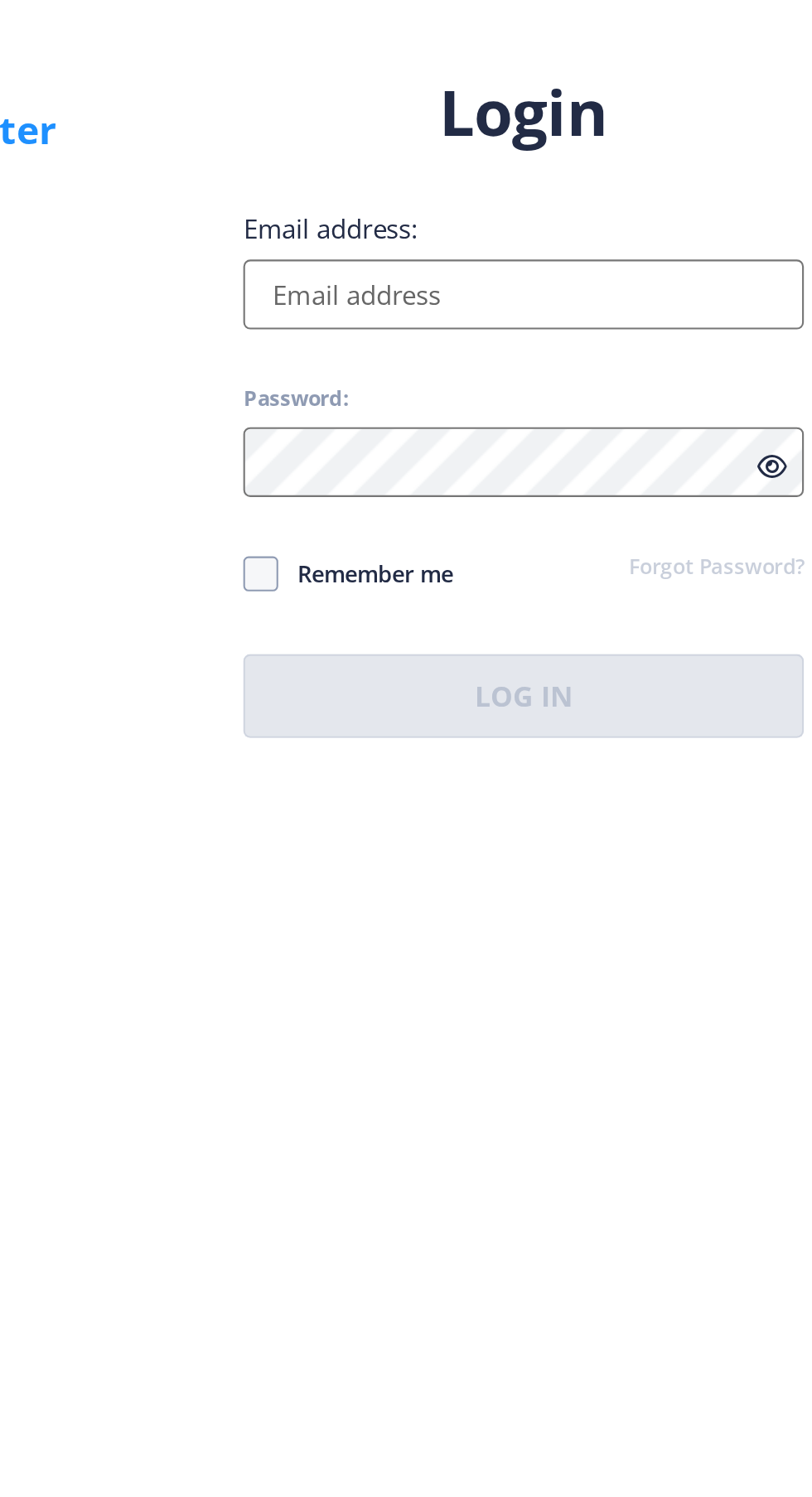
select select
